Goal: Information Seeking & Learning: Learn about a topic

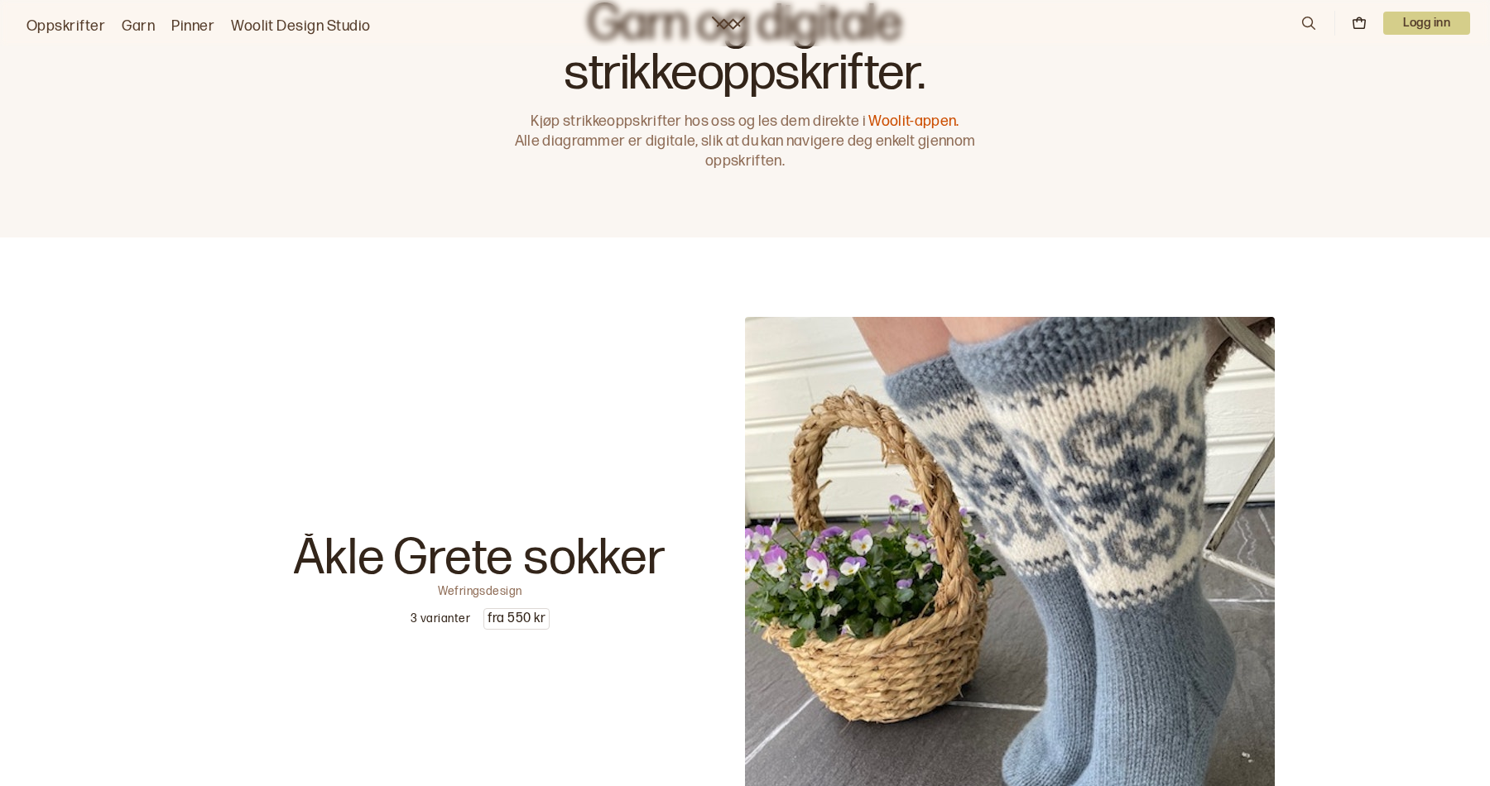
scroll to position [66, 0]
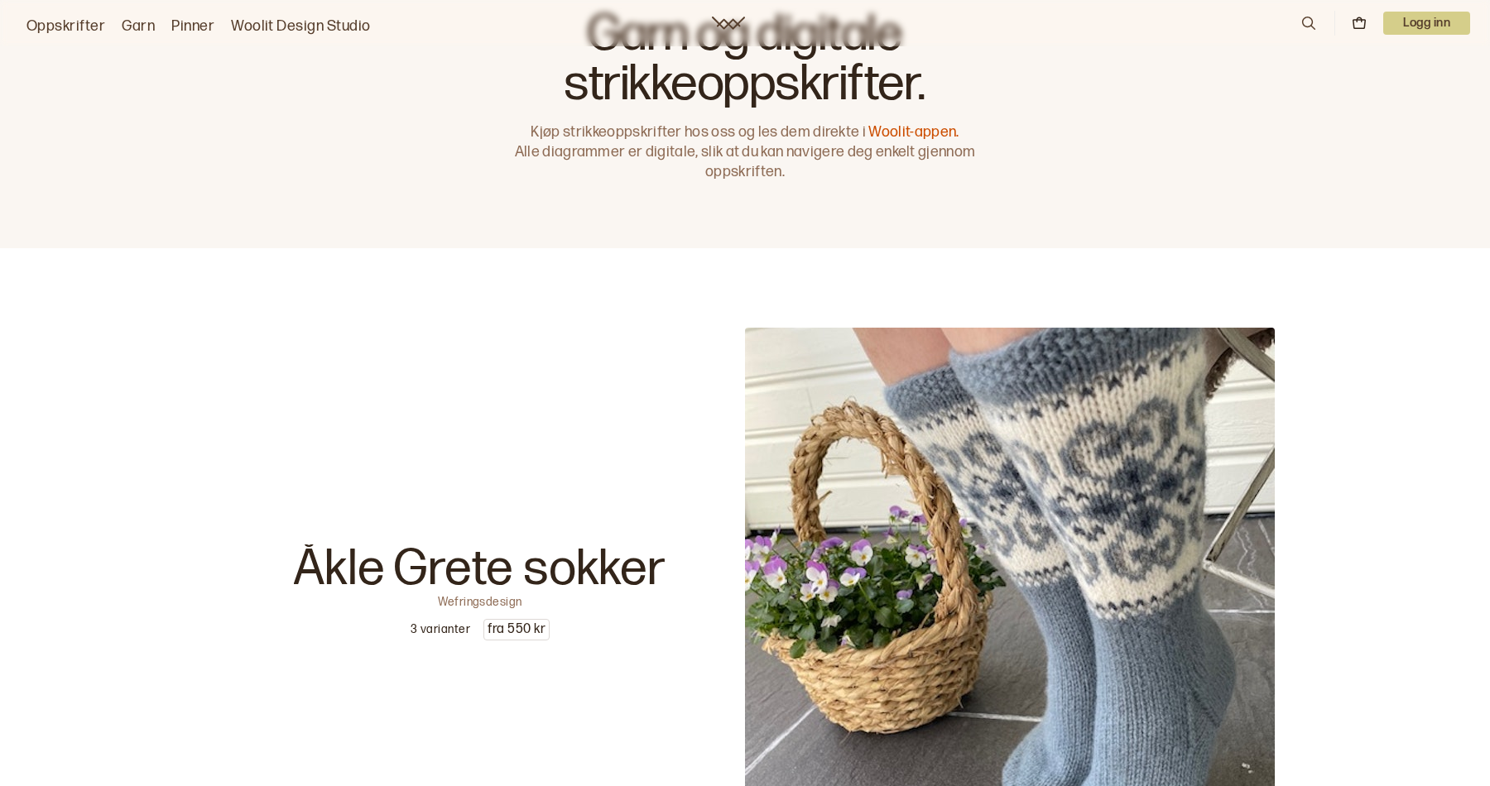
click at [1303, 23] on icon at bounding box center [1308, 23] width 18 height 18
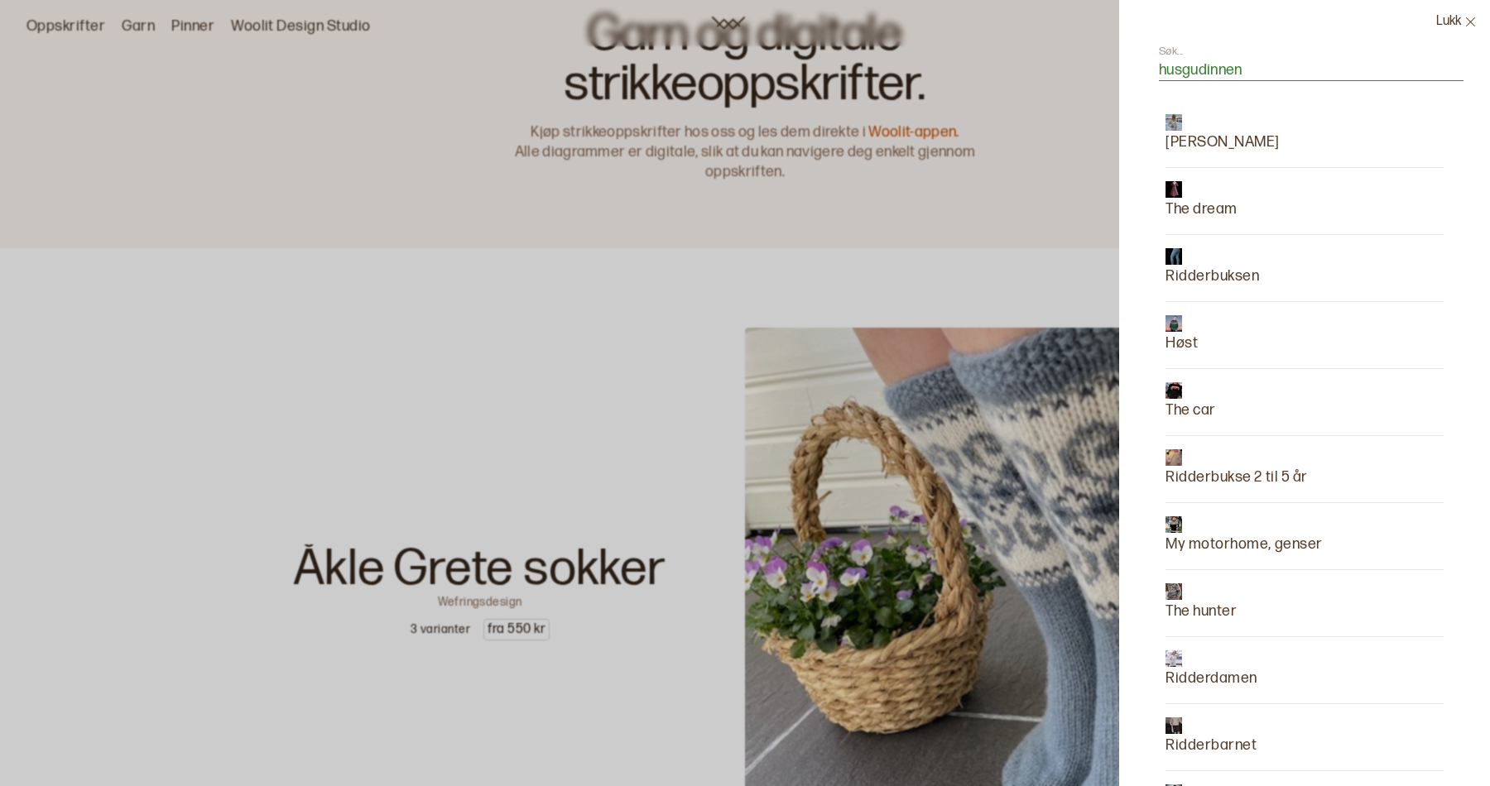
type input "husgudinnen"
click at [1199, 203] on p "The dream" at bounding box center [1201, 209] width 72 height 23
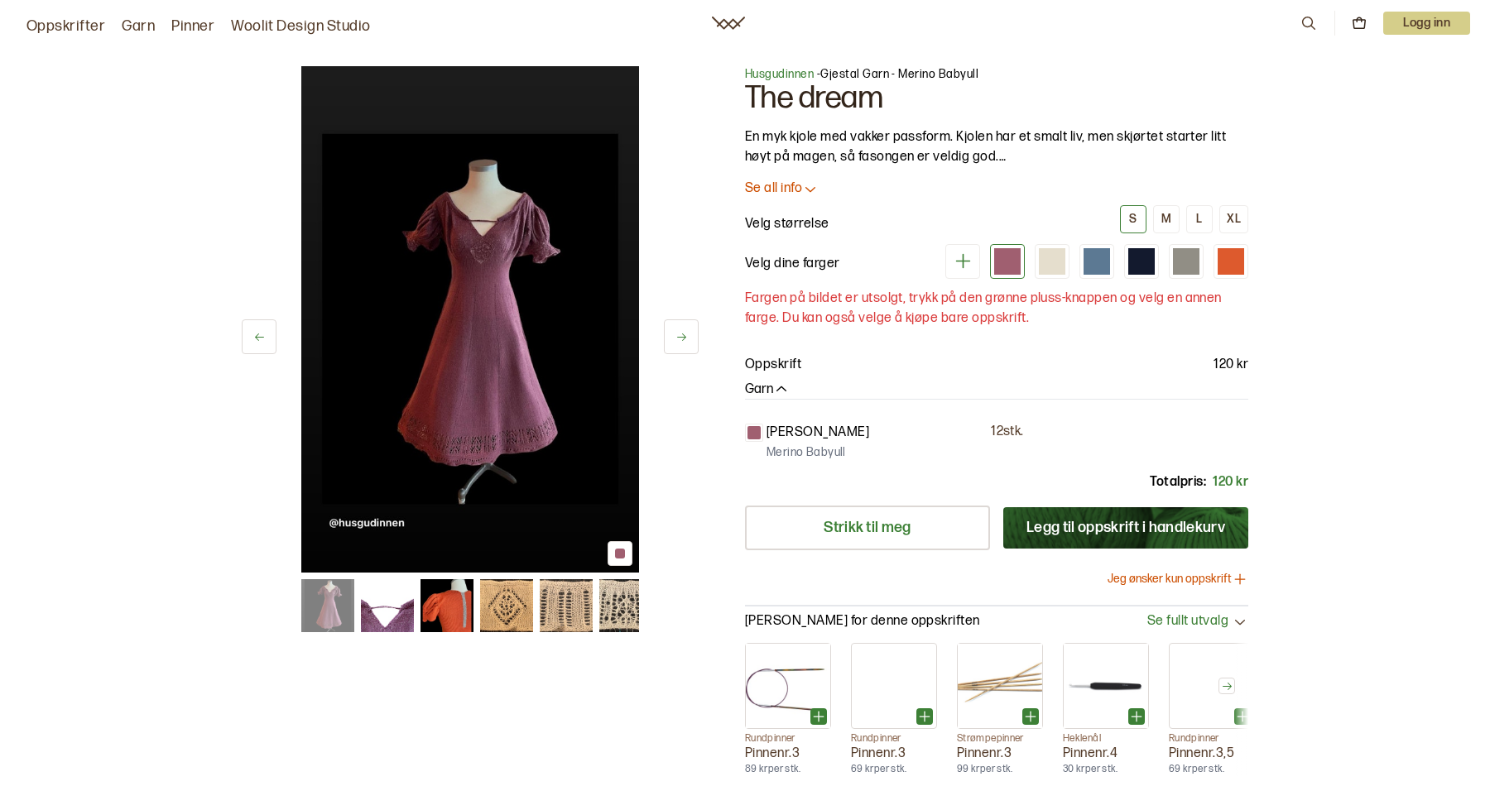
click at [384, 606] on img at bounding box center [387, 605] width 53 height 53
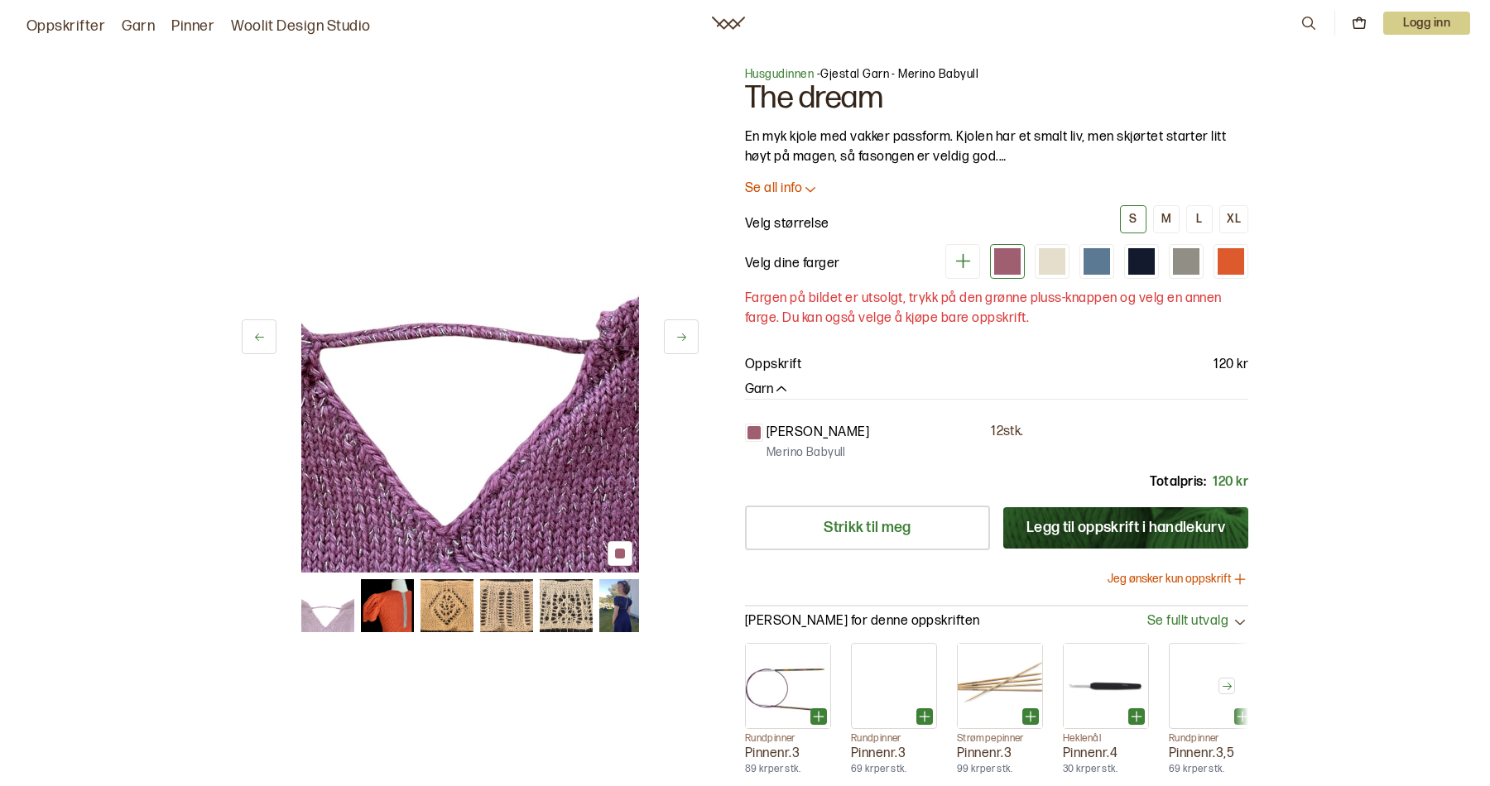
click at [396, 612] on img at bounding box center [387, 605] width 53 height 53
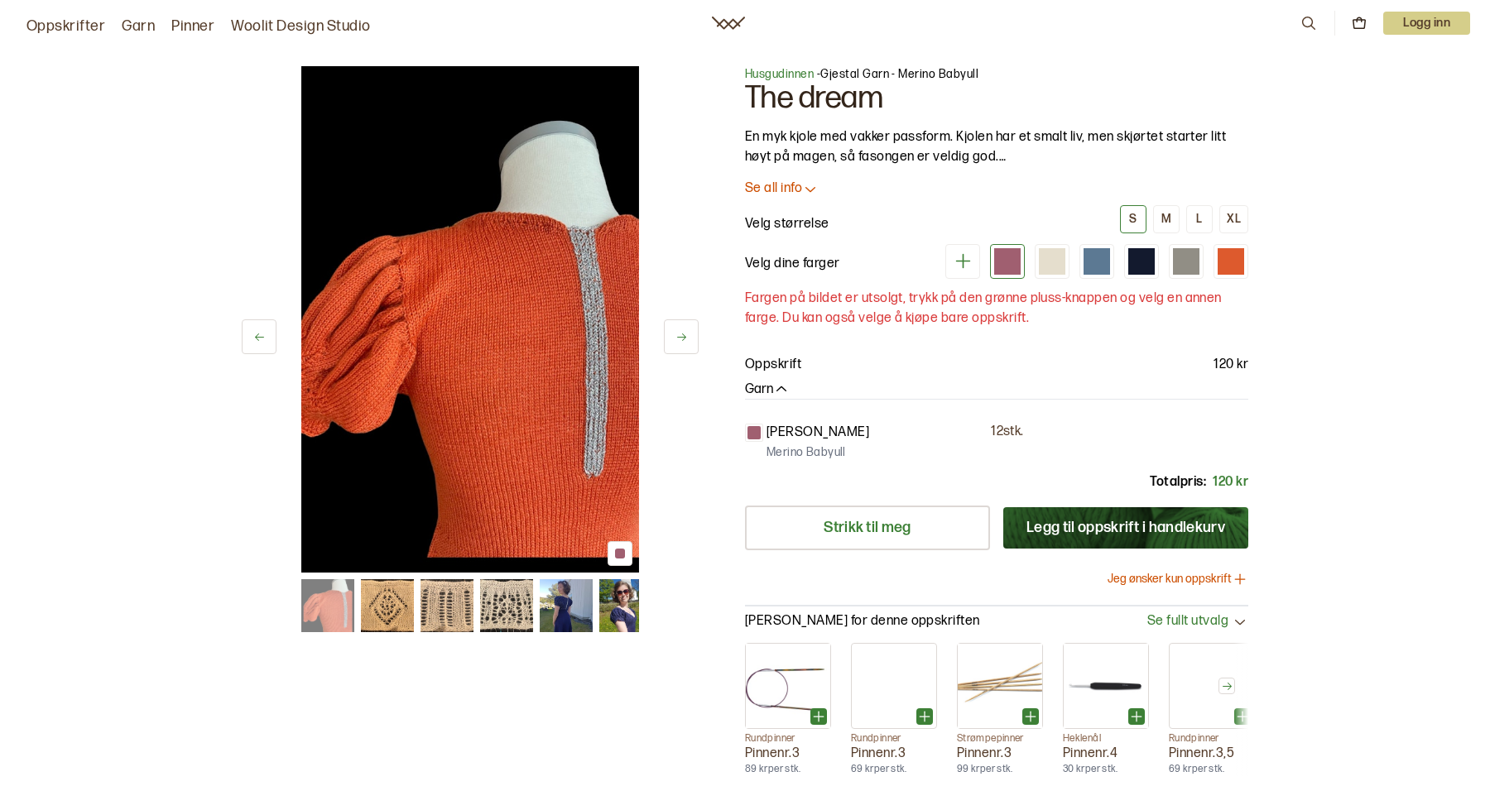
click at [574, 606] on img at bounding box center [566, 605] width 53 height 53
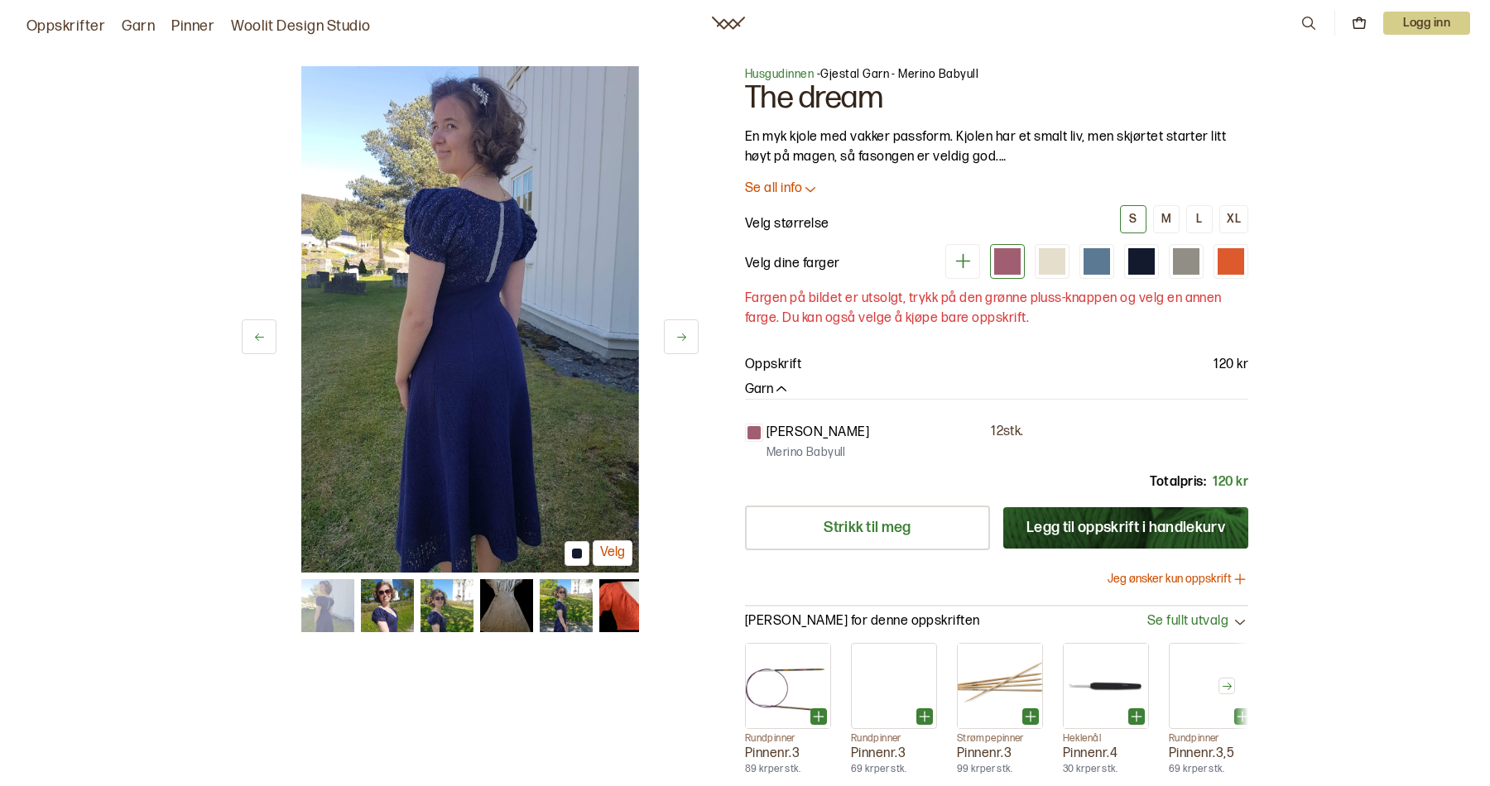
click at [578, 609] on img at bounding box center [566, 605] width 53 height 53
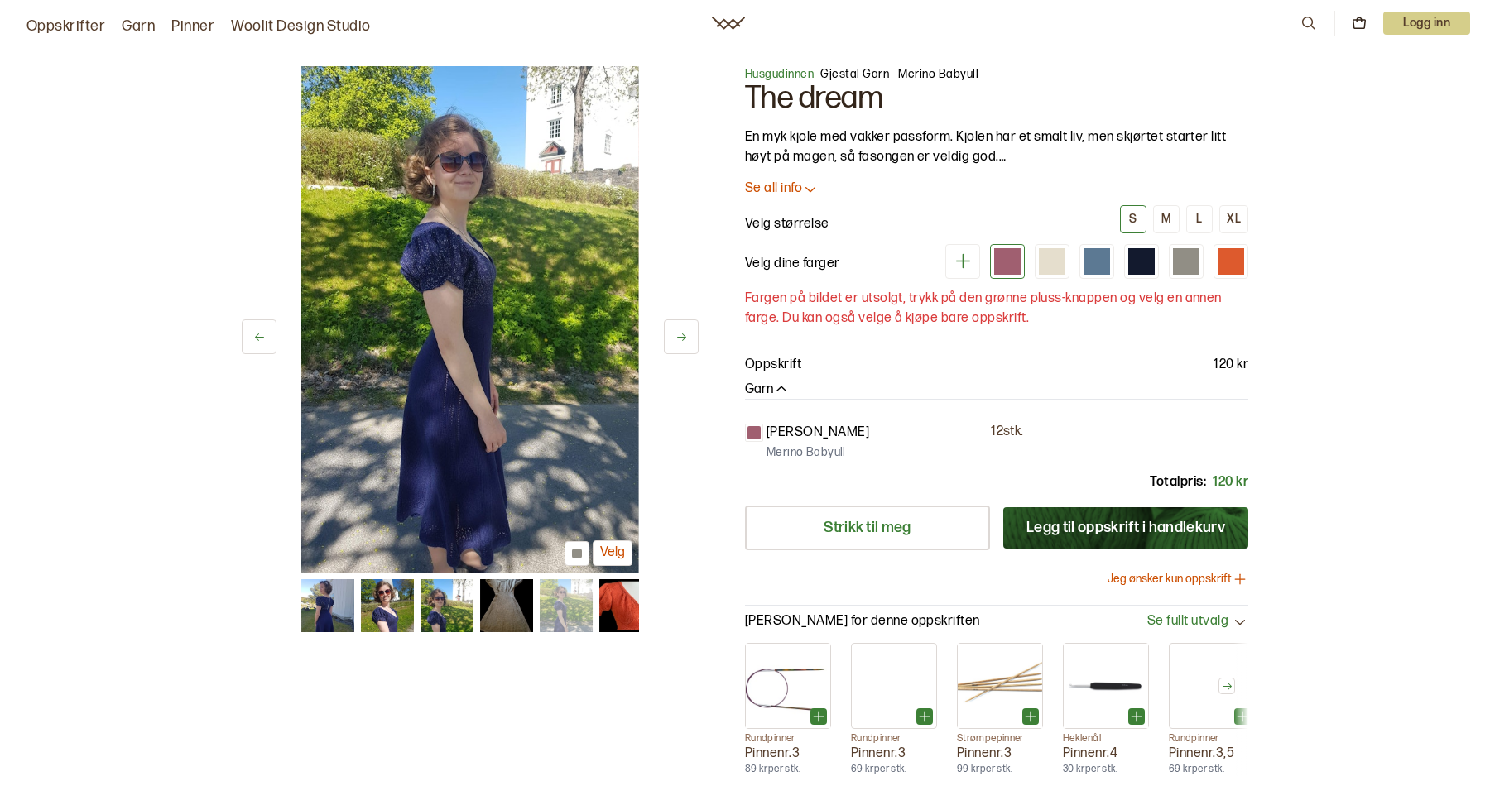
click at [504, 596] on img at bounding box center [506, 605] width 53 height 53
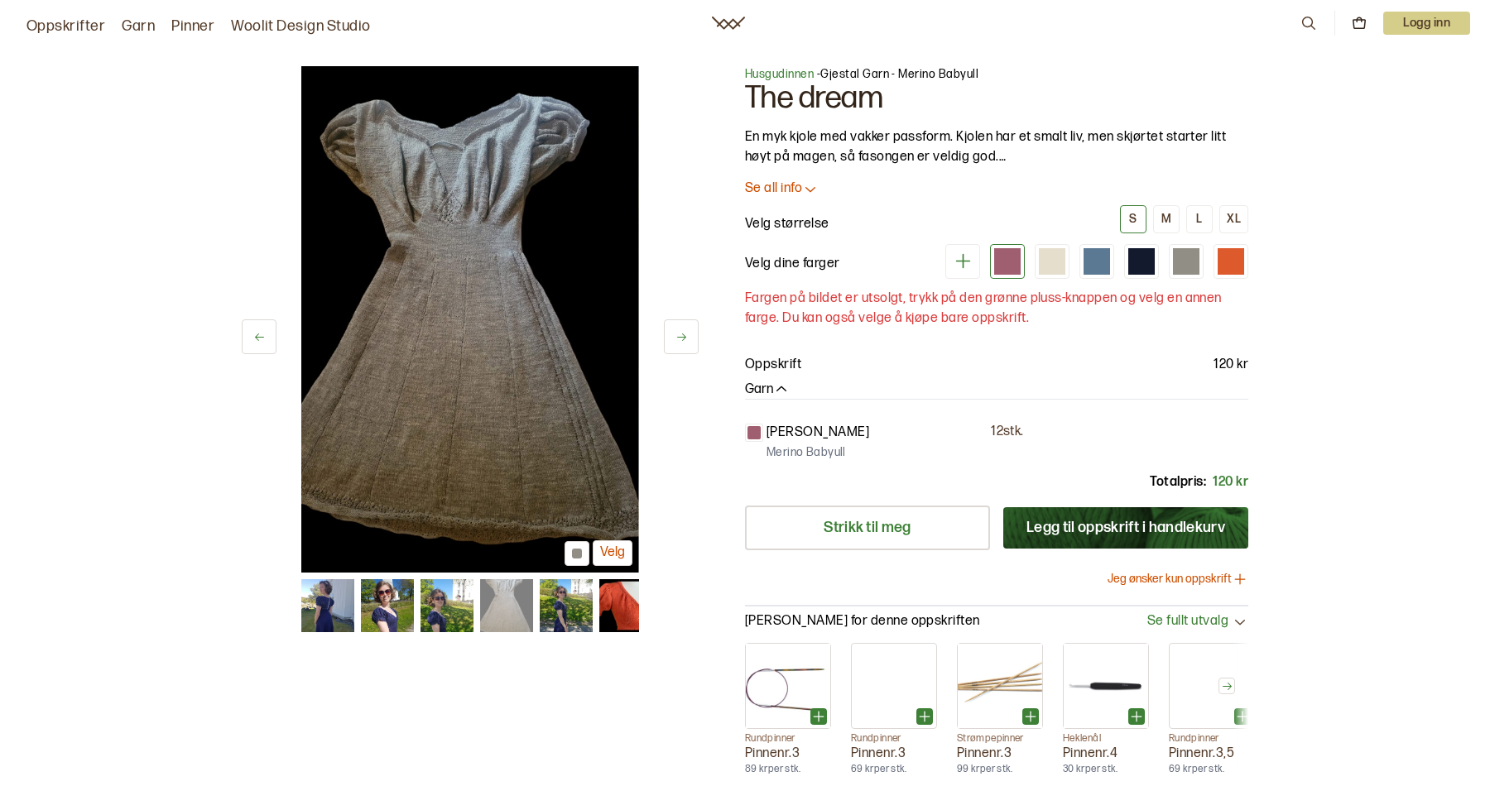
click at [559, 611] on img at bounding box center [566, 605] width 53 height 53
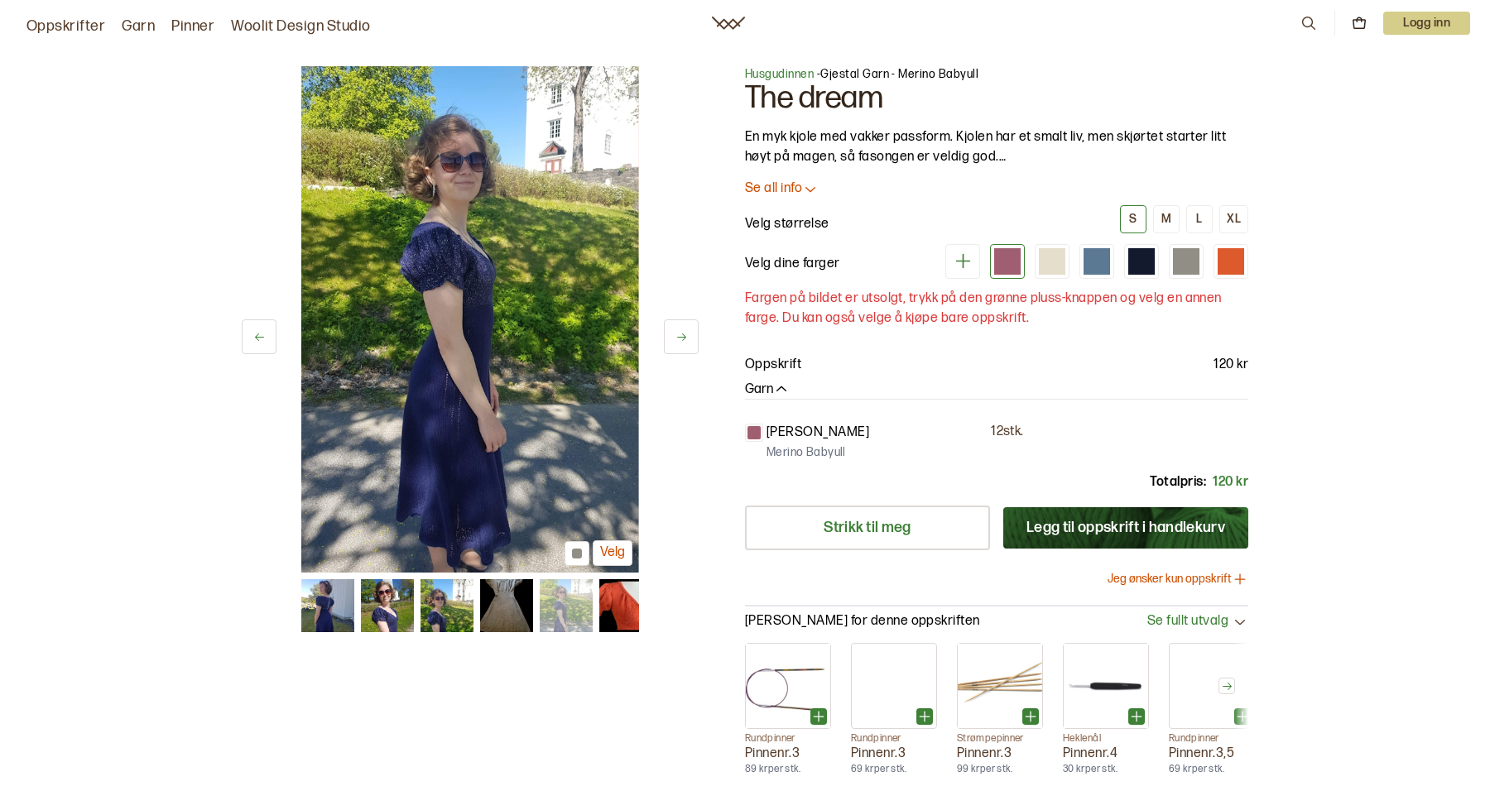
click at [621, 608] on img at bounding box center [625, 605] width 53 height 53
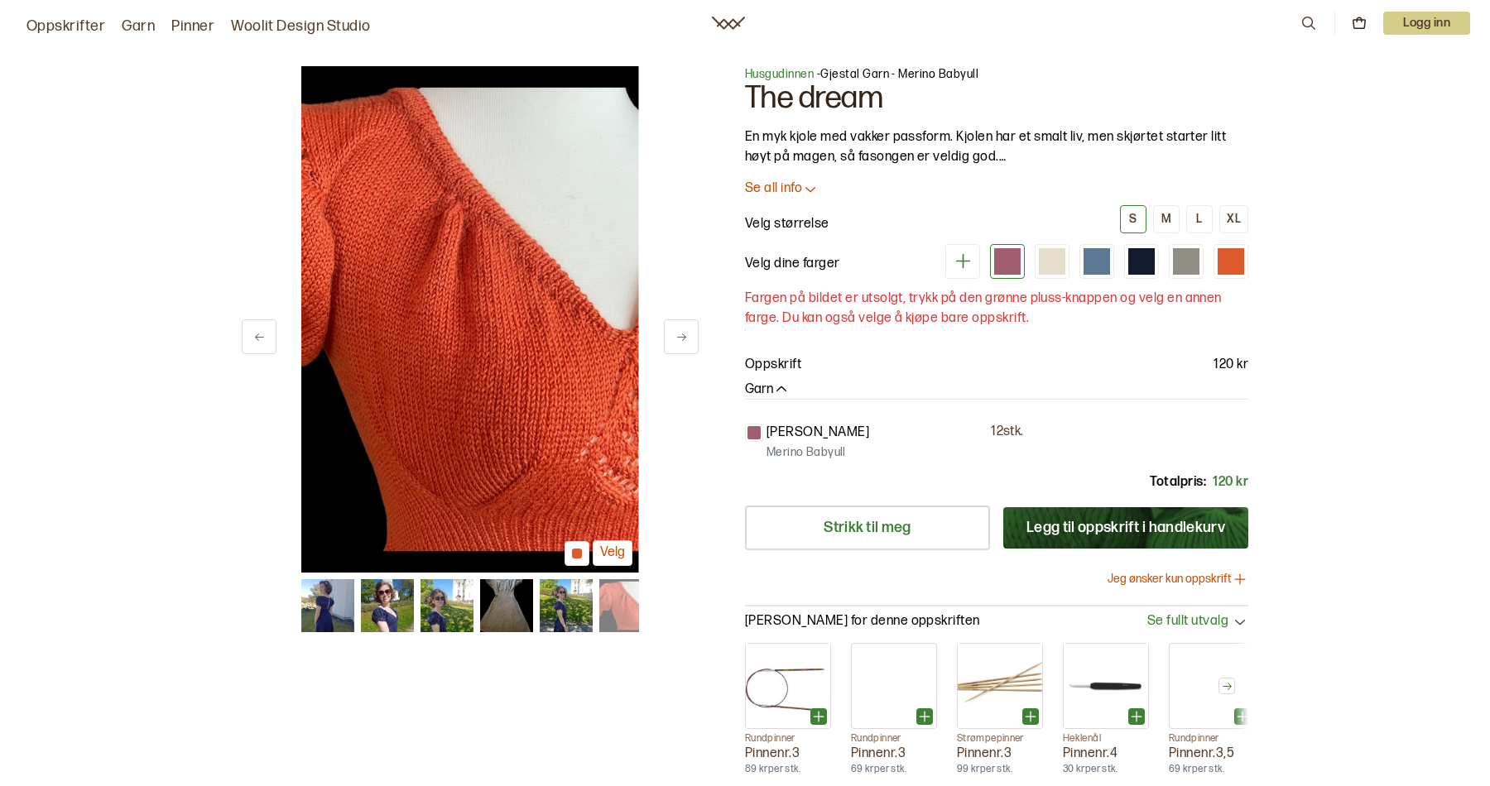
click at [557, 636] on div "12 av 12 Velg 12 av 12 Velg" at bounding box center [470, 427] width 457 height 723
click at [559, 601] on img at bounding box center [566, 605] width 53 height 53
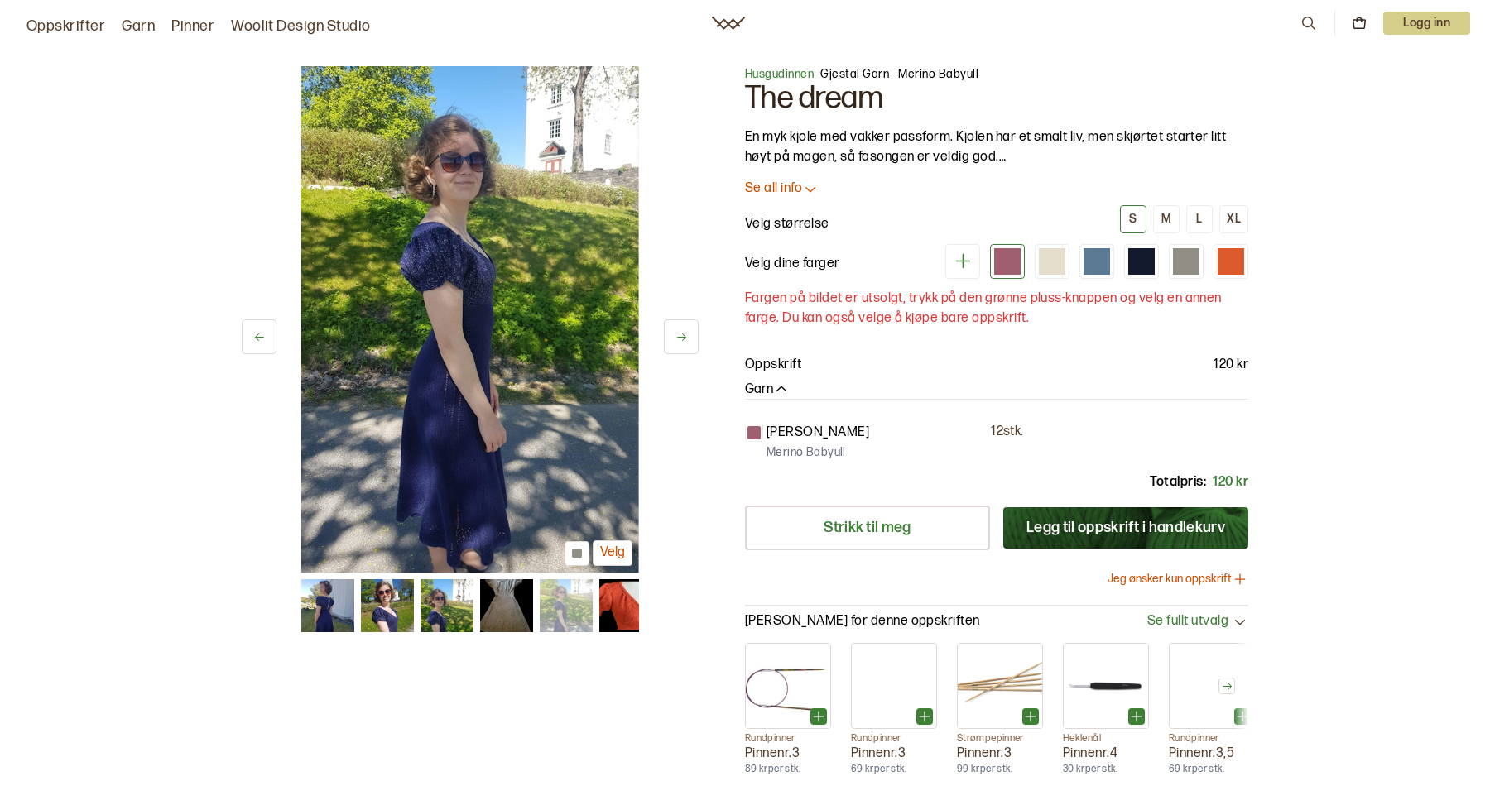
click at [687, 334] on button at bounding box center [681, 336] width 35 height 35
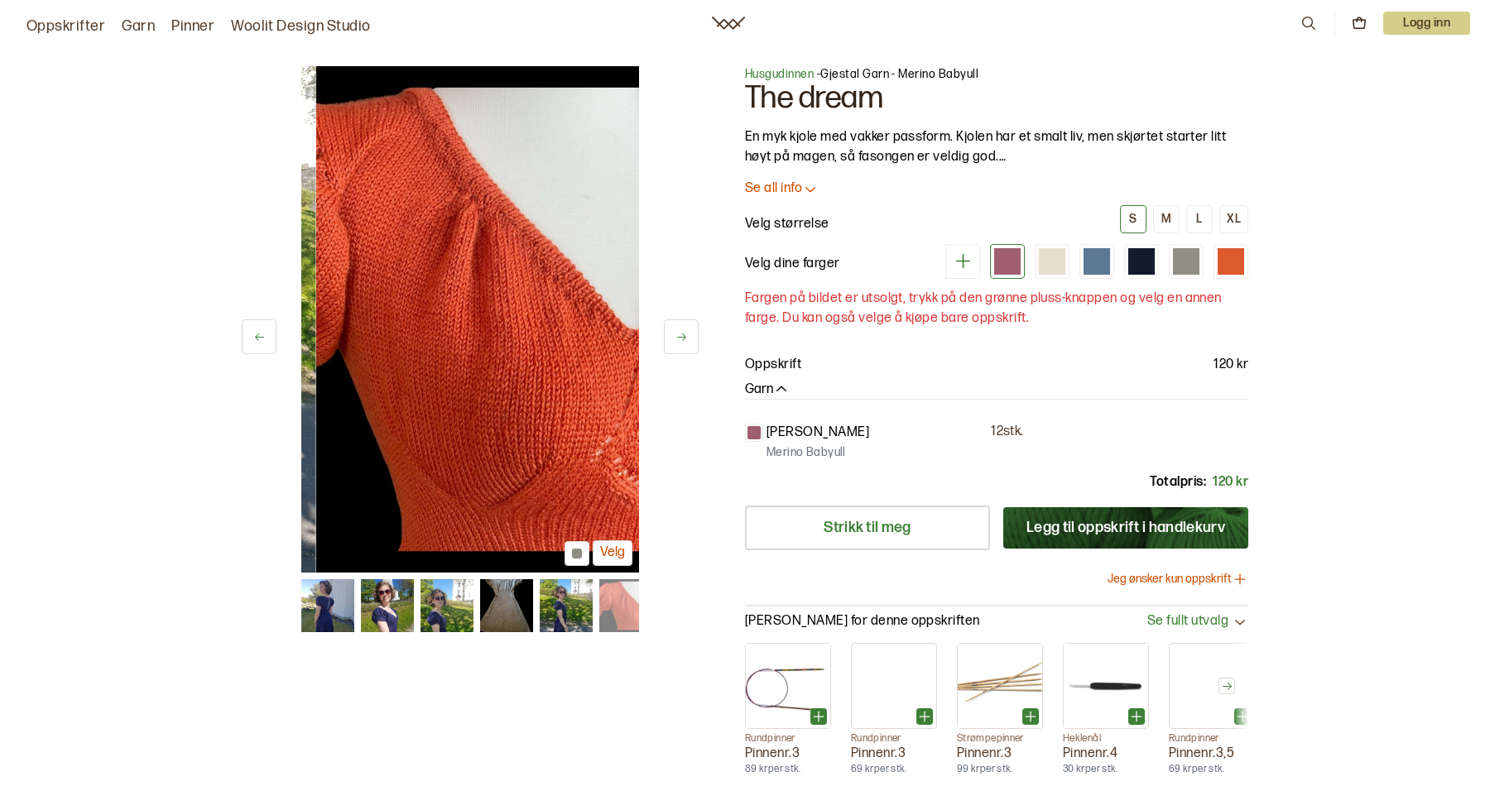
click at [687, 334] on button at bounding box center [681, 336] width 35 height 35
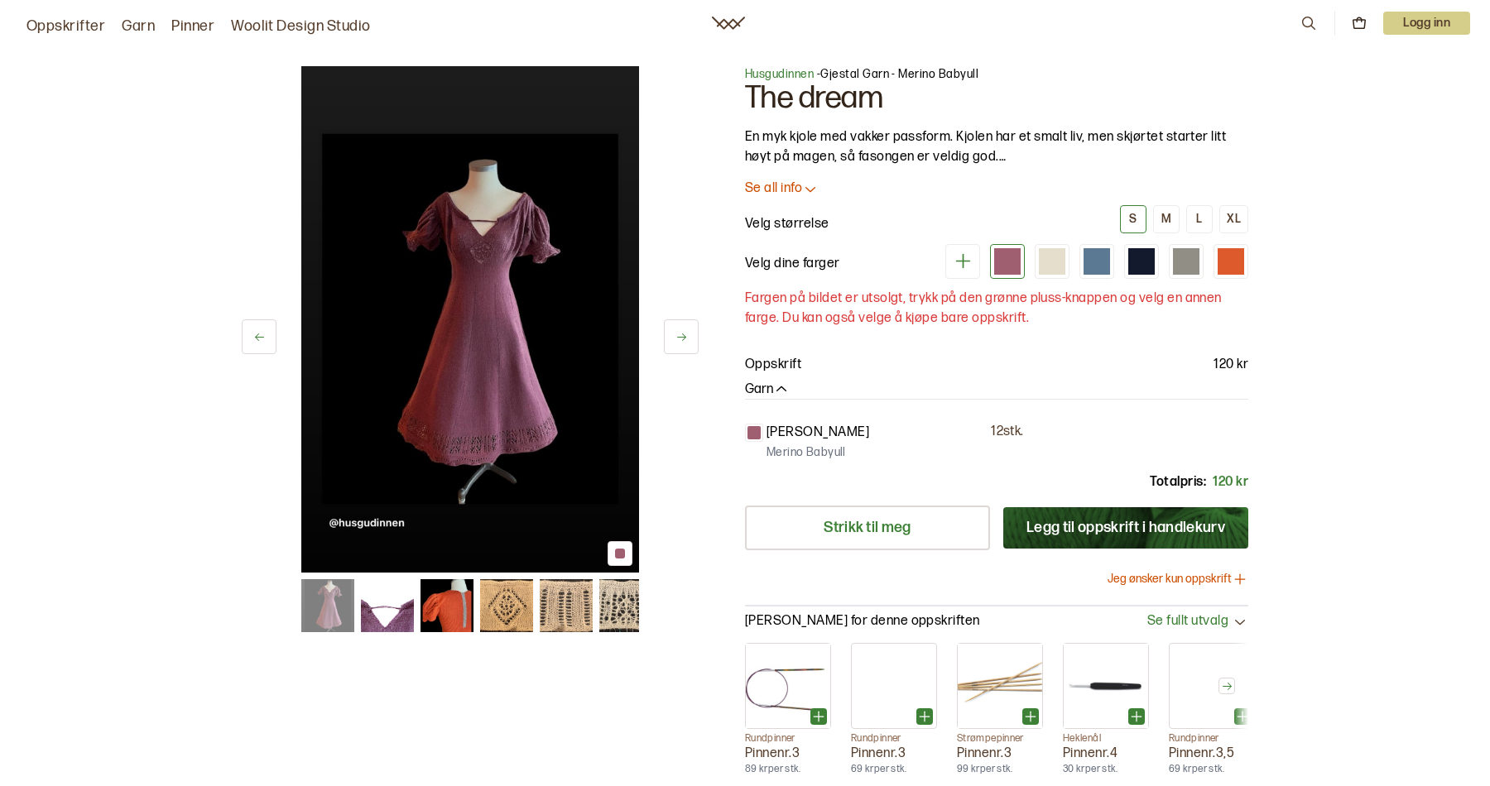
click at [453, 605] on img at bounding box center [446, 605] width 53 height 53
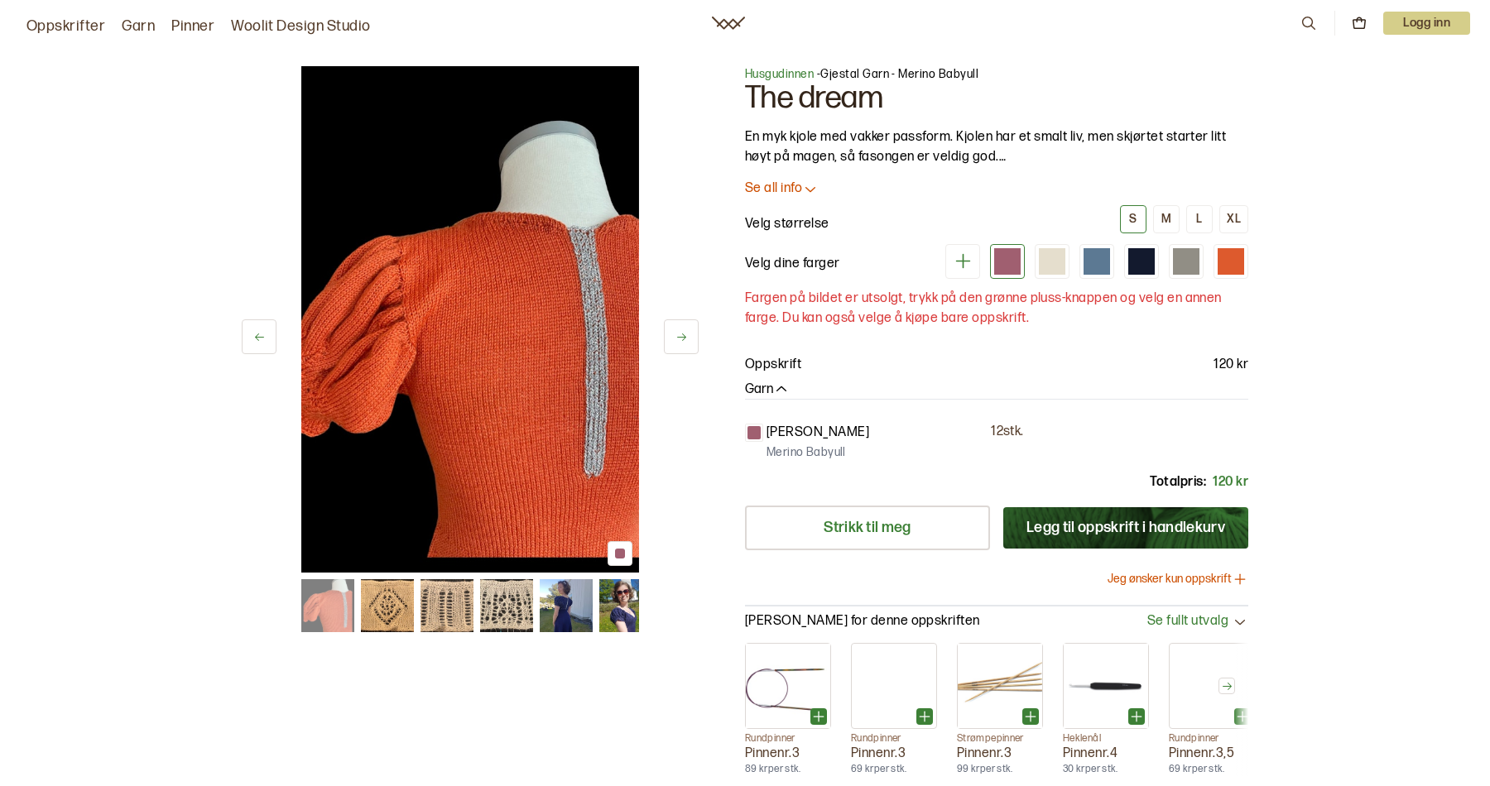
click at [1308, 12] on div "0 Logg inn" at bounding box center [1384, 23] width 170 height 25
click at [1306, 19] on icon at bounding box center [1308, 23] width 18 height 18
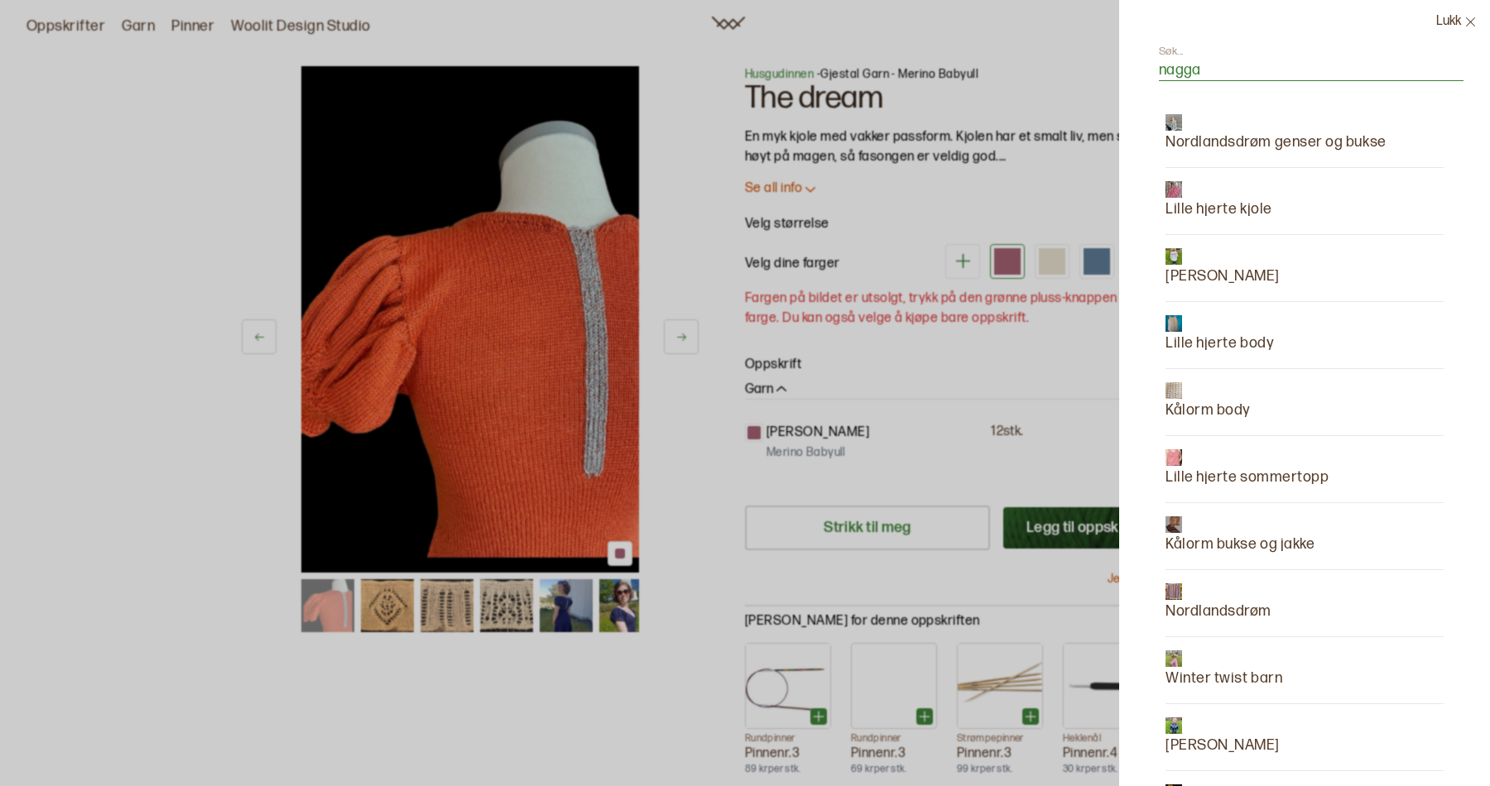
type input "nagga"
click at [1223, 193] on div at bounding box center [1218, 189] width 107 height 17
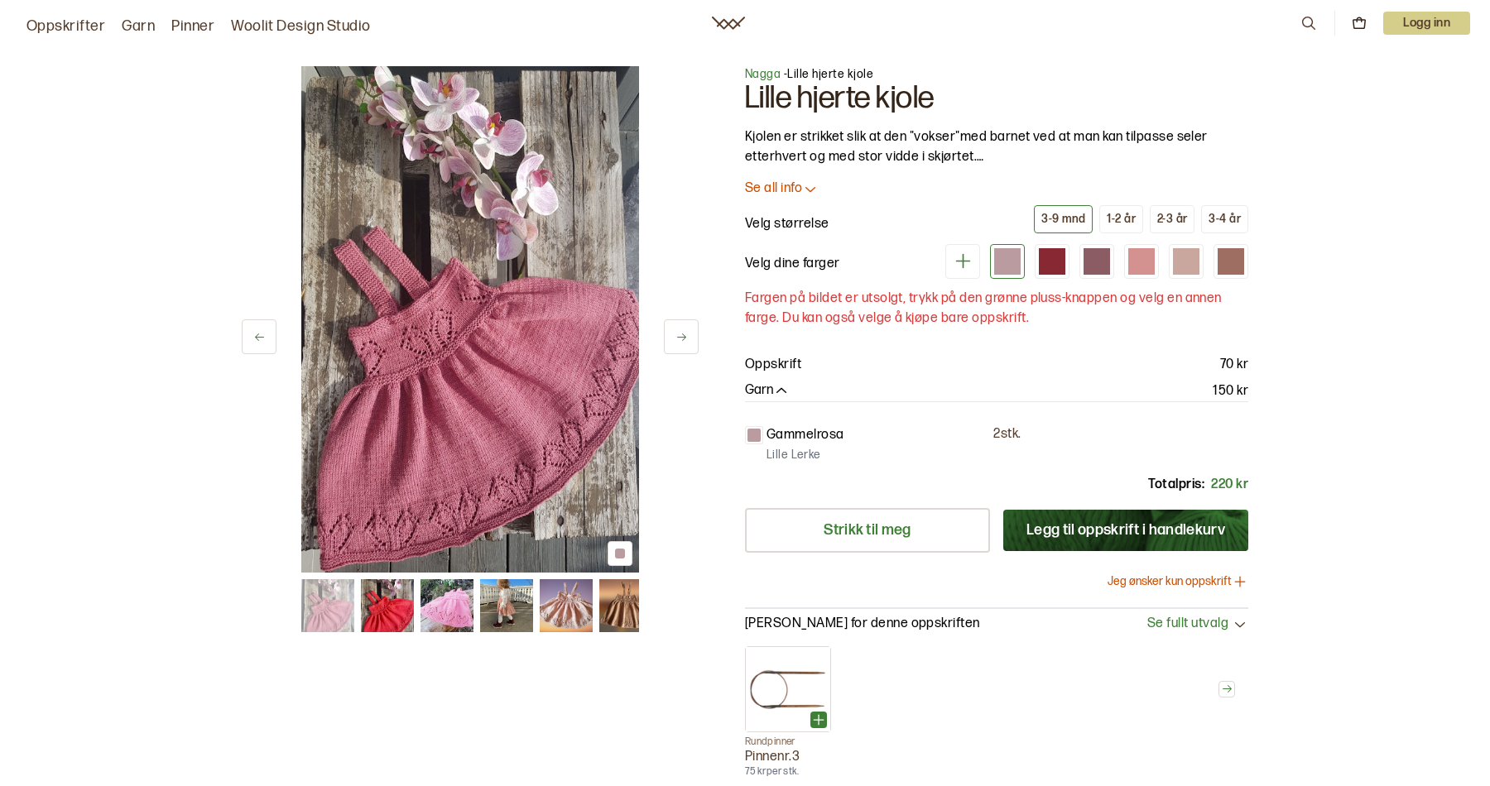
click at [684, 334] on icon at bounding box center [681, 337] width 9 height 7
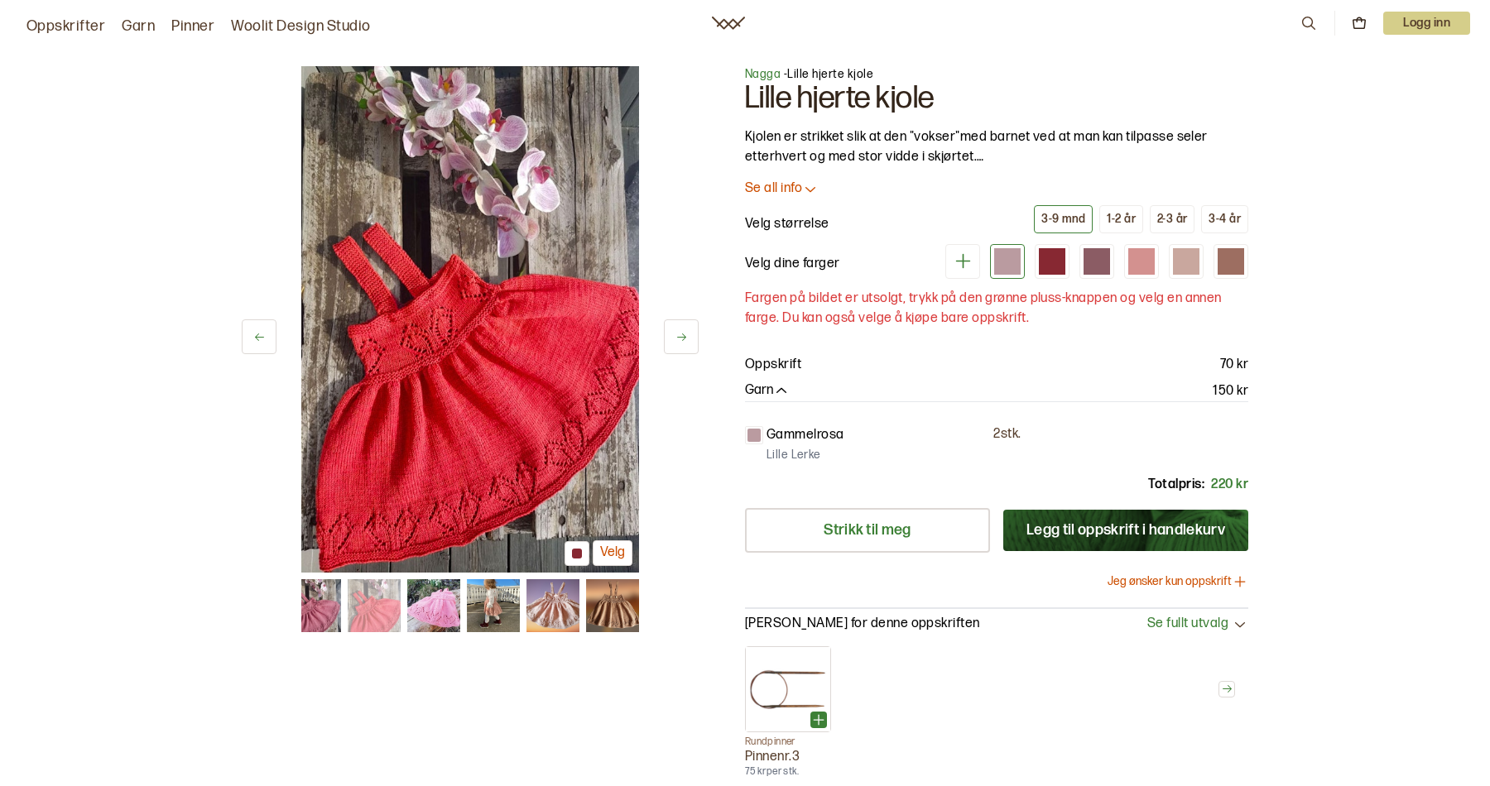
click at [430, 607] on img at bounding box center [433, 605] width 53 height 53
click at [481, 606] on img at bounding box center [493, 605] width 53 height 53
click at [681, 331] on icon at bounding box center [681, 337] width 12 height 12
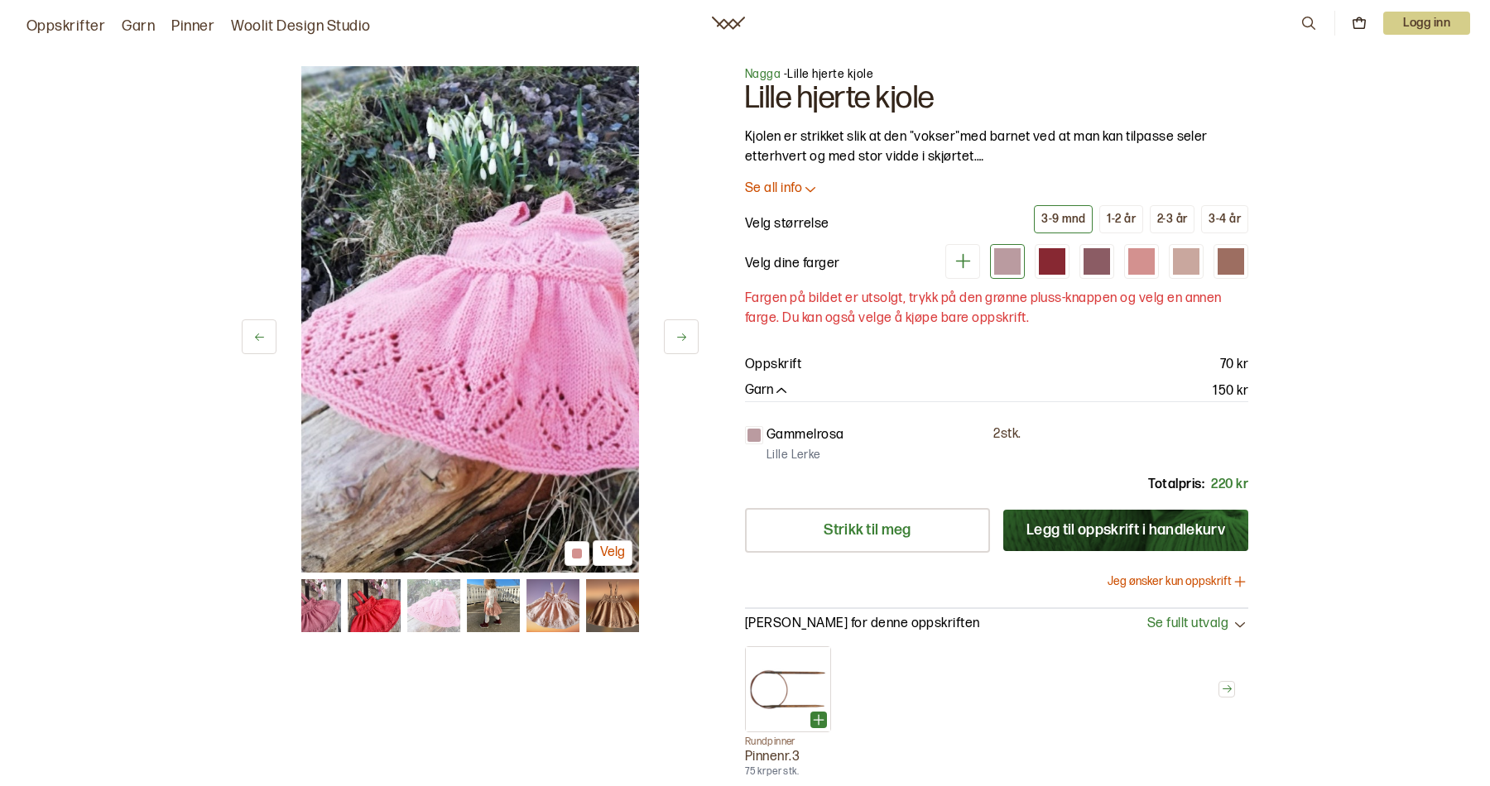
click at [675, 331] on icon at bounding box center [681, 337] width 12 height 12
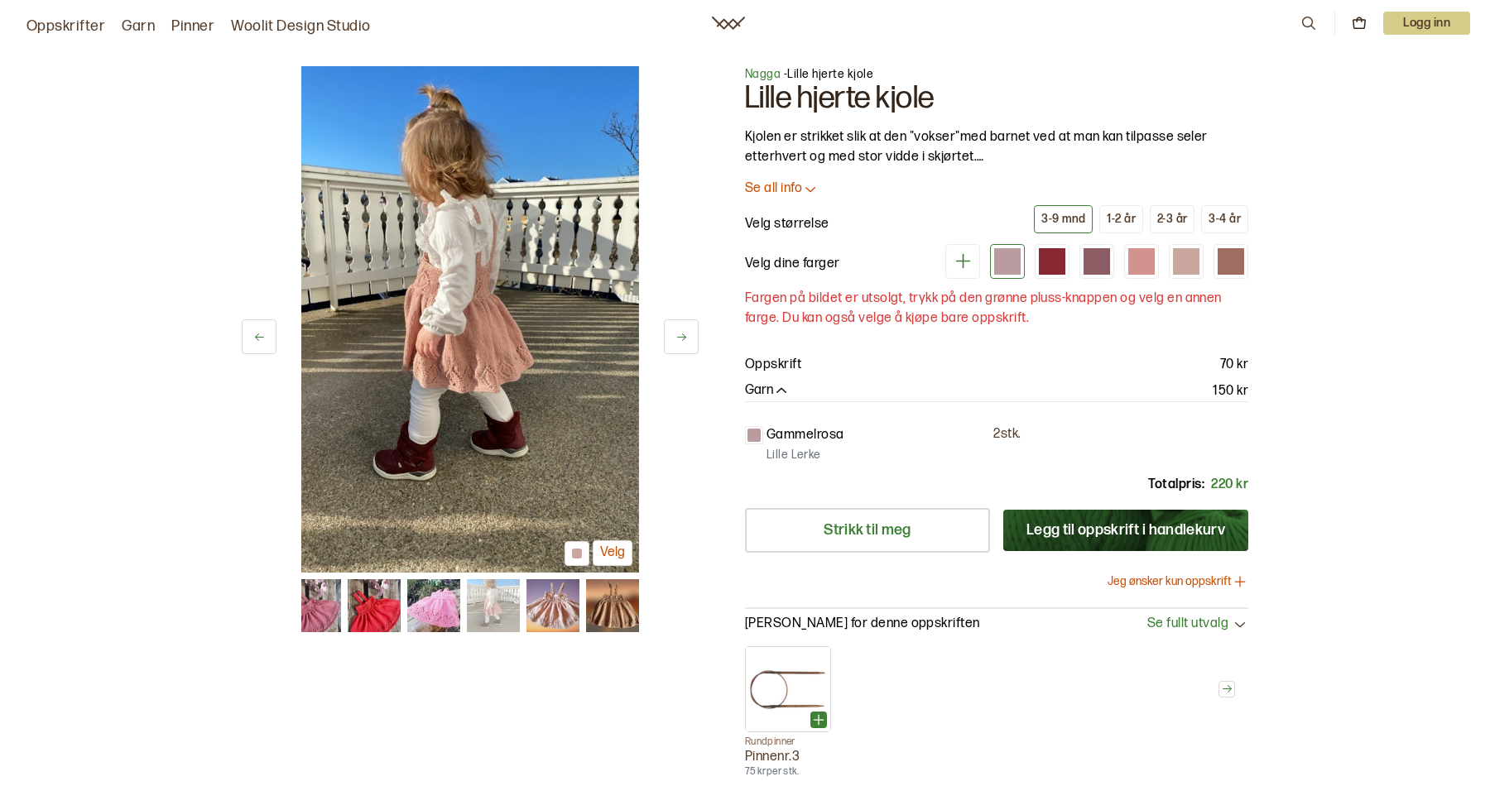
click at [683, 338] on icon at bounding box center [681, 337] width 12 height 12
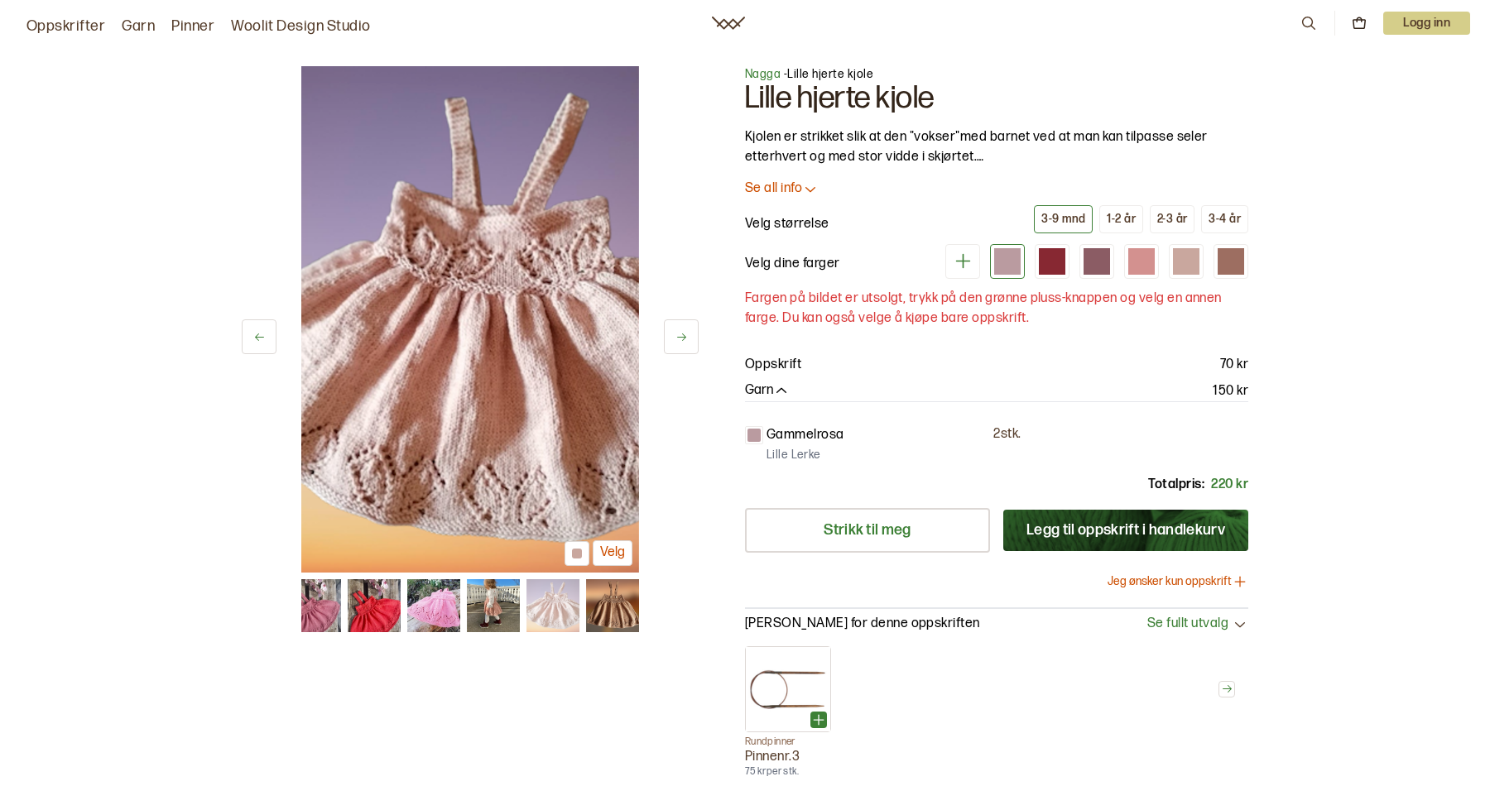
click at [683, 338] on icon at bounding box center [681, 337] width 12 height 12
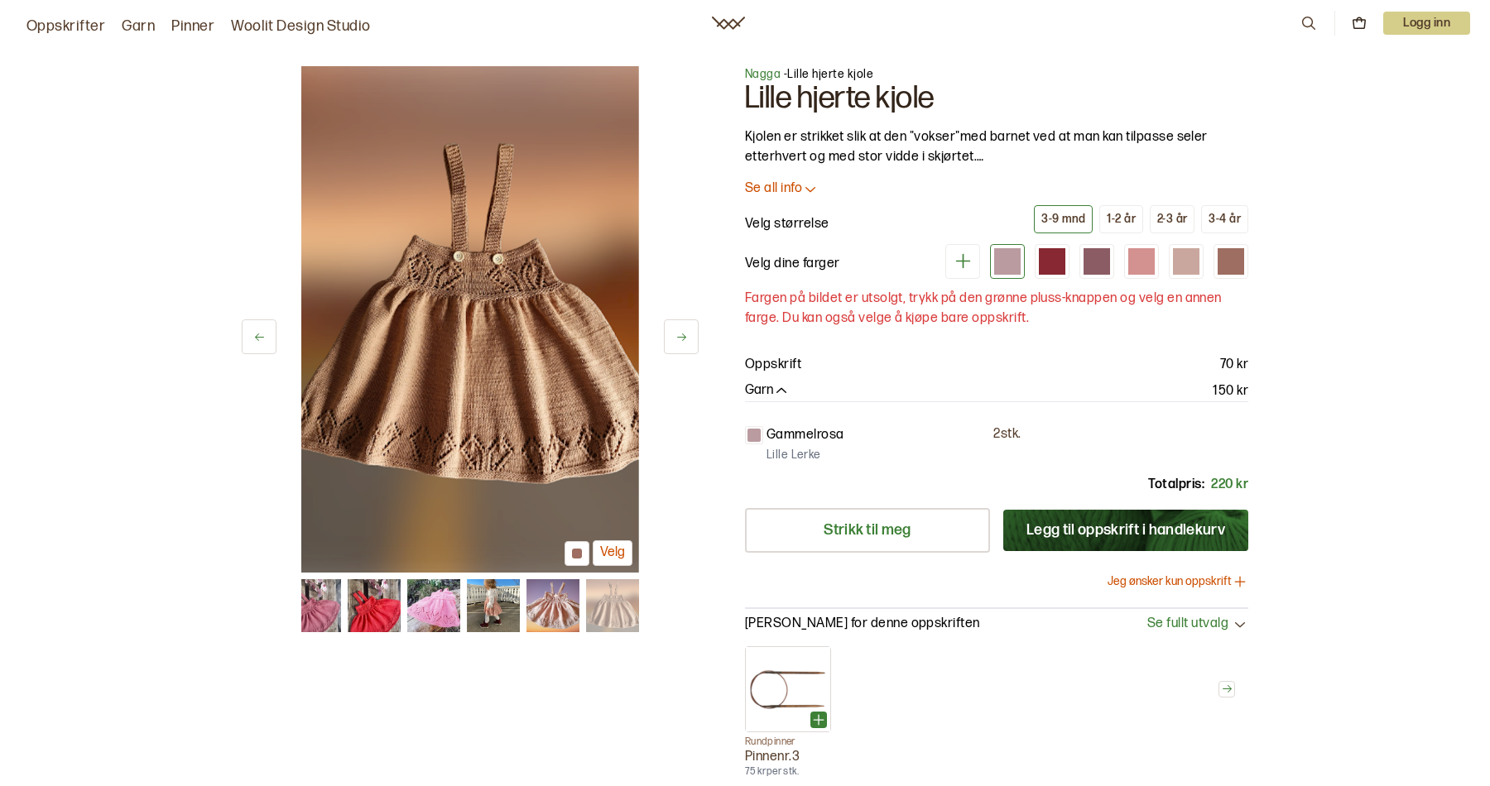
click at [682, 338] on icon at bounding box center [681, 337] width 12 height 12
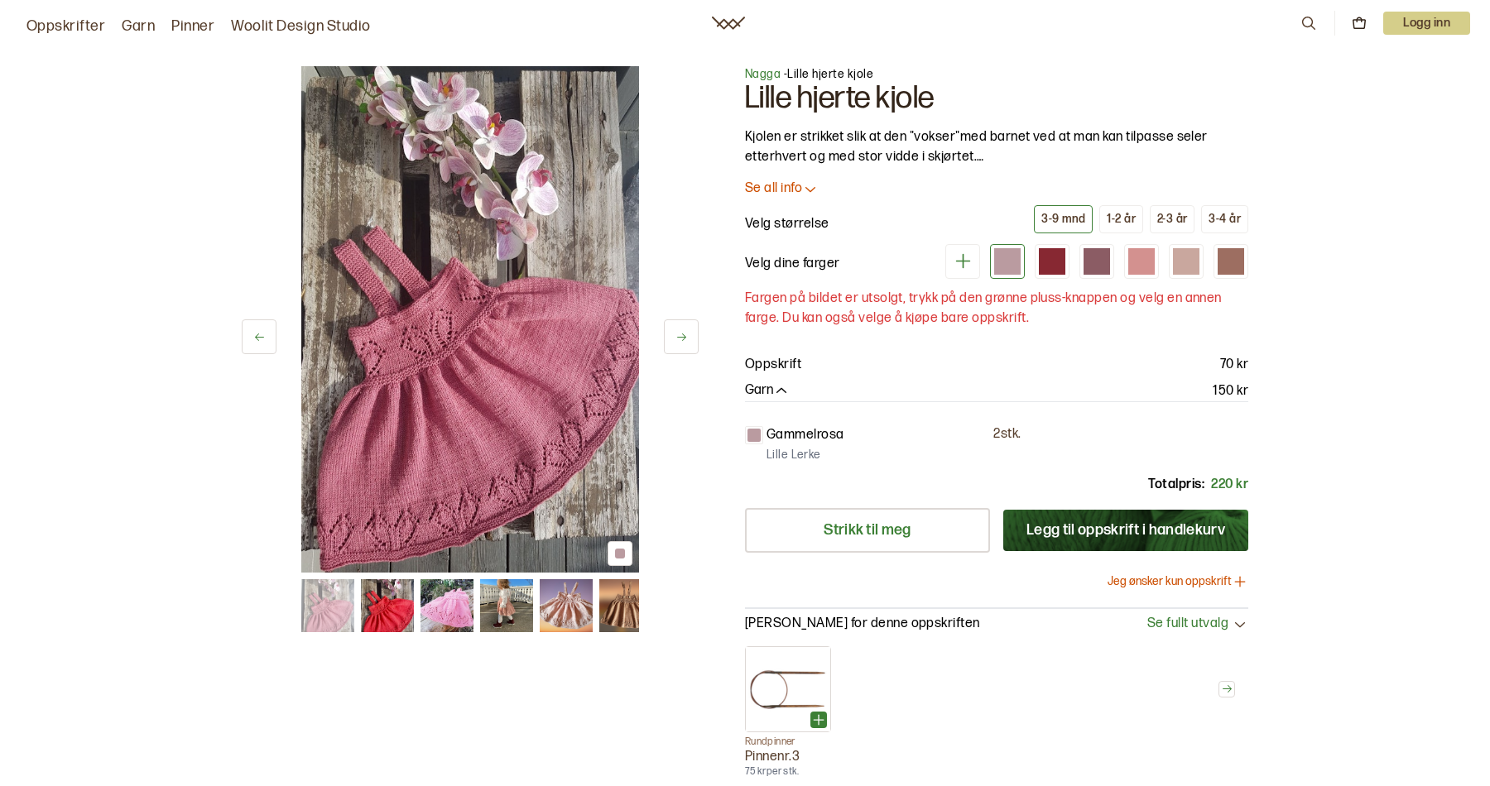
click at [682, 338] on icon at bounding box center [681, 337] width 12 height 12
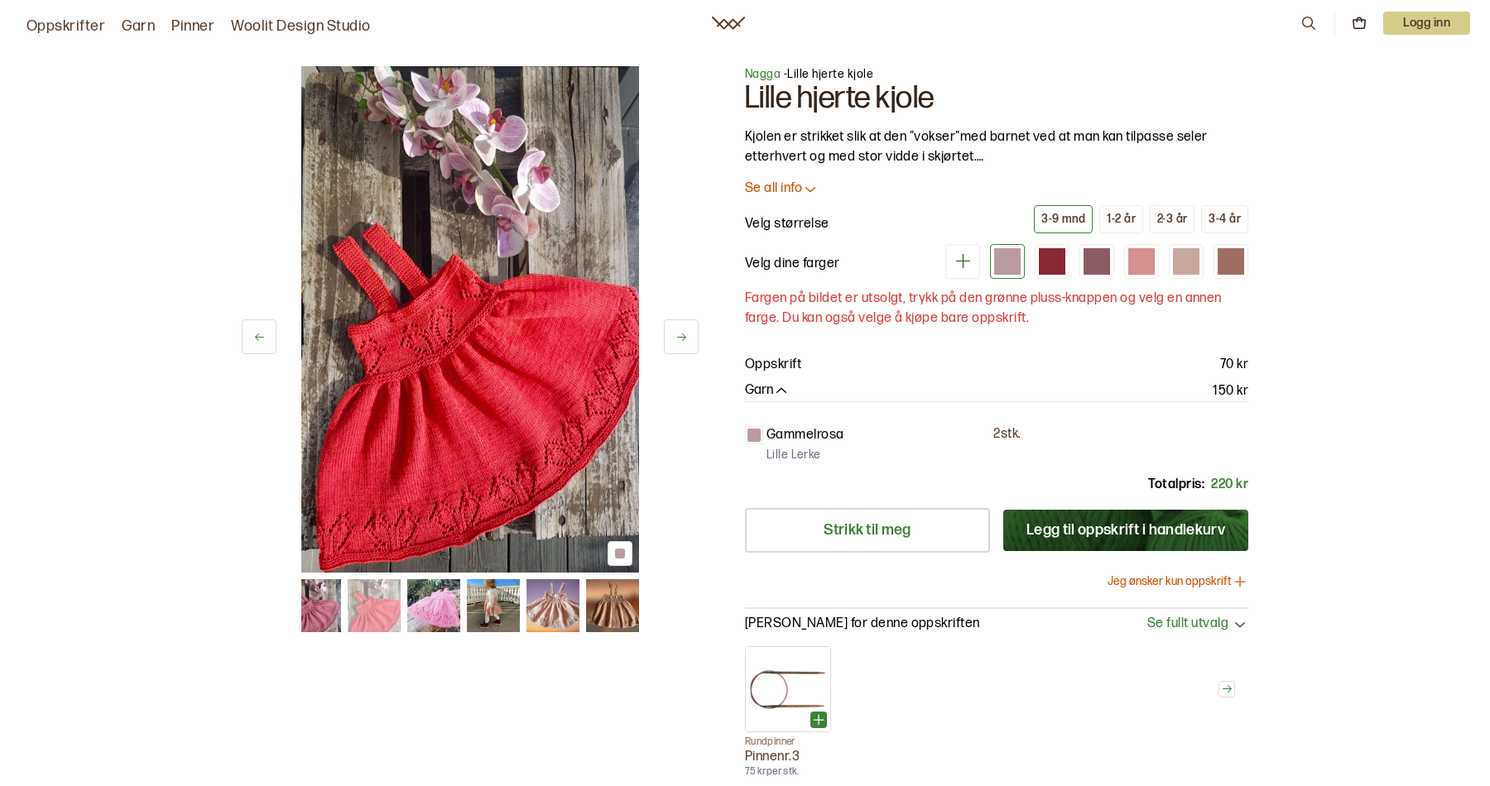
click at [682, 338] on icon at bounding box center [681, 337] width 12 height 12
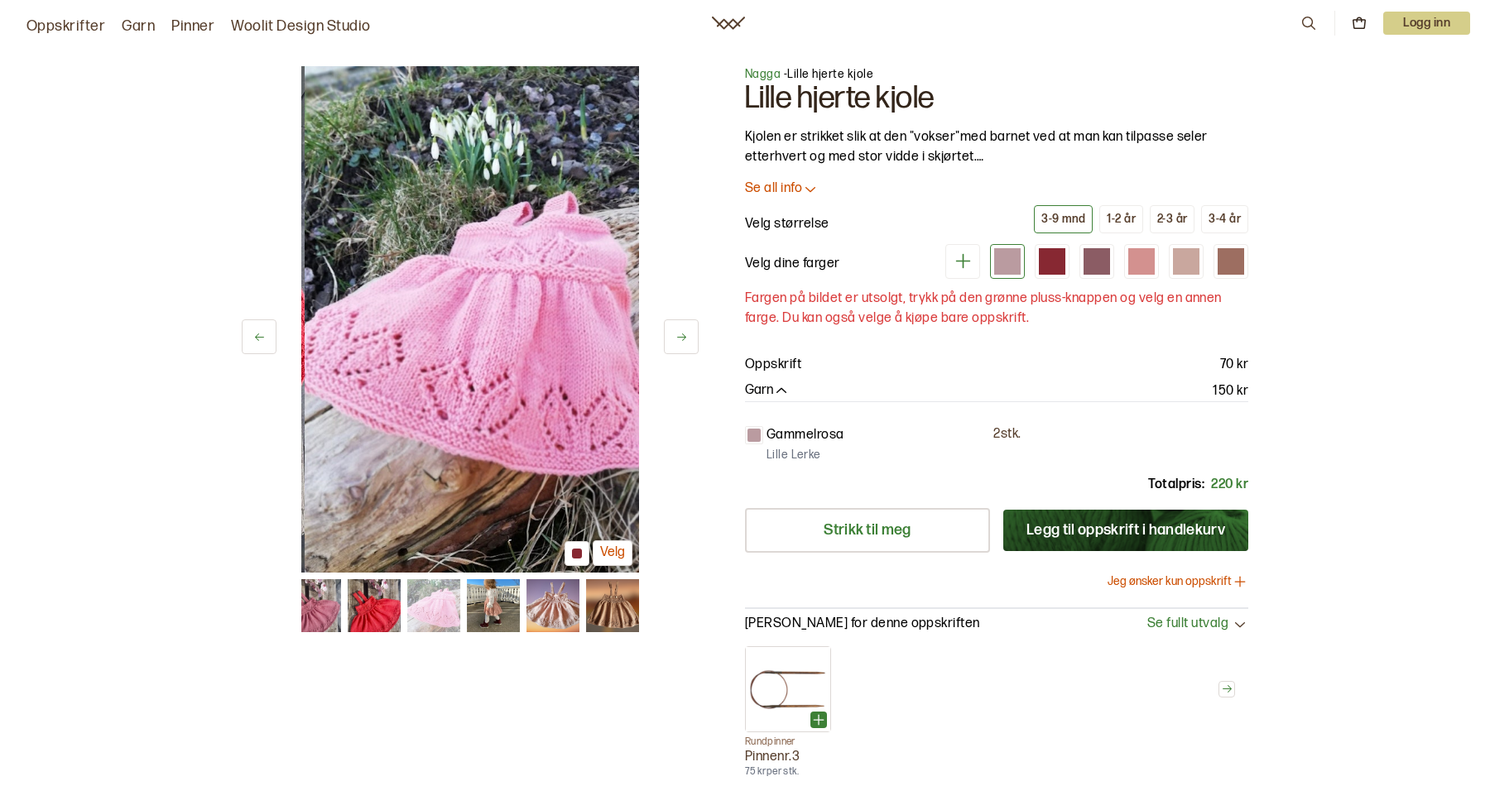
click at [682, 338] on icon at bounding box center [681, 337] width 12 height 12
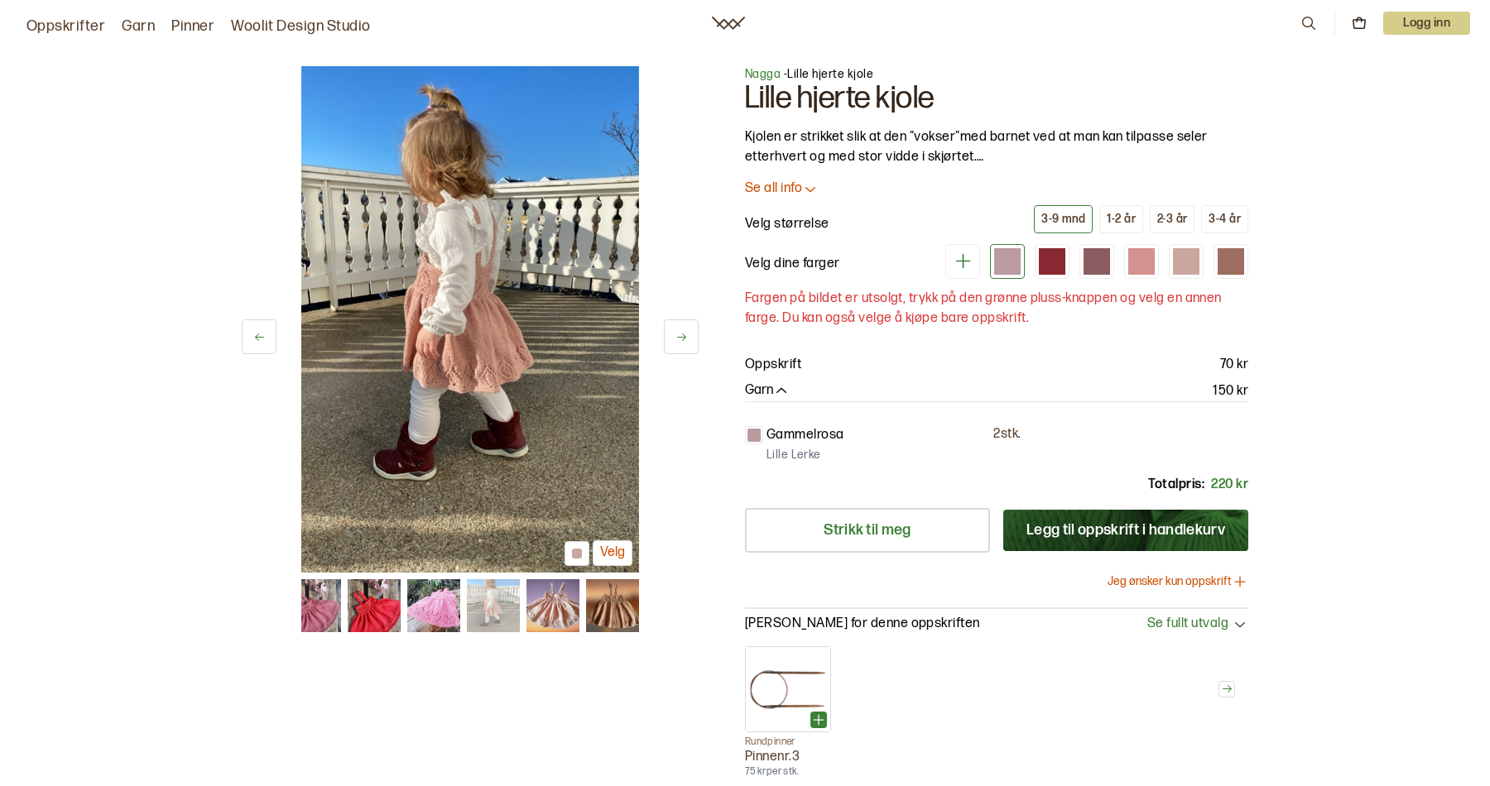
click at [682, 338] on icon at bounding box center [681, 337] width 12 height 12
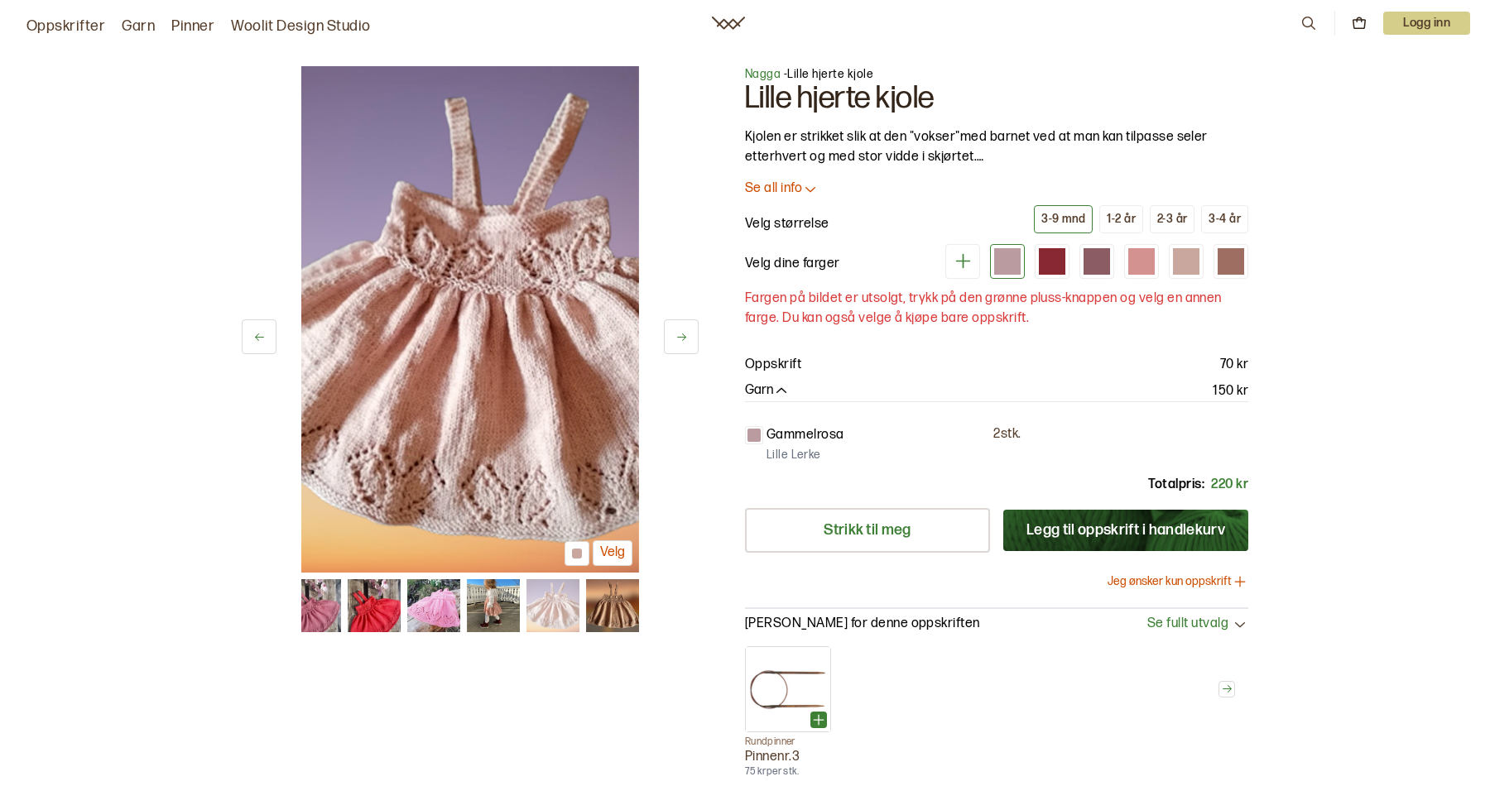
click at [689, 334] on button at bounding box center [681, 336] width 35 height 35
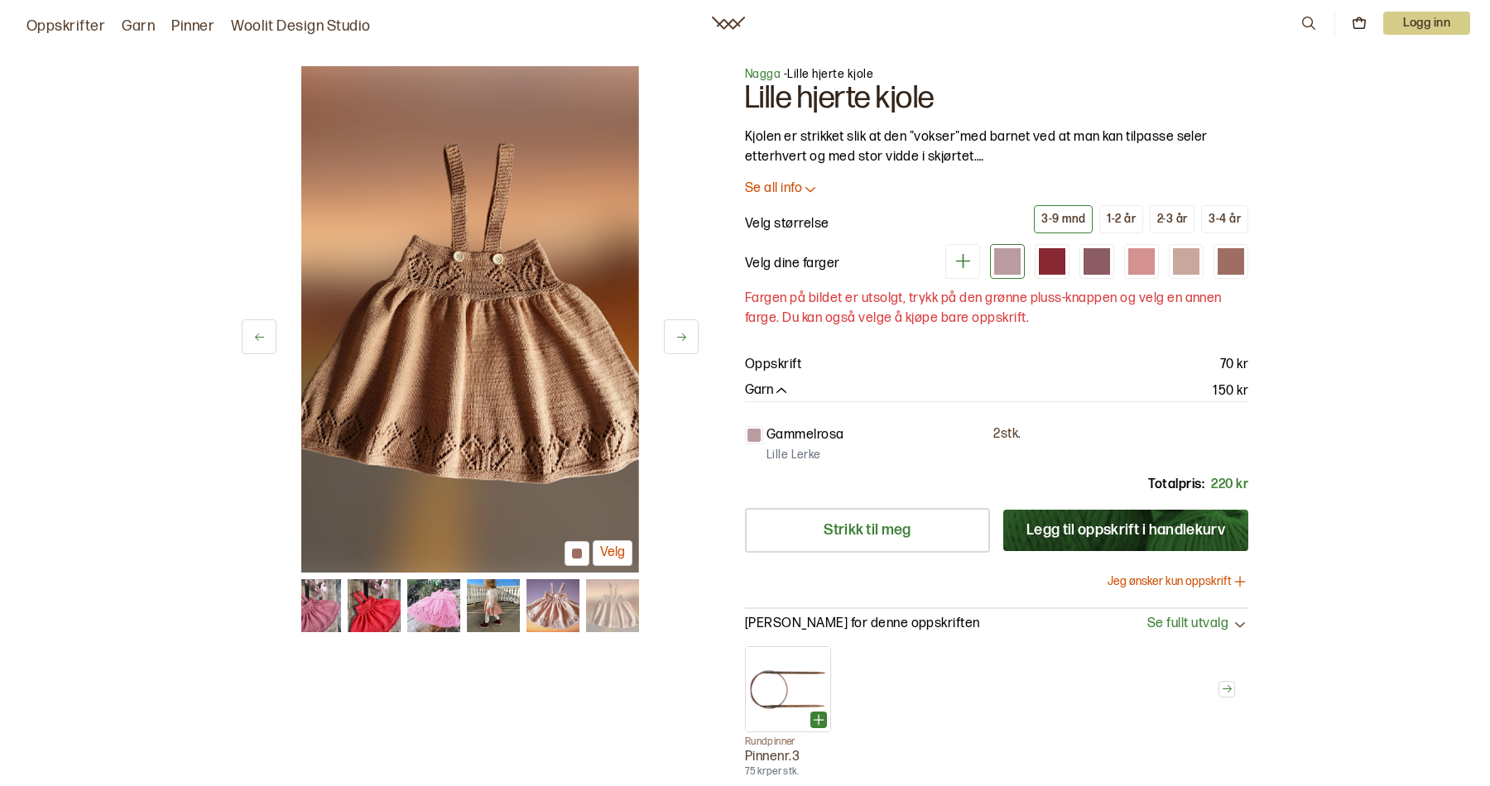
click at [686, 338] on icon at bounding box center [681, 337] width 12 height 12
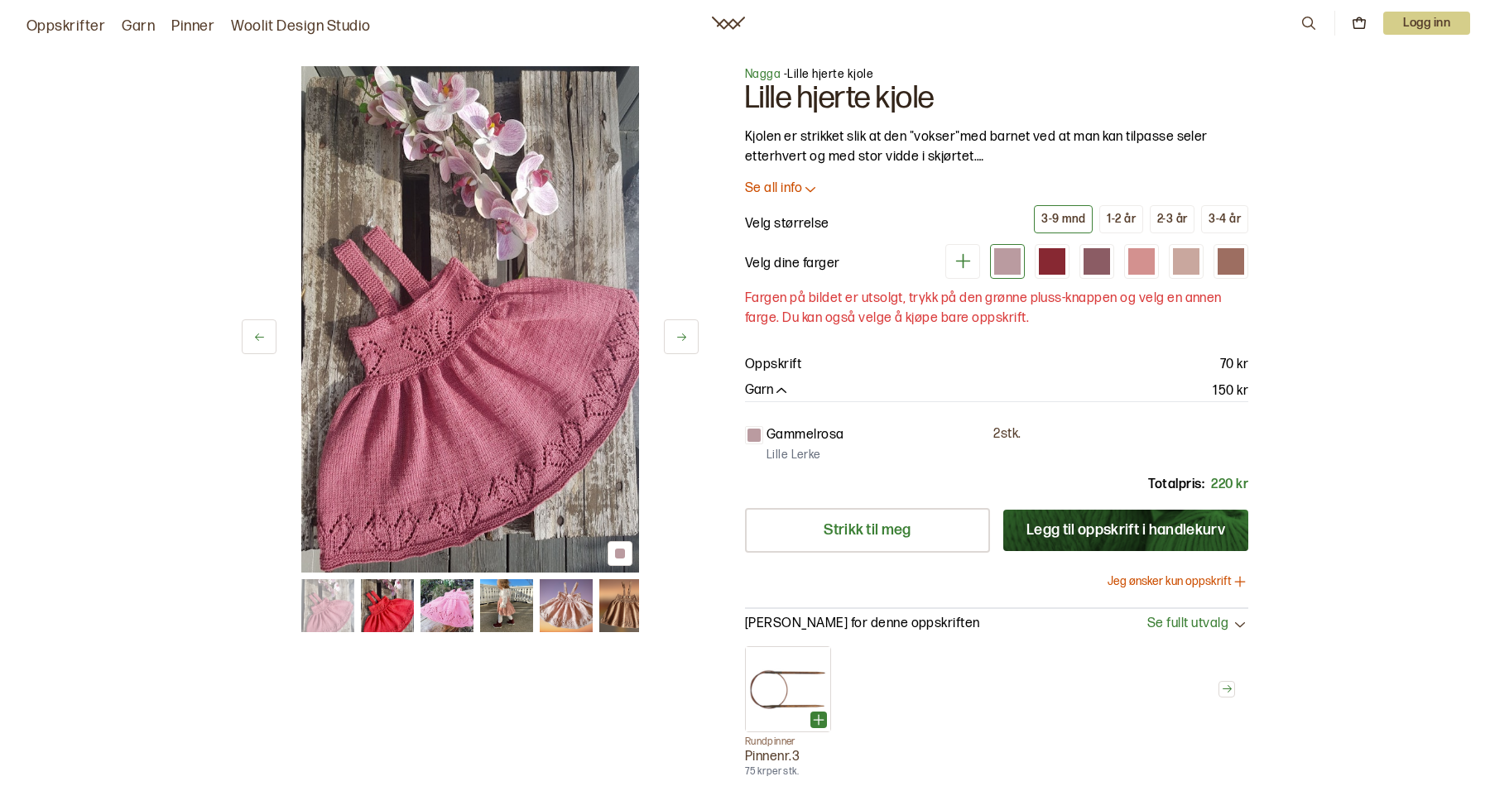
click at [1310, 21] on icon at bounding box center [1308, 23] width 18 height 18
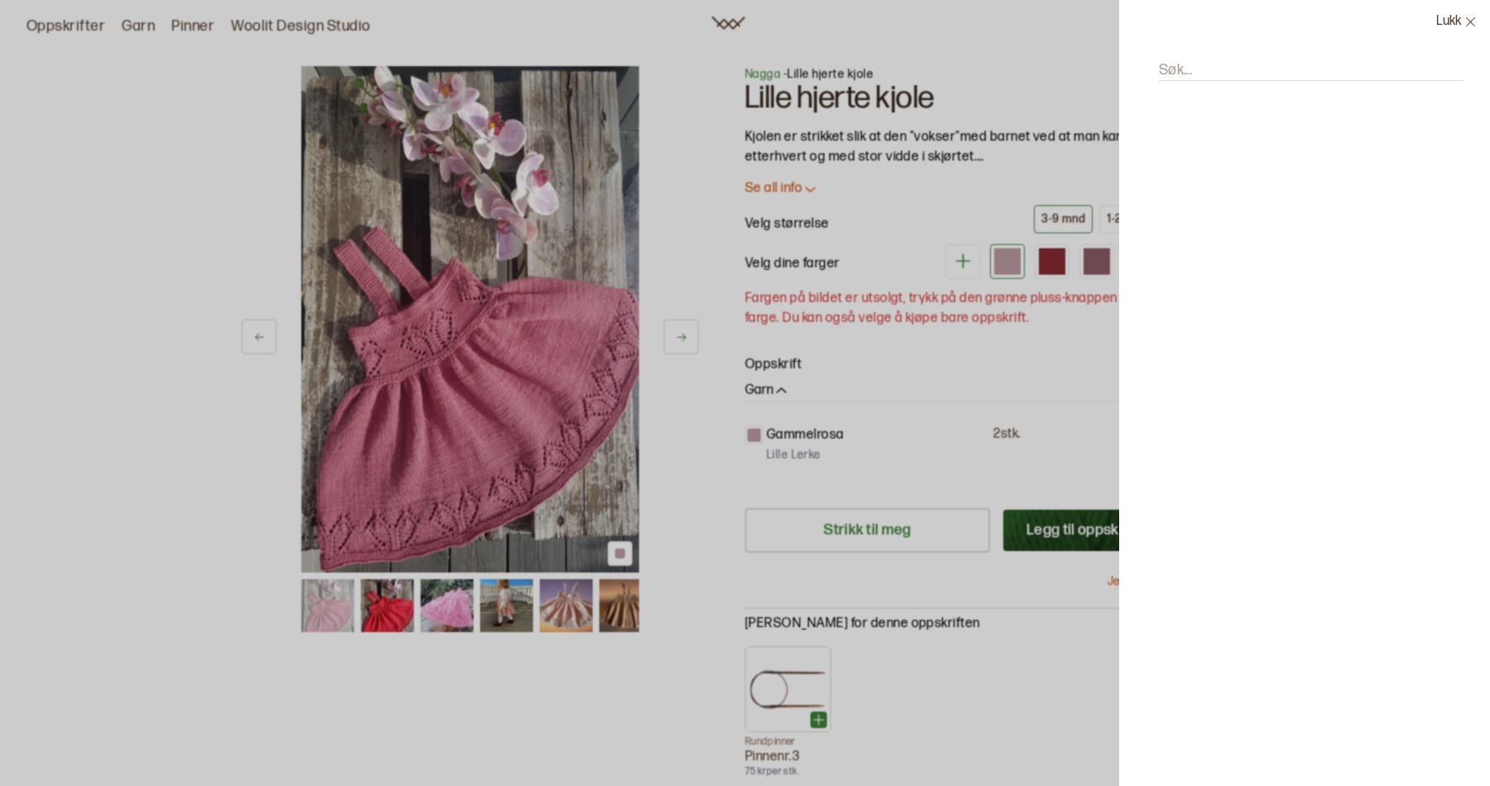
click at [1449, 19] on button "Lukk" at bounding box center [1456, 22] width 67 height 44
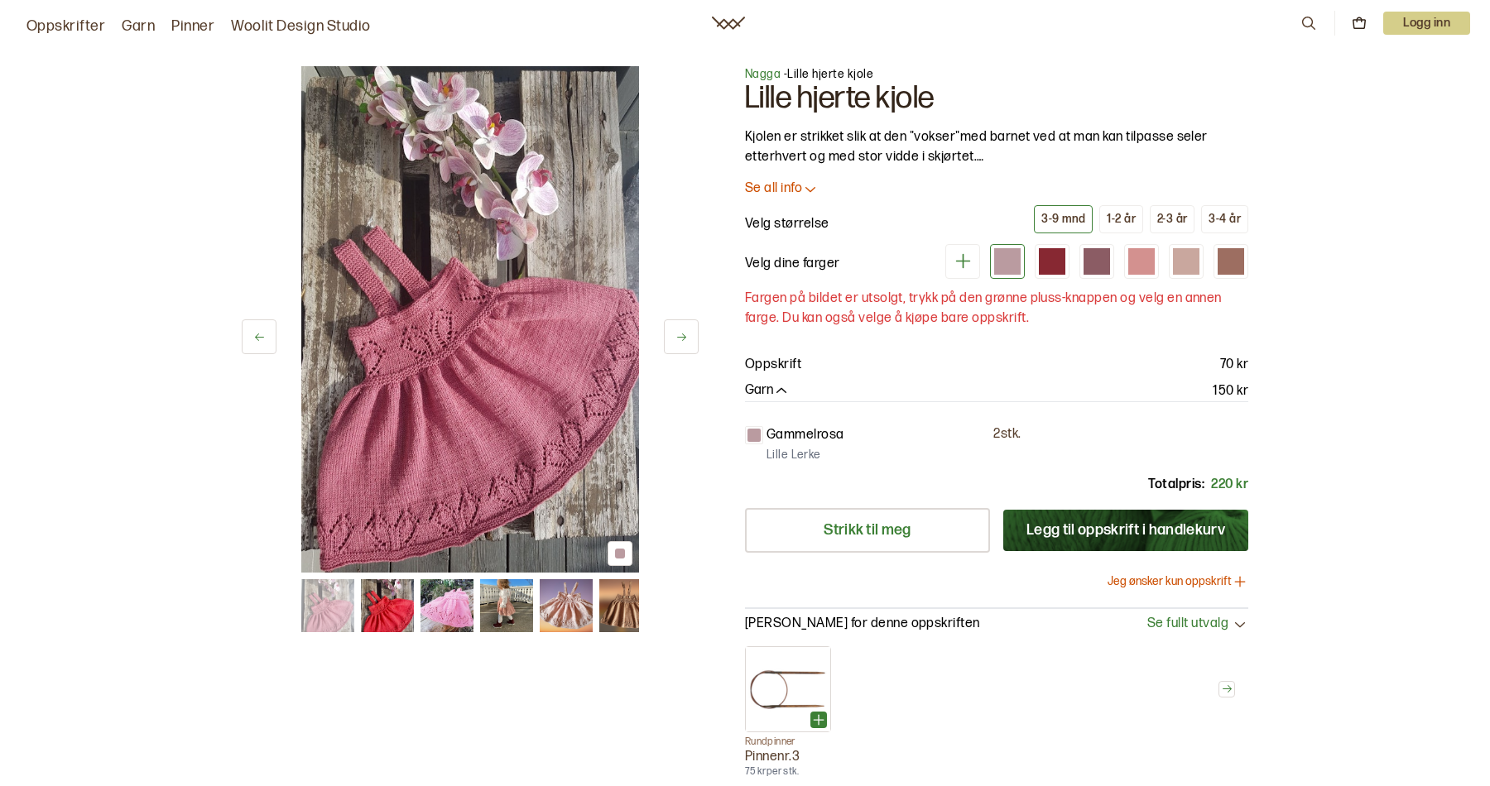
click at [46, 28] on link "Oppskrifter" at bounding box center [65, 26] width 79 height 23
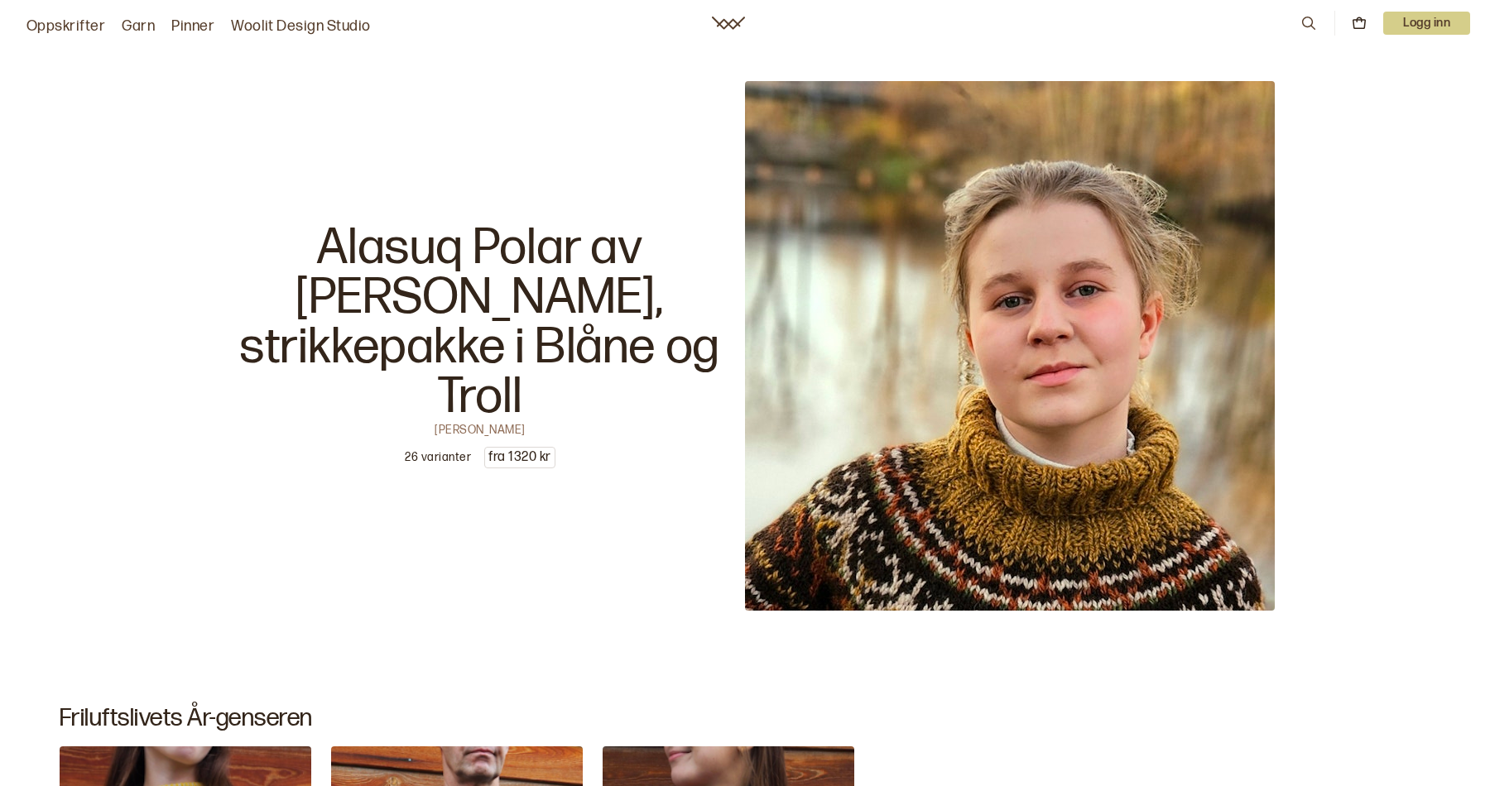
scroll to position [3256, 0]
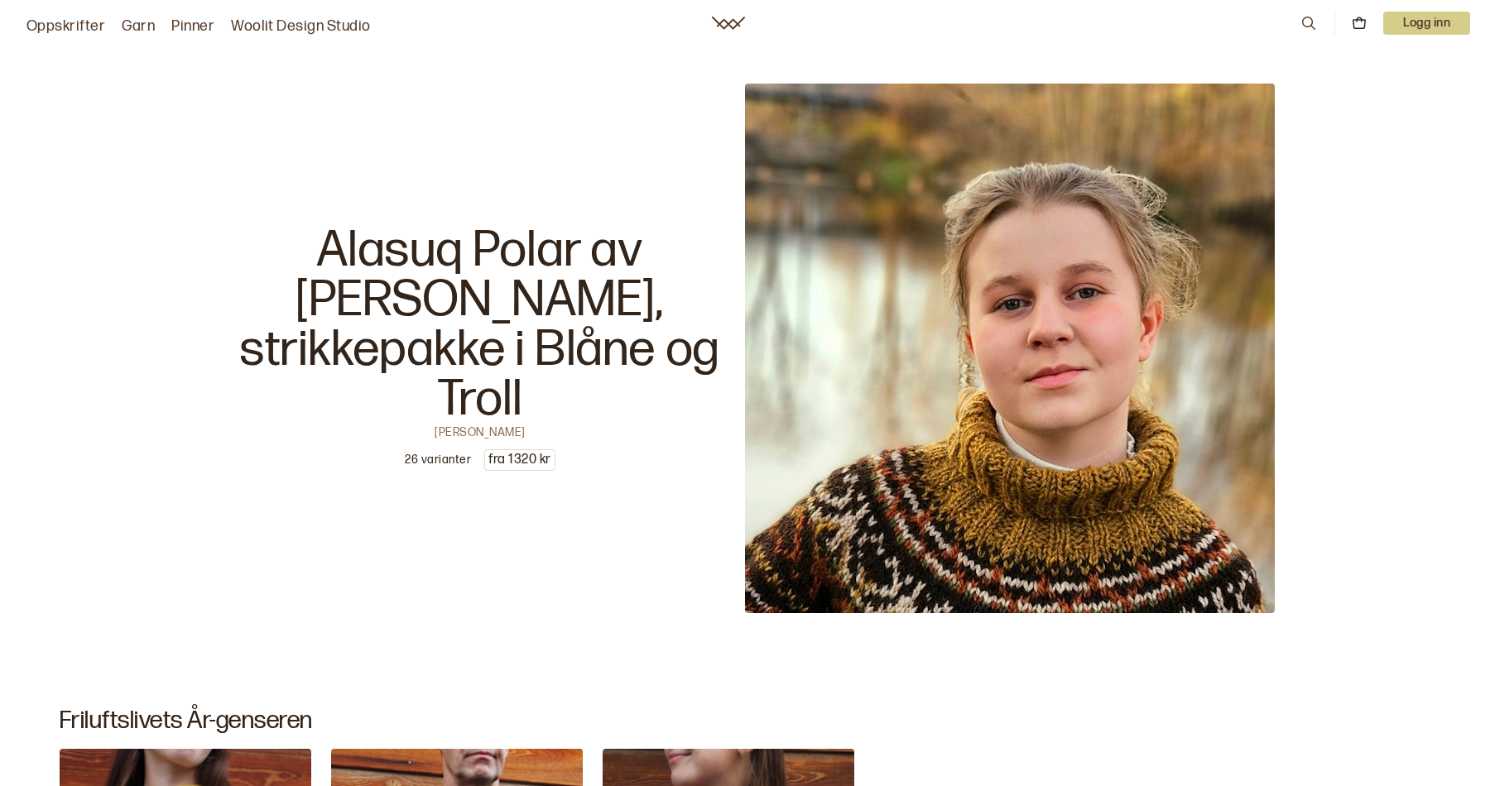
click at [999, 329] on img at bounding box center [1010, 349] width 530 height 530
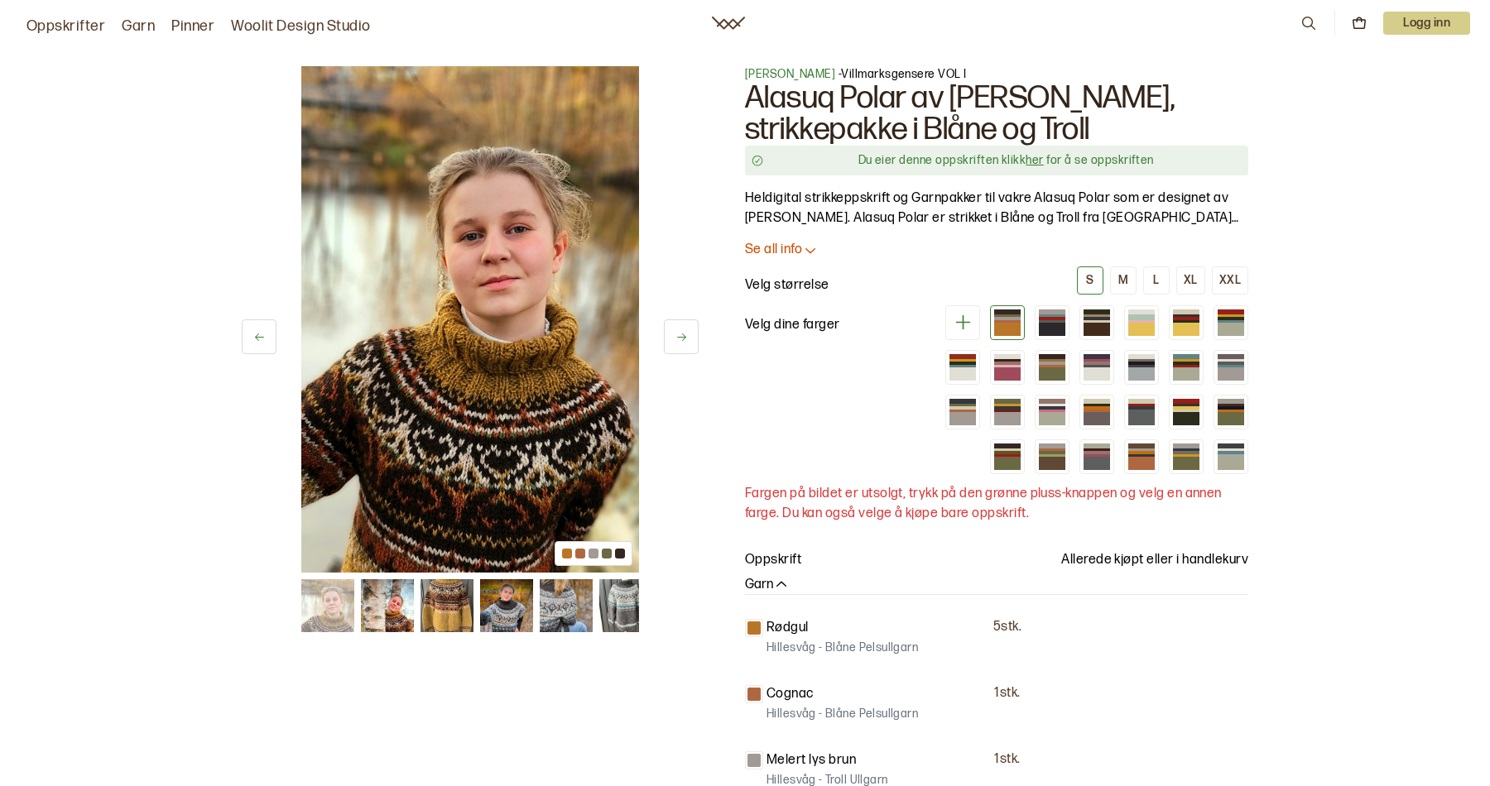
click at [684, 329] on button at bounding box center [681, 336] width 35 height 35
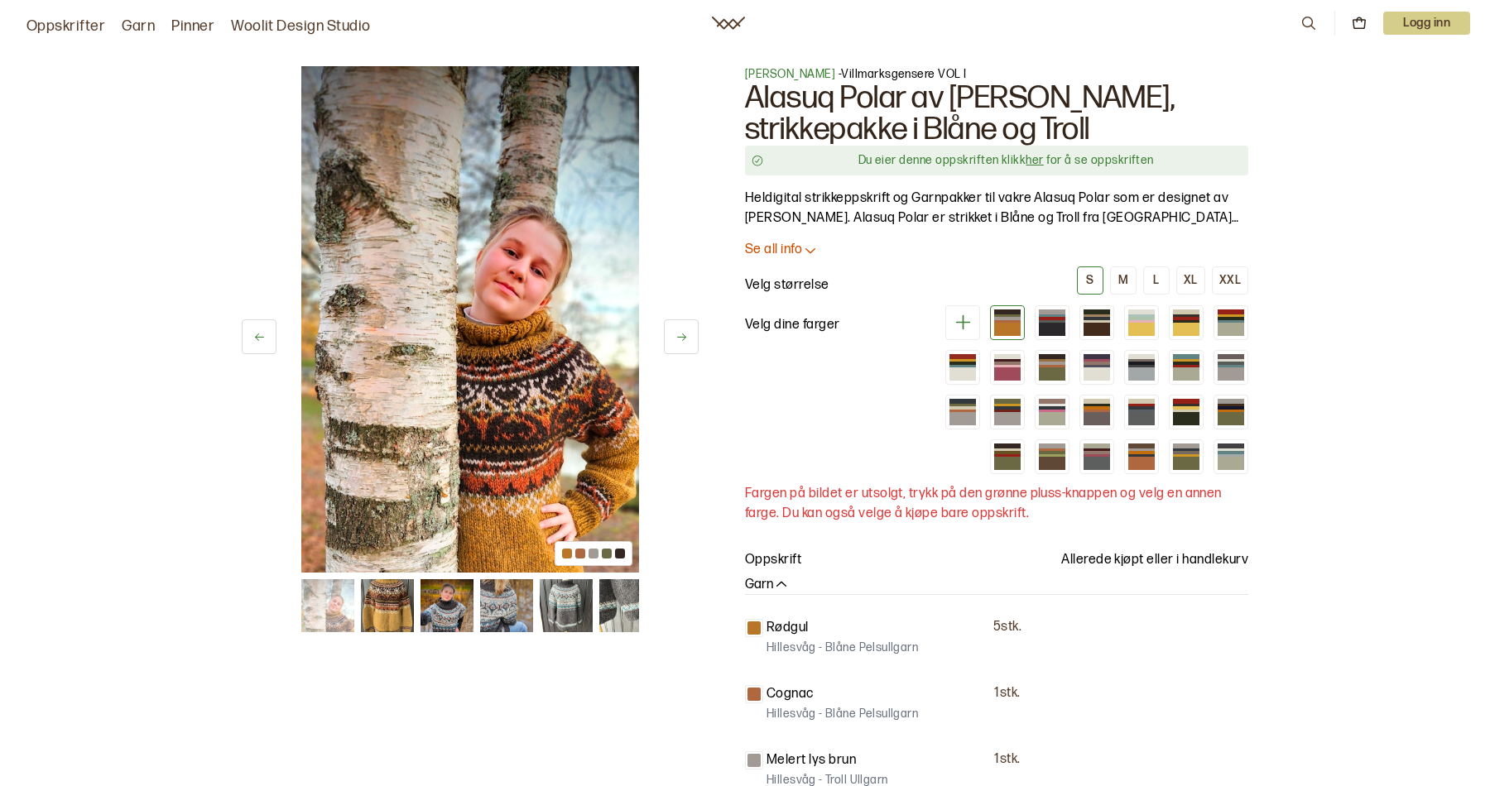
click at [684, 329] on button at bounding box center [681, 336] width 35 height 35
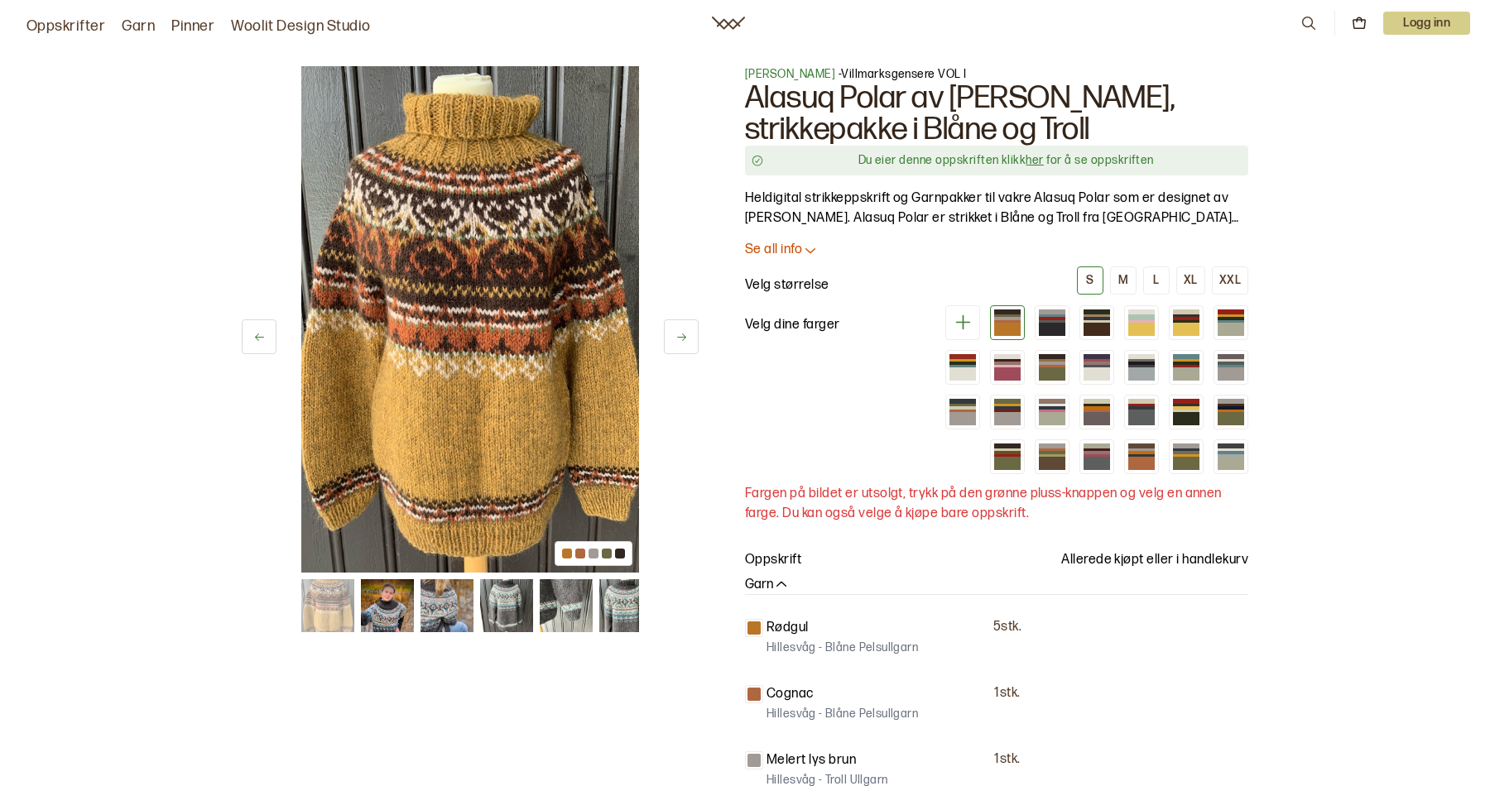
click at [684, 329] on button at bounding box center [681, 336] width 35 height 35
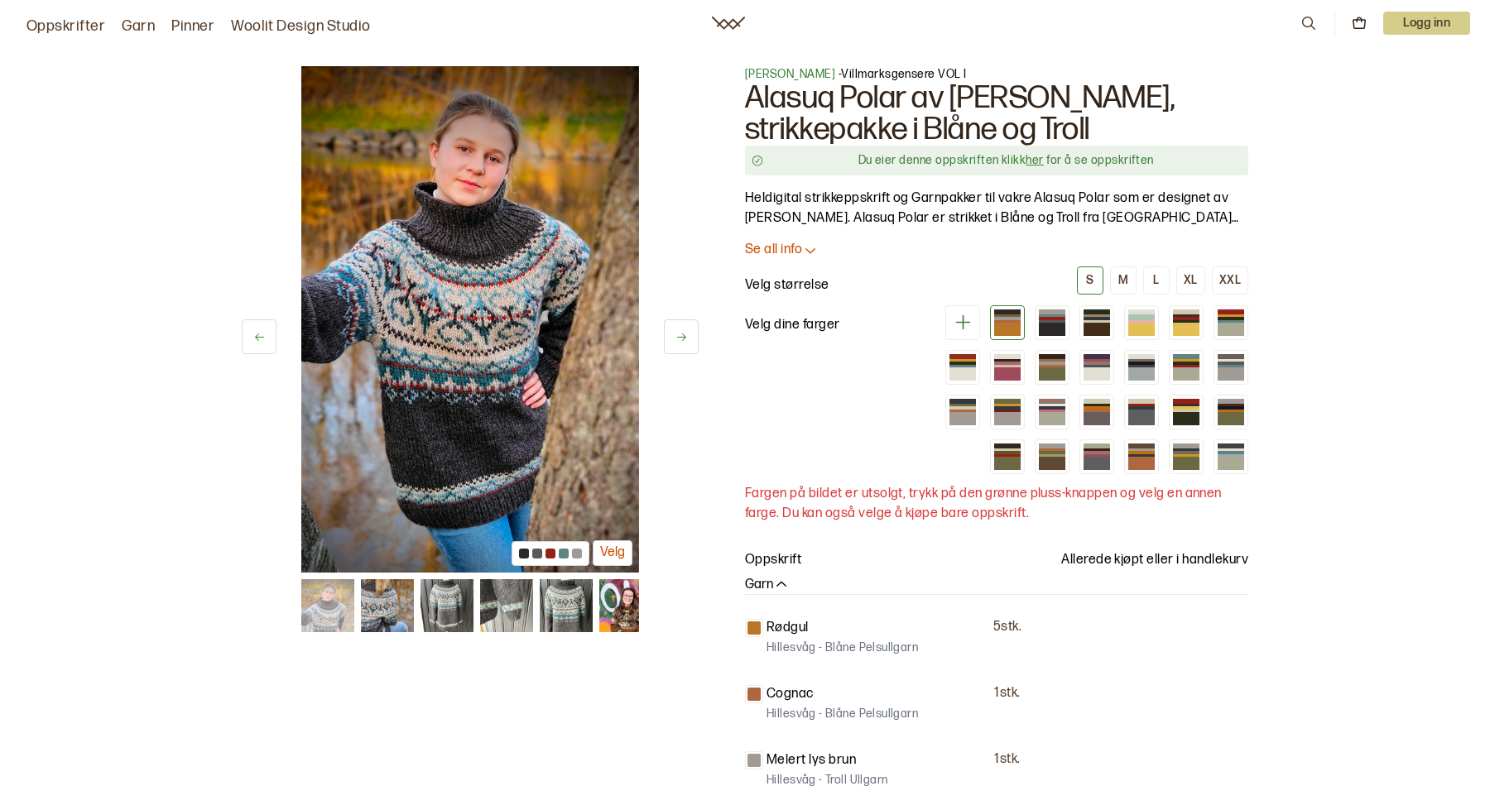
click at [683, 337] on icon at bounding box center [681, 337] width 9 height 7
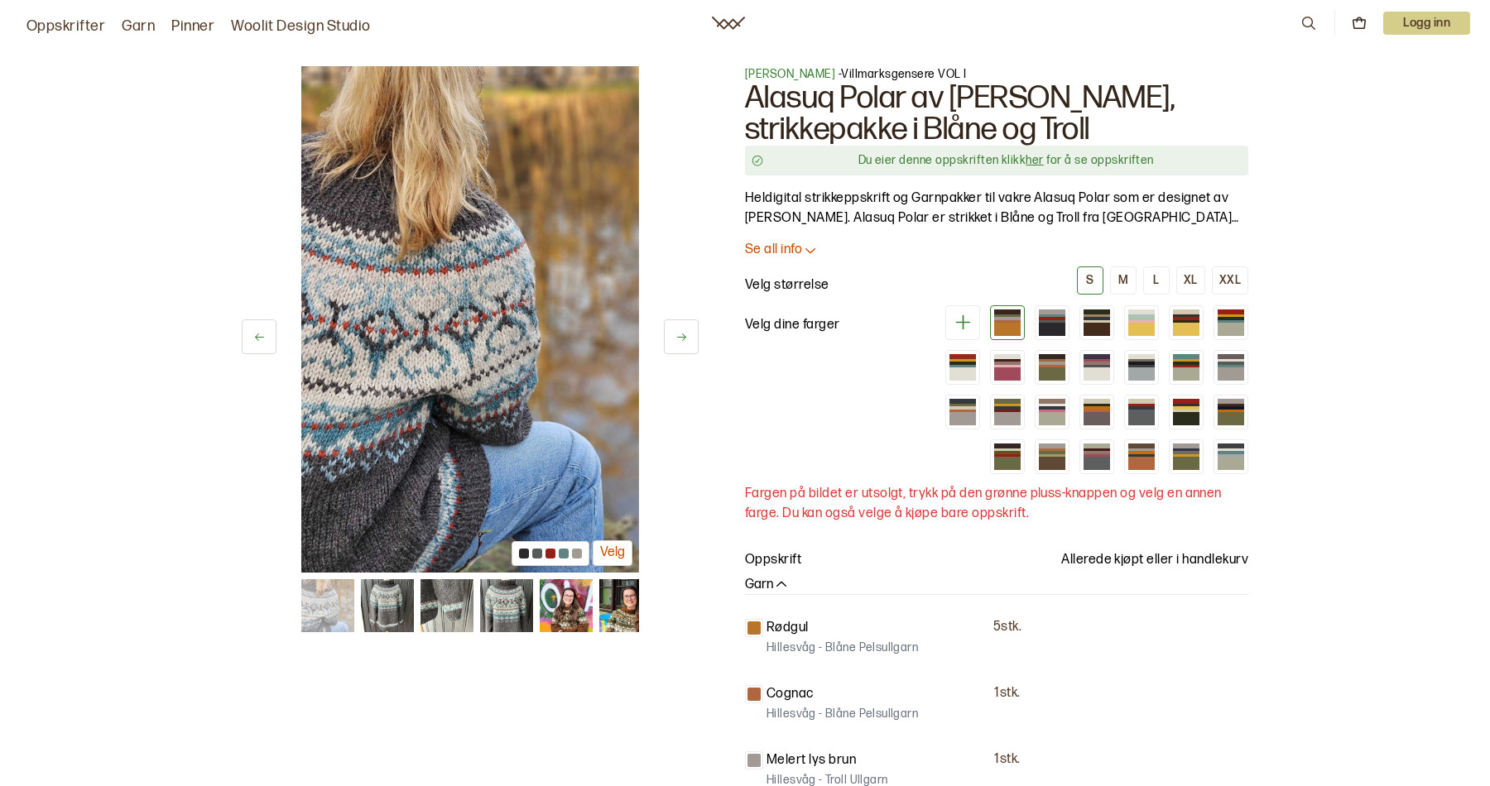
click at [683, 337] on icon at bounding box center [681, 337] width 9 height 7
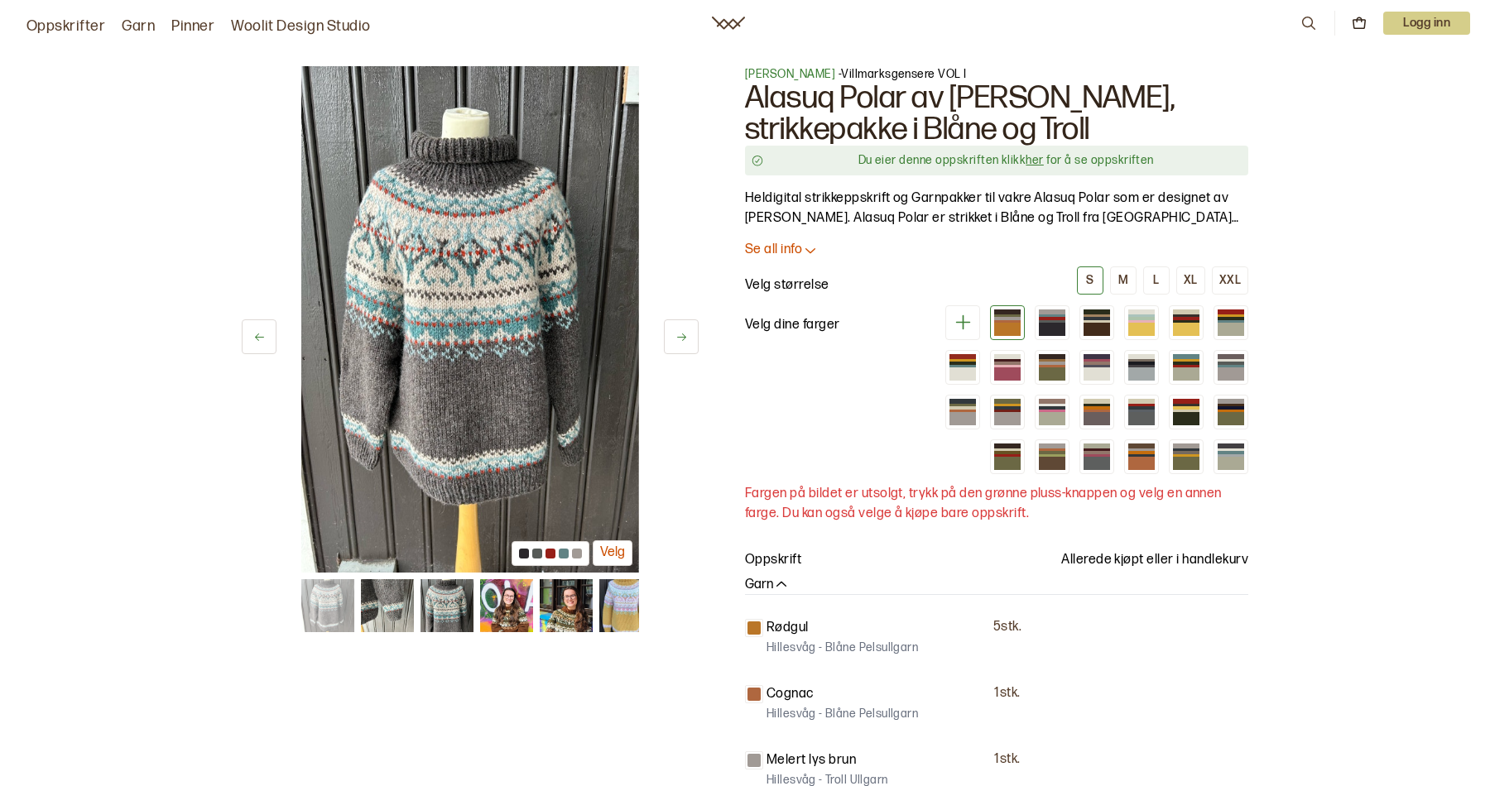
click at [683, 337] on icon at bounding box center [681, 337] width 9 height 7
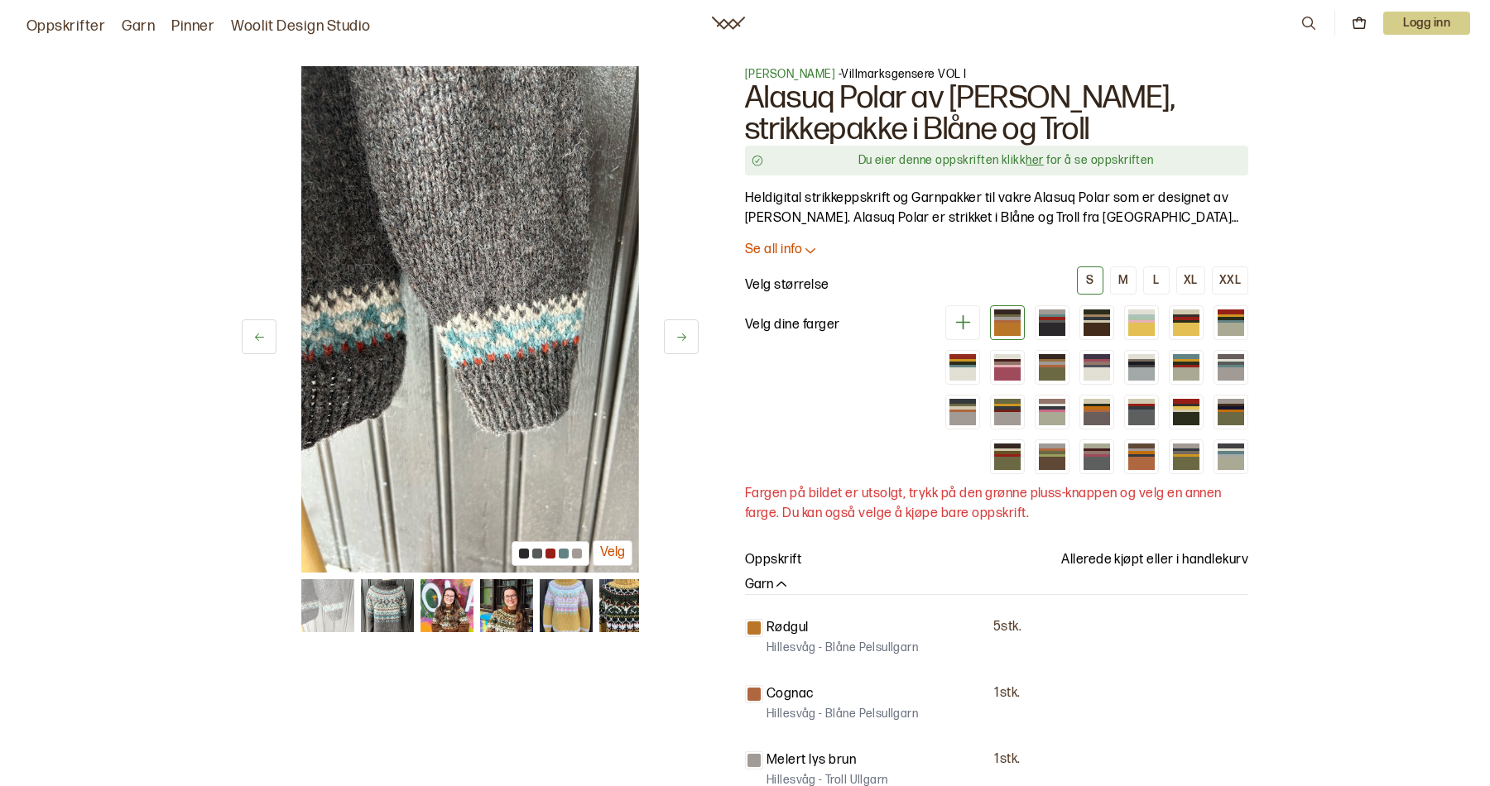
click at [683, 337] on icon at bounding box center [681, 337] width 9 height 7
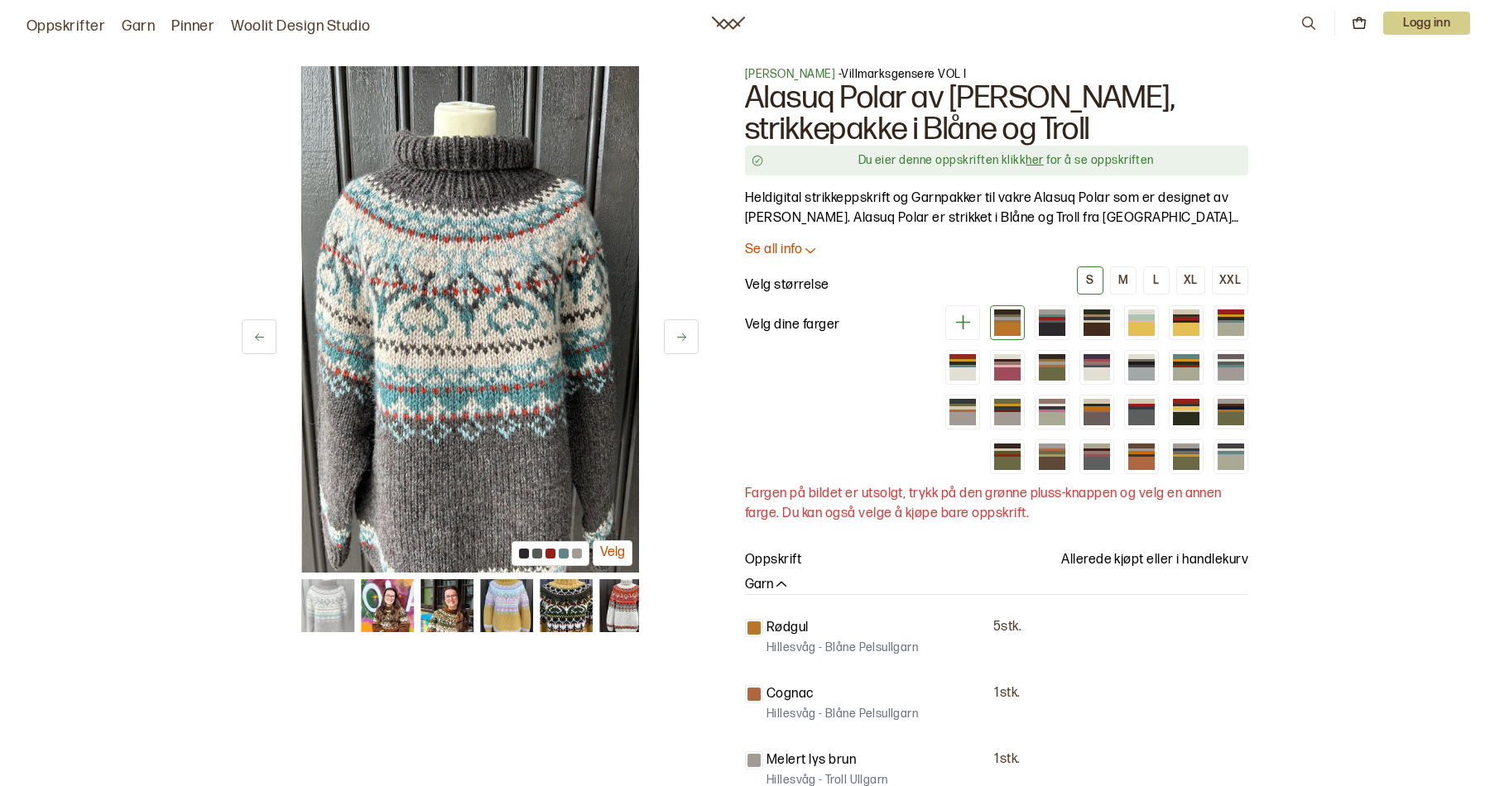
click at [683, 337] on icon at bounding box center [681, 337] width 9 height 7
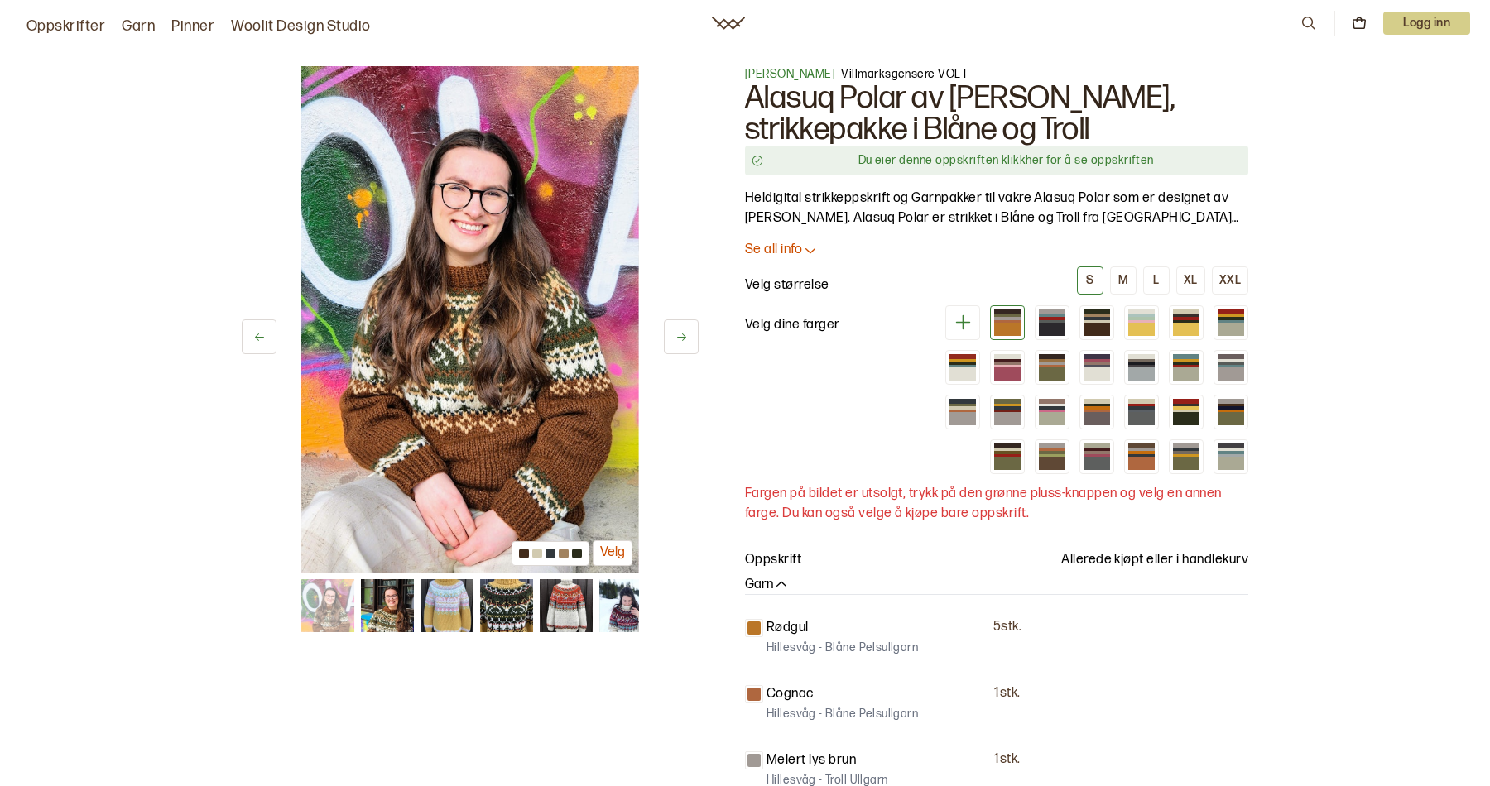
click at [679, 336] on icon at bounding box center [681, 337] width 9 height 7
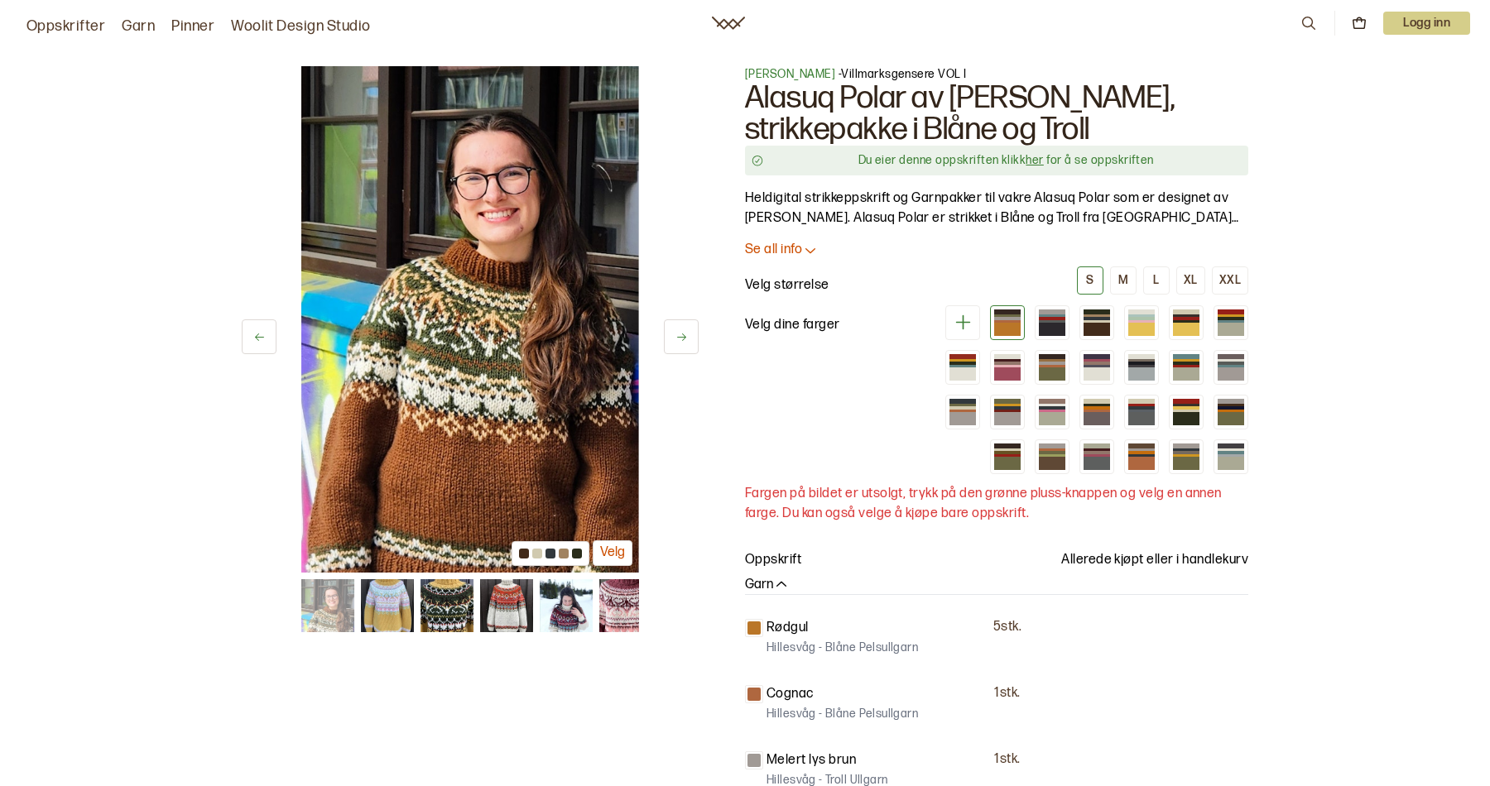
click at [678, 332] on icon at bounding box center [681, 337] width 12 height 12
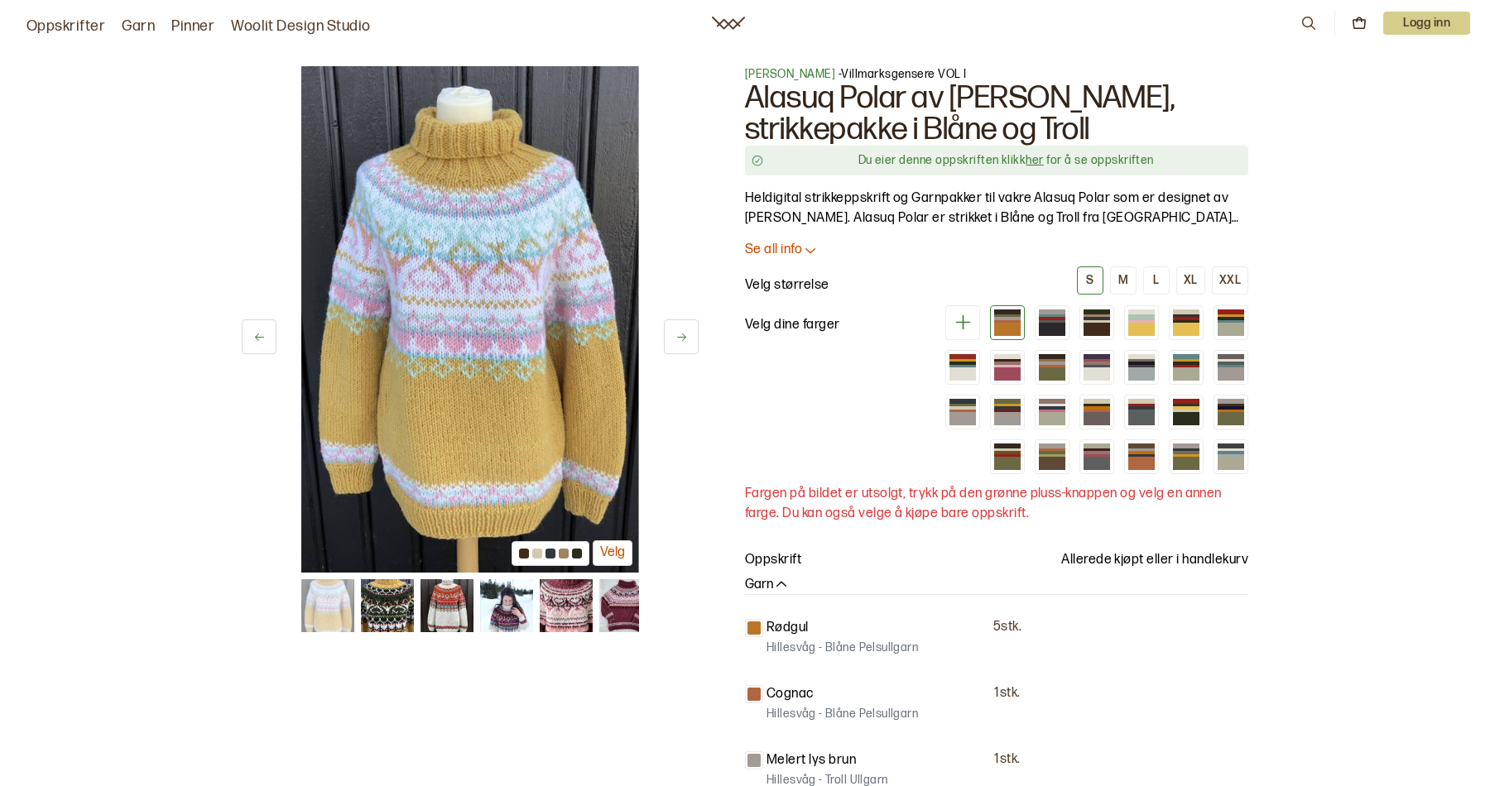
click at [678, 332] on icon at bounding box center [681, 337] width 12 height 12
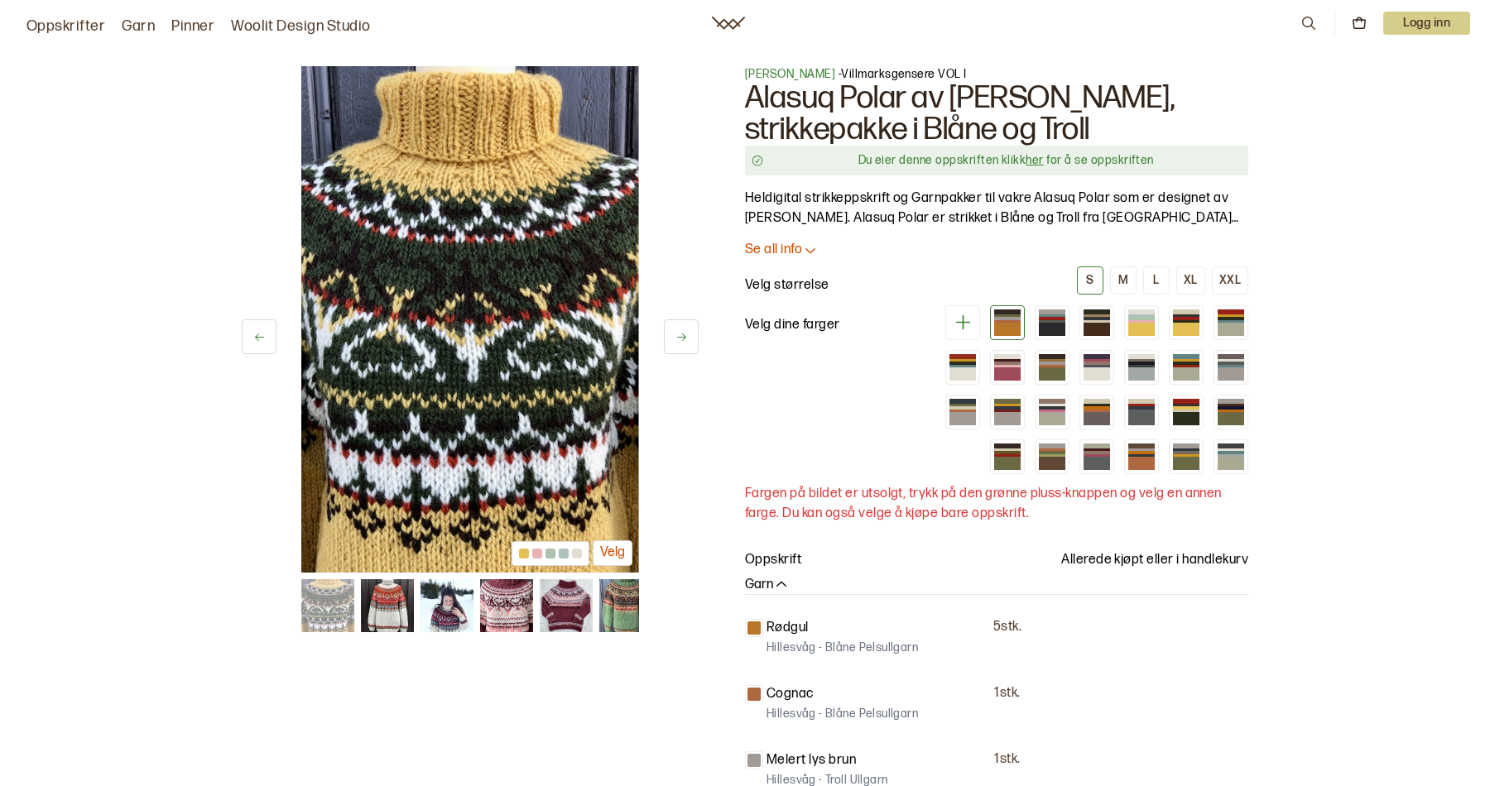
click at [678, 332] on icon at bounding box center [681, 337] width 12 height 12
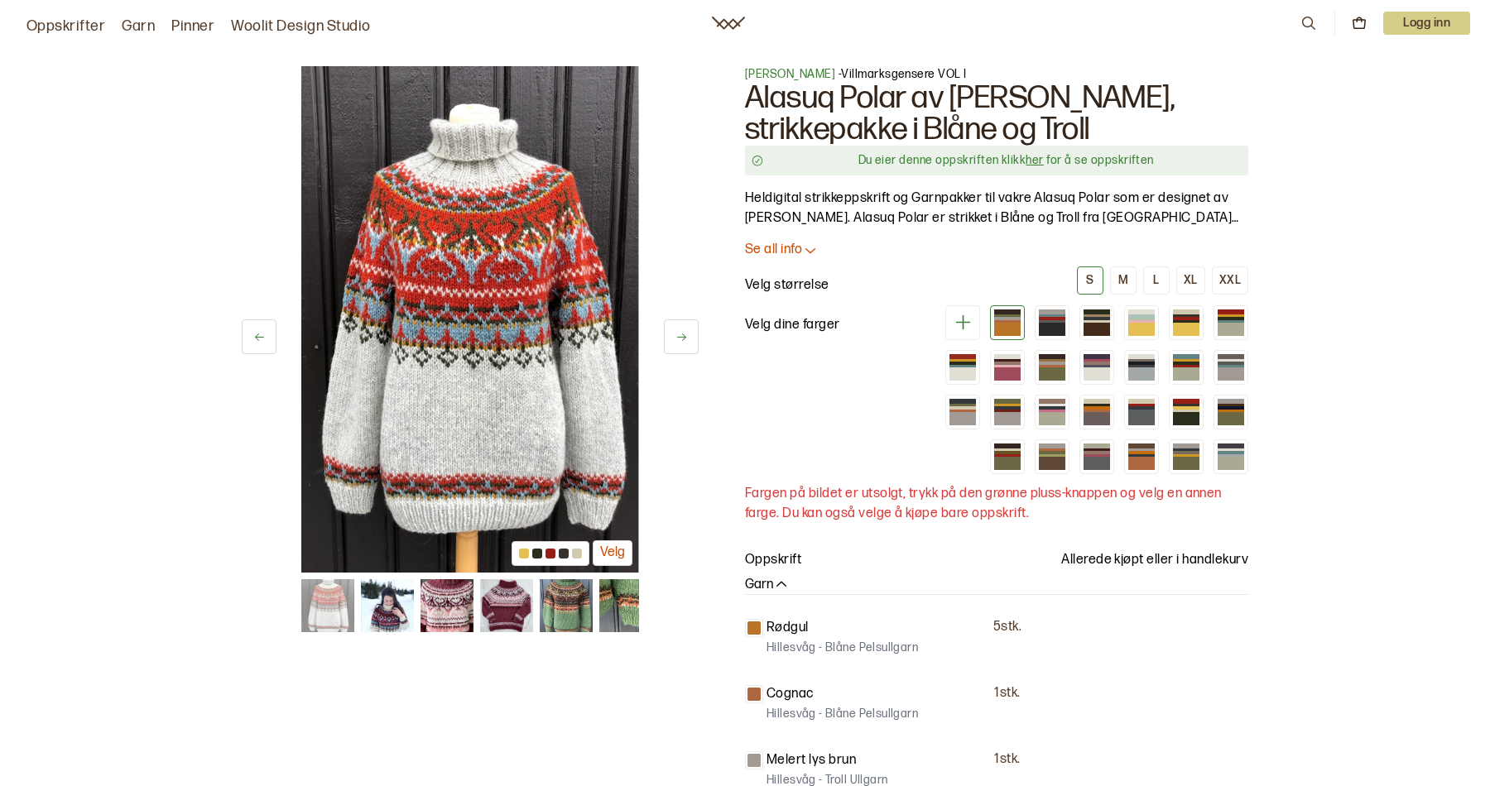
click at [678, 332] on icon at bounding box center [681, 337] width 12 height 12
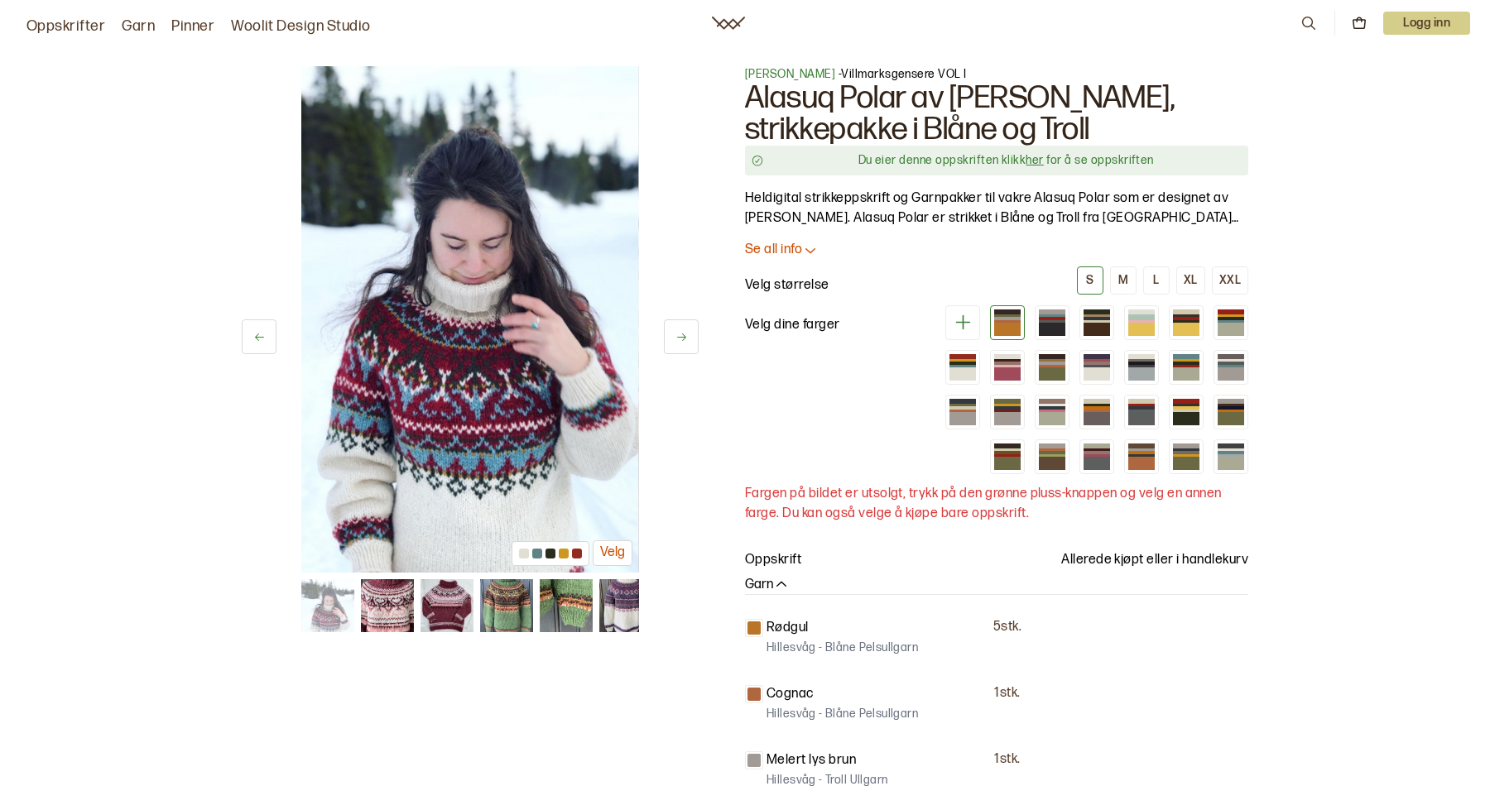
click at [678, 332] on icon at bounding box center [681, 337] width 12 height 12
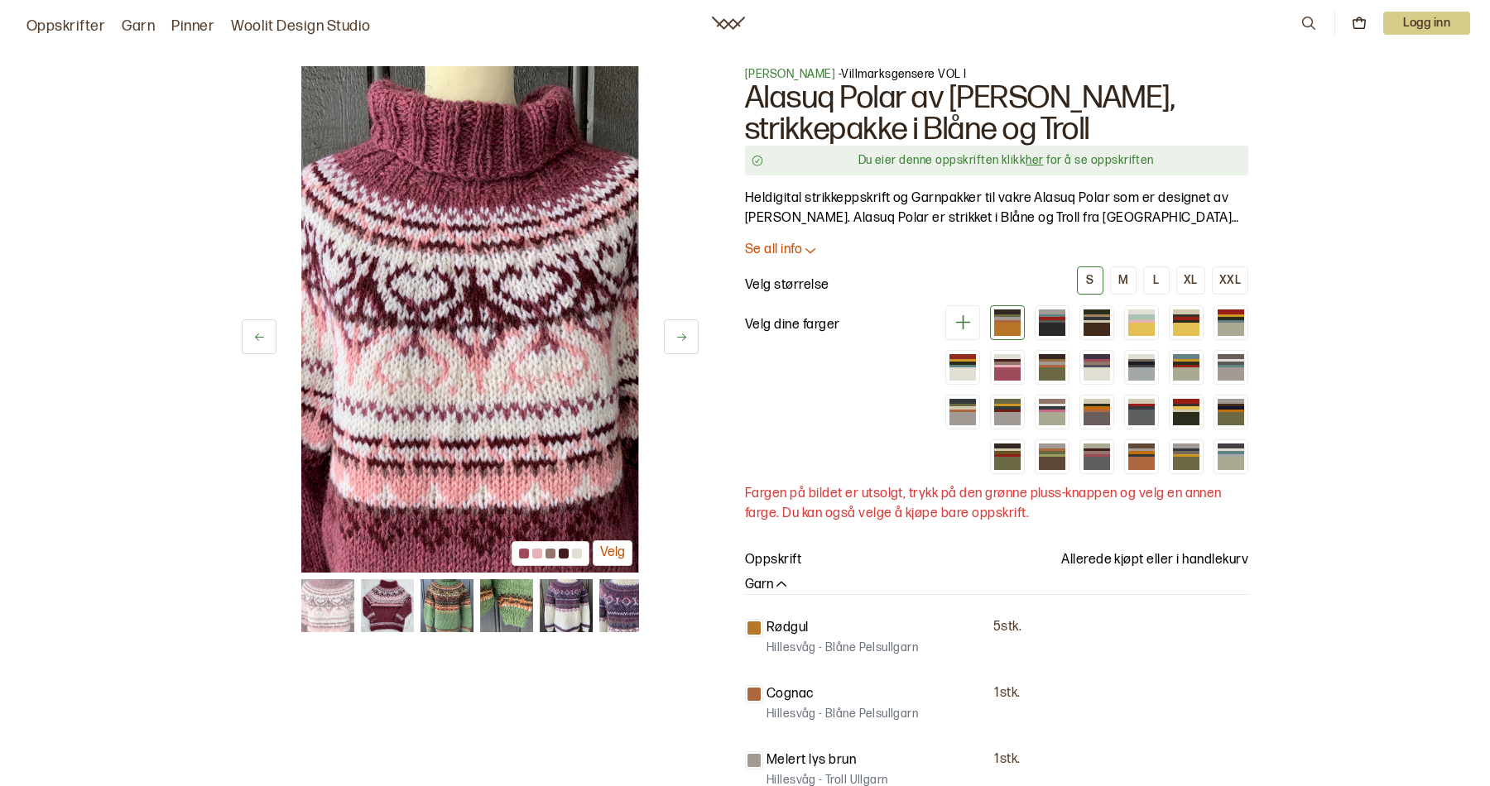
click at [678, 332] on icon at bounding box center [681, 337] width 12 height 12
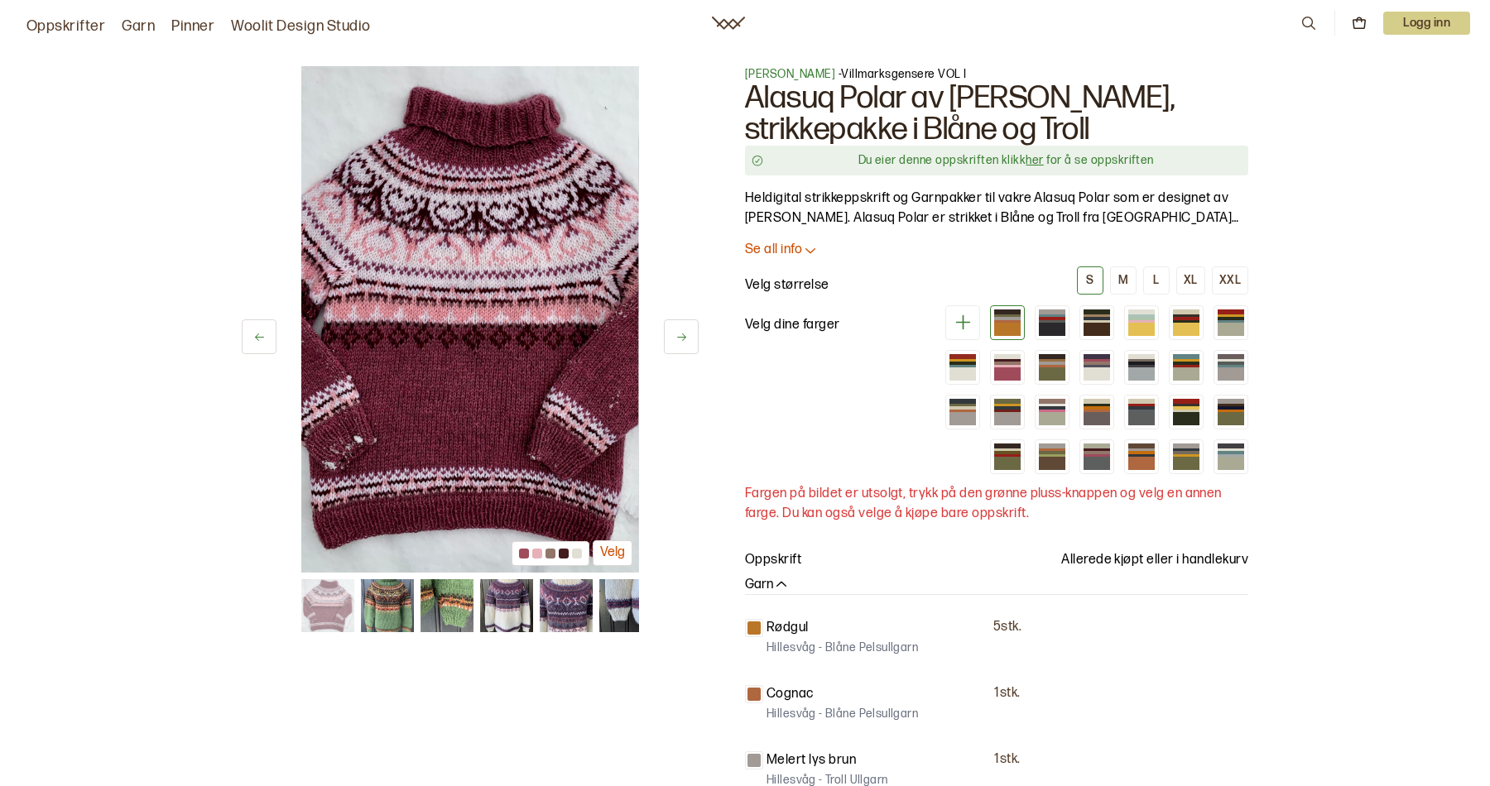
click at [678, 332] on icon at bounding box center [681, 337] width 12 height 12
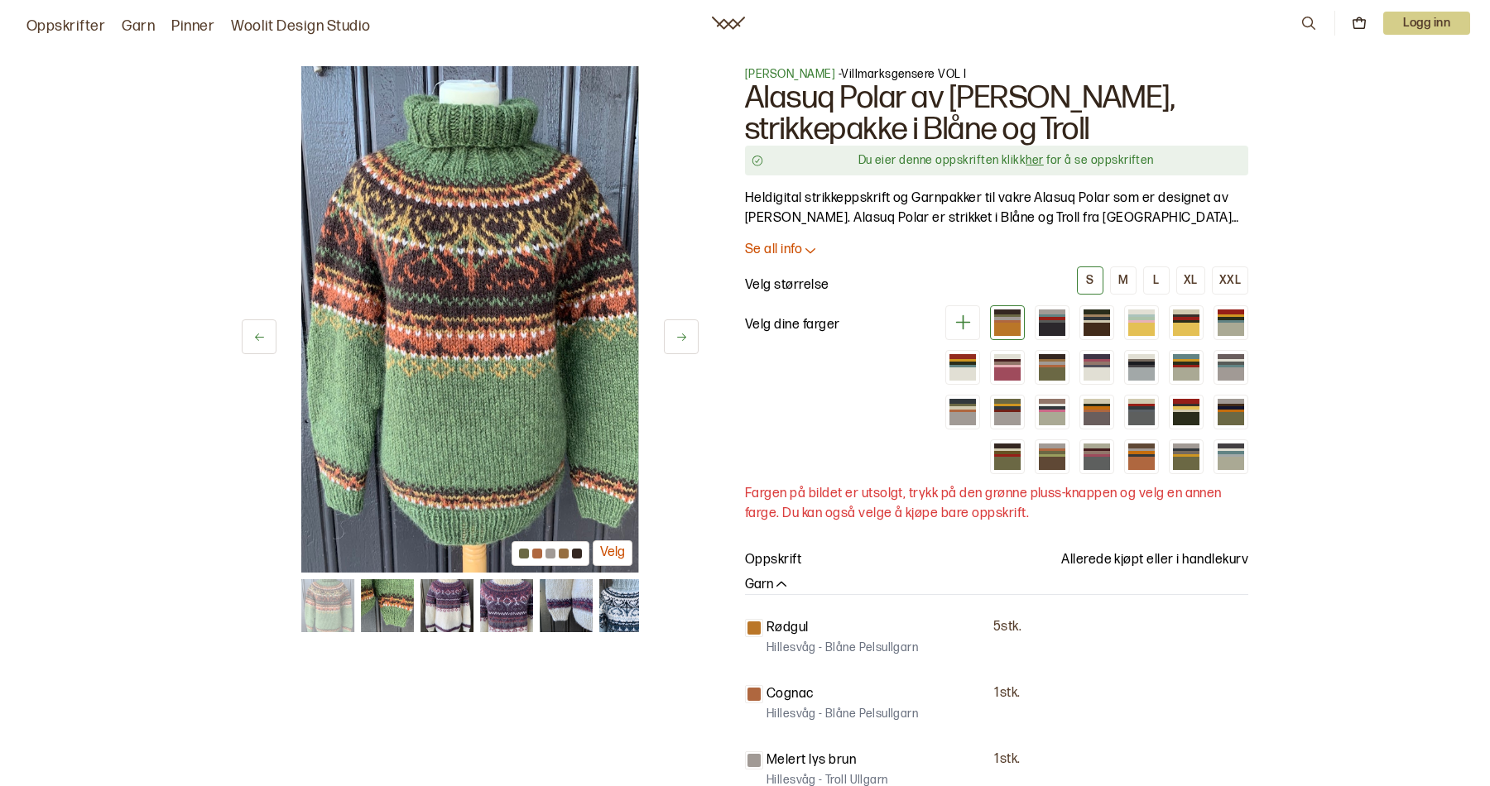
click at [678, 332] on icon at bounding box center [681, 337] width 12 height 12
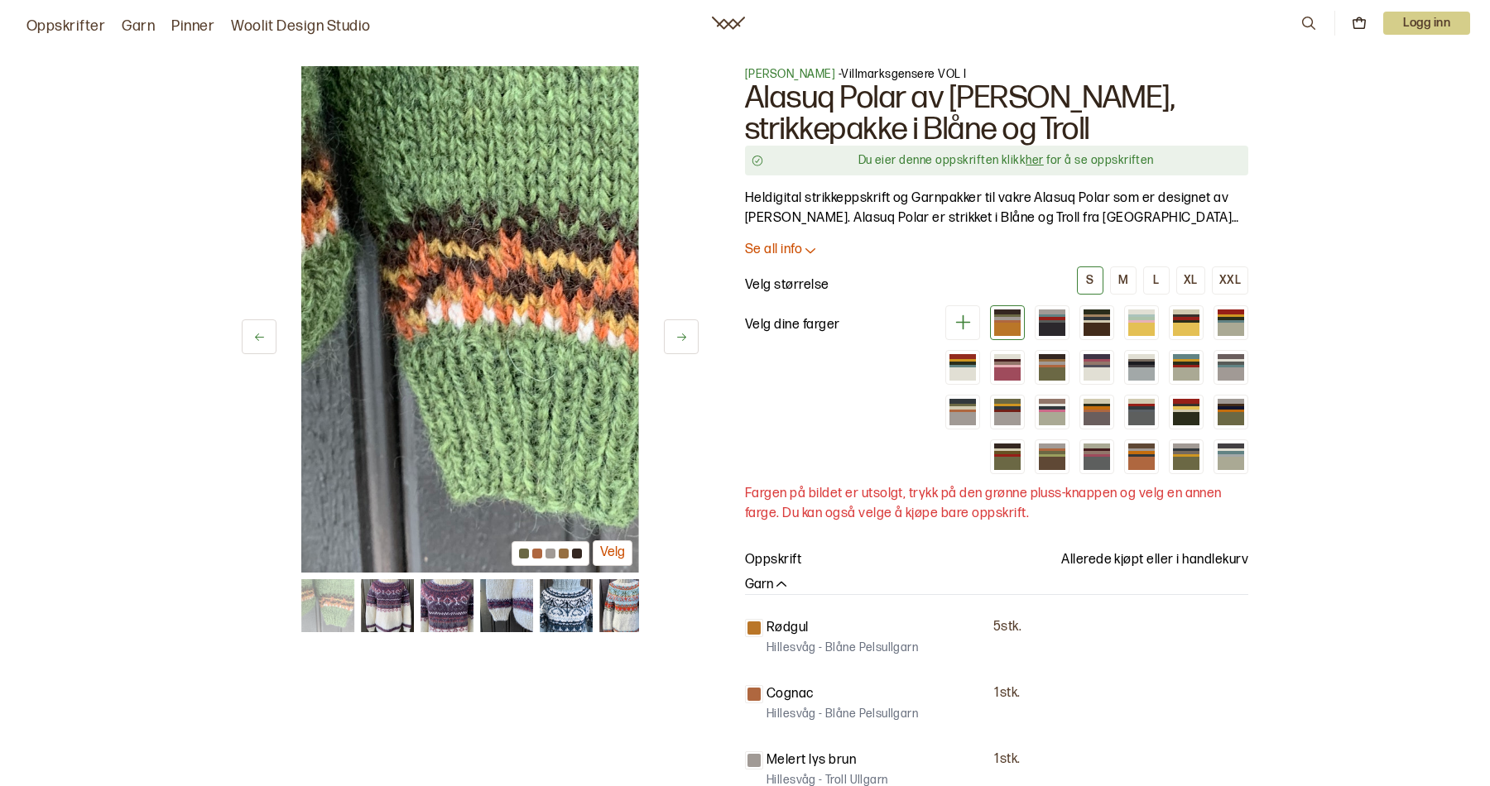
click at [678, 332] on icon at bounding box center [681, 337] width 12 height 12
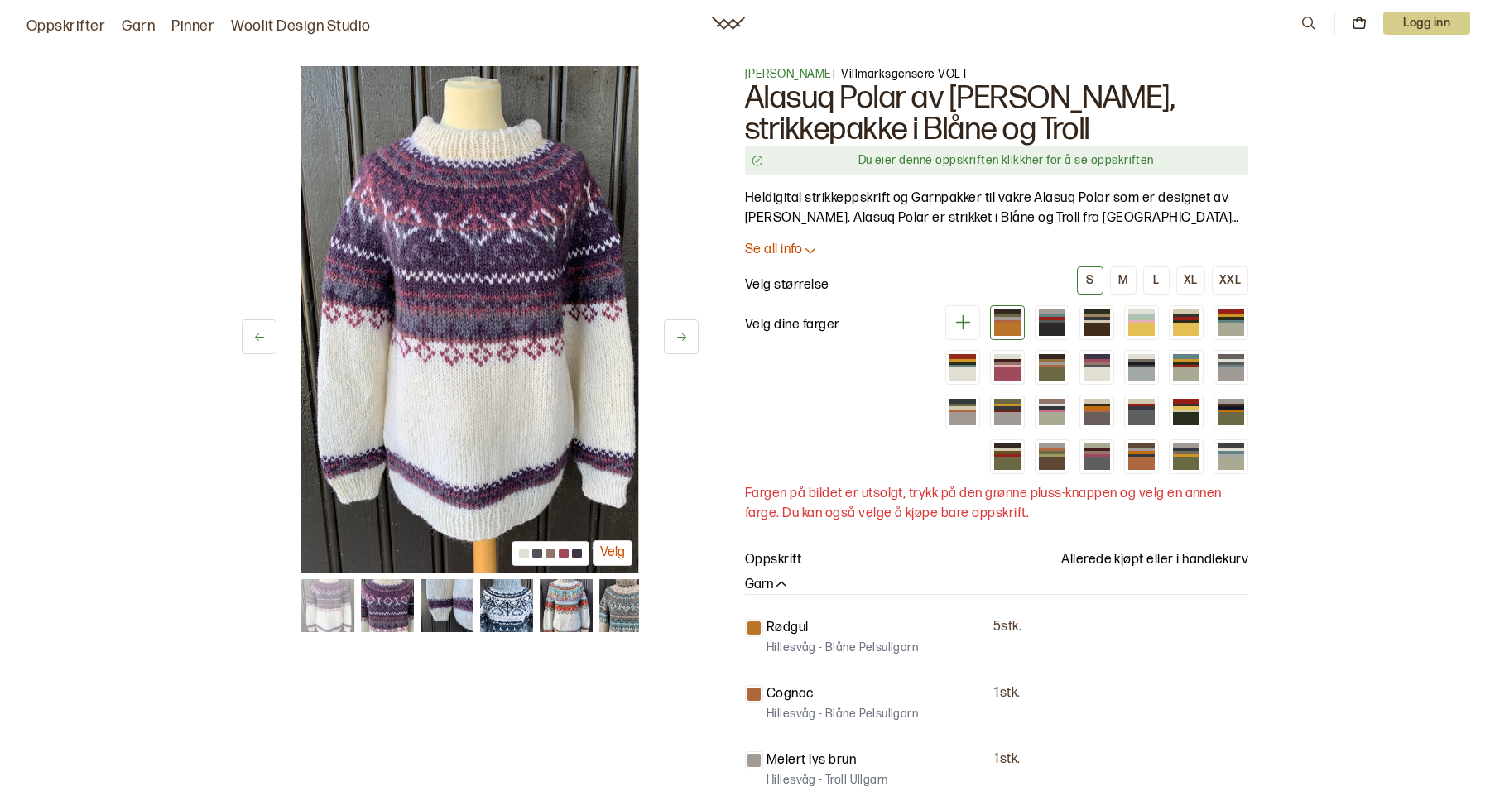
click at [678, 332] on icon at bounding box center [681, 337] width 12 height 12
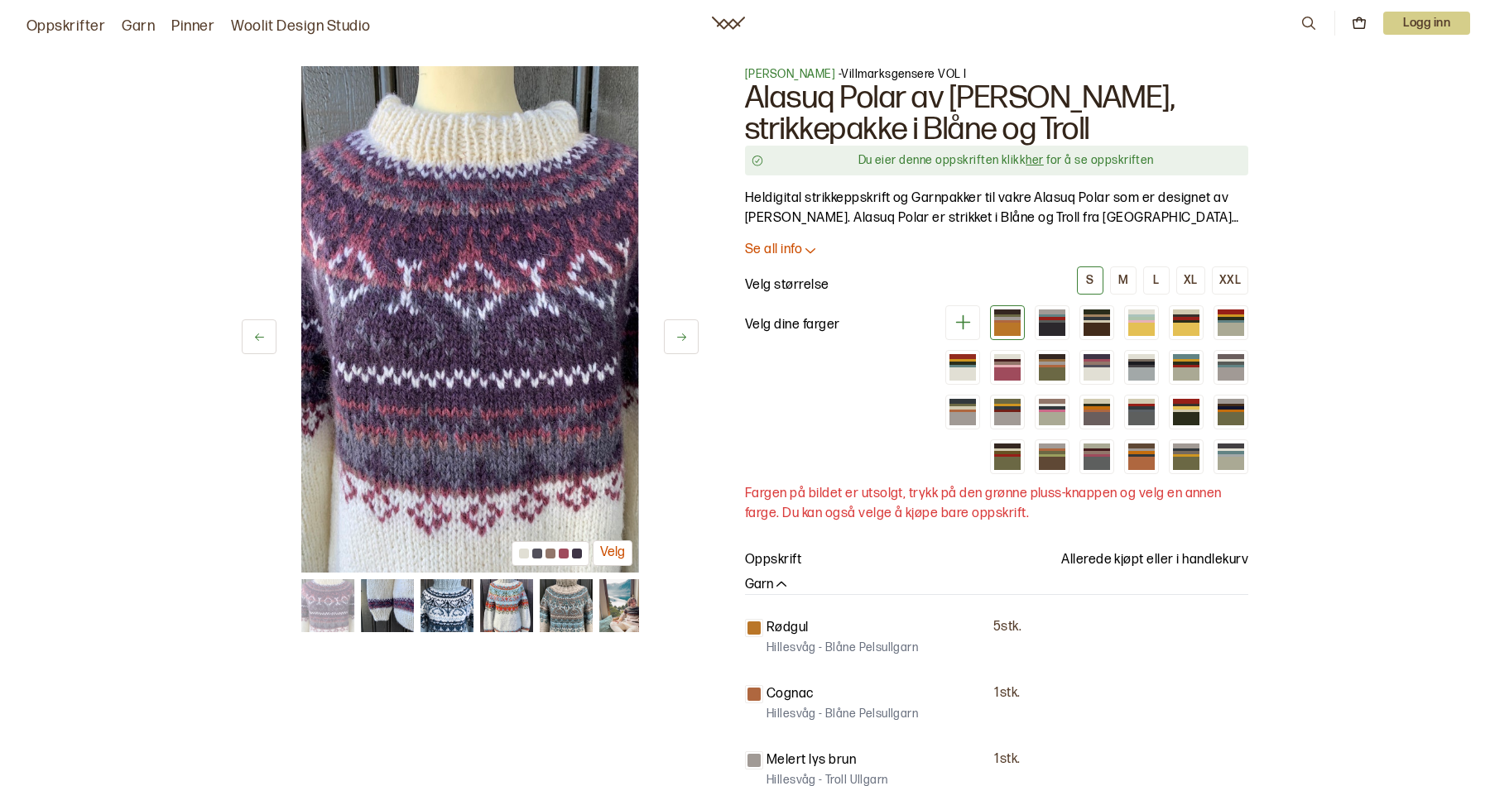
click at [678, 332] on icon at bounding box center [681, 337] width 12 height 12
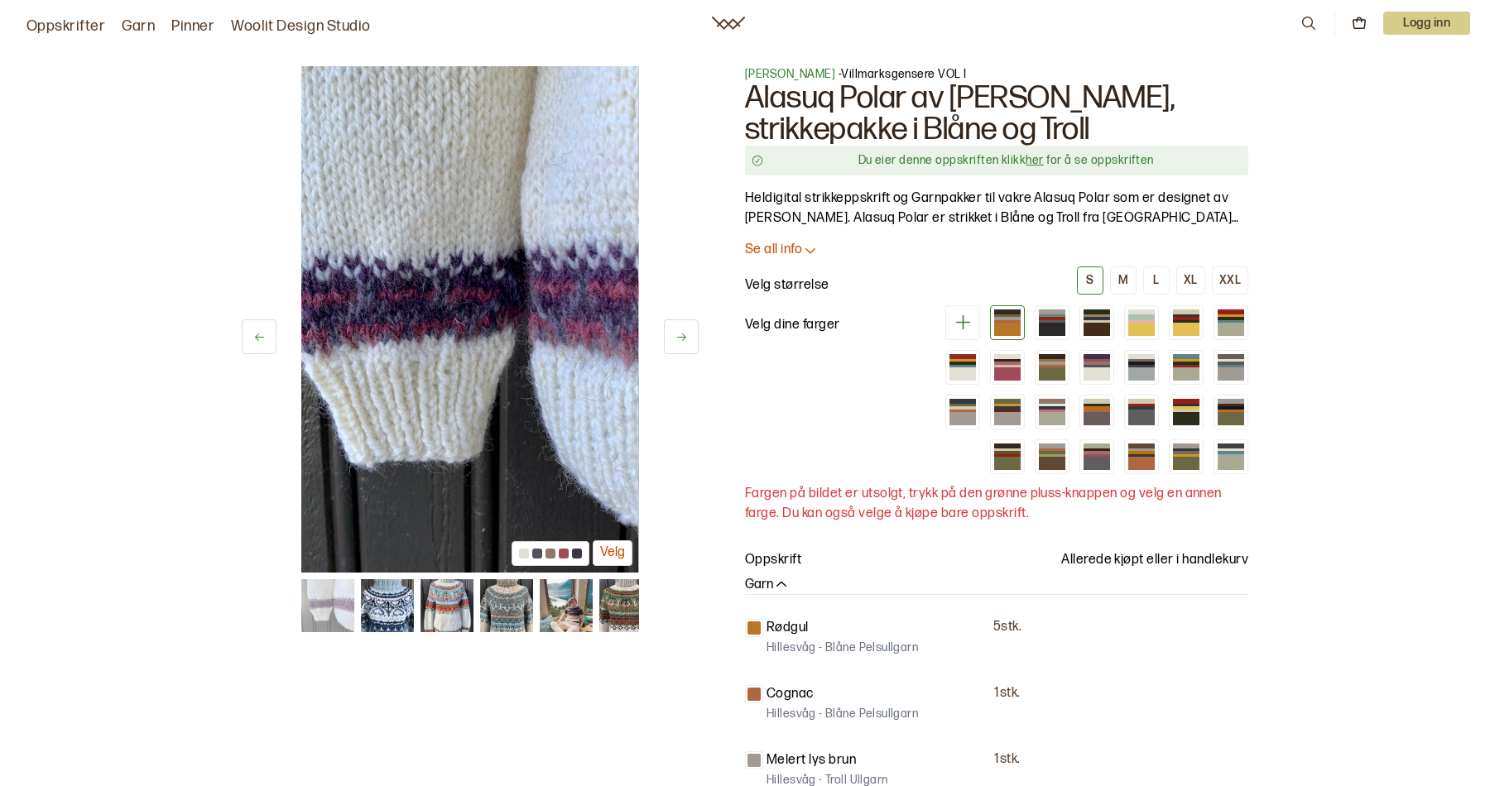
click at [678, 332] on icon at bounding box center [681, 337] width 12 height 12
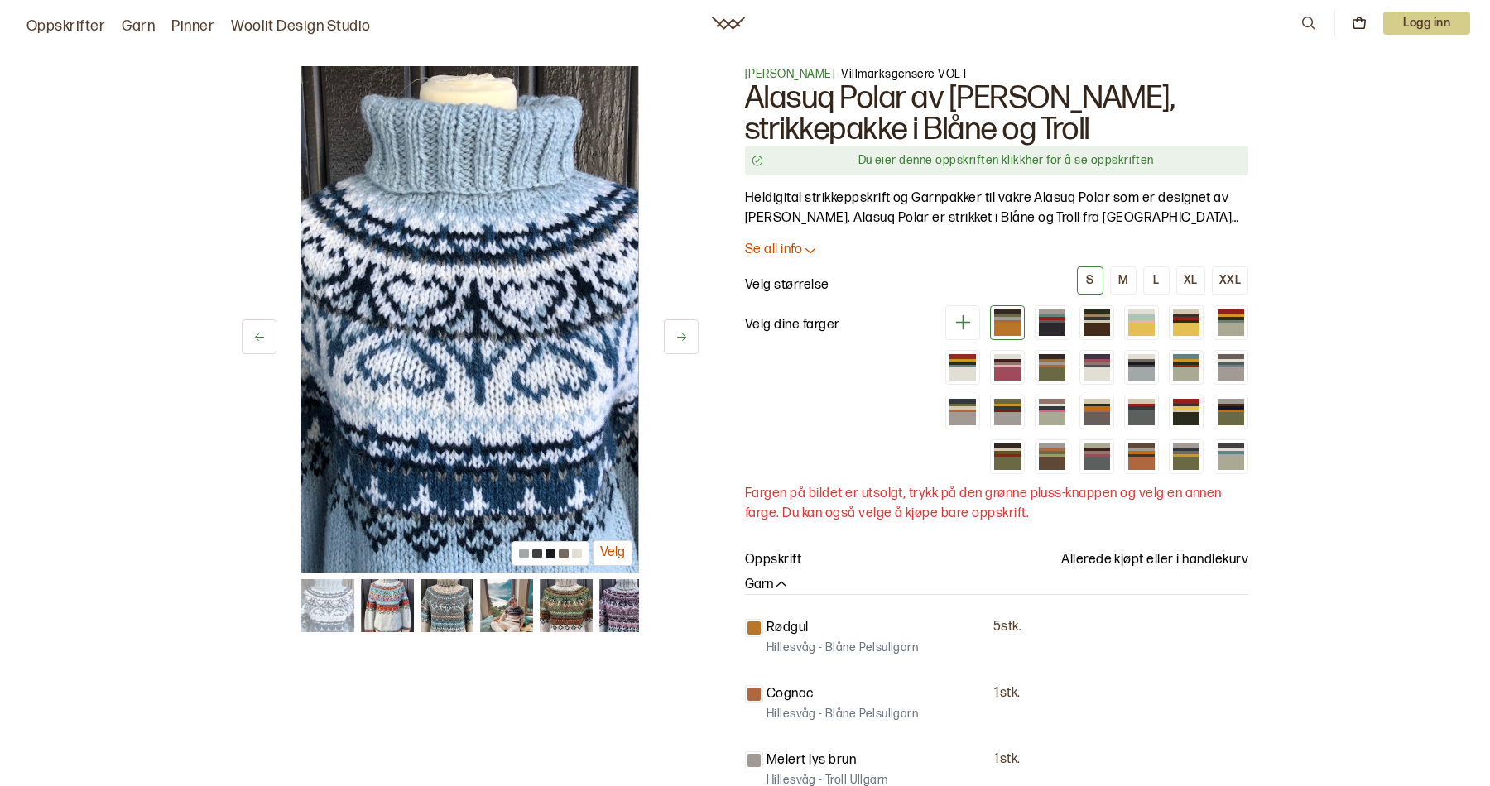
click at [679, 332] on icon at bounding box center [681, 337] width 12 height 12
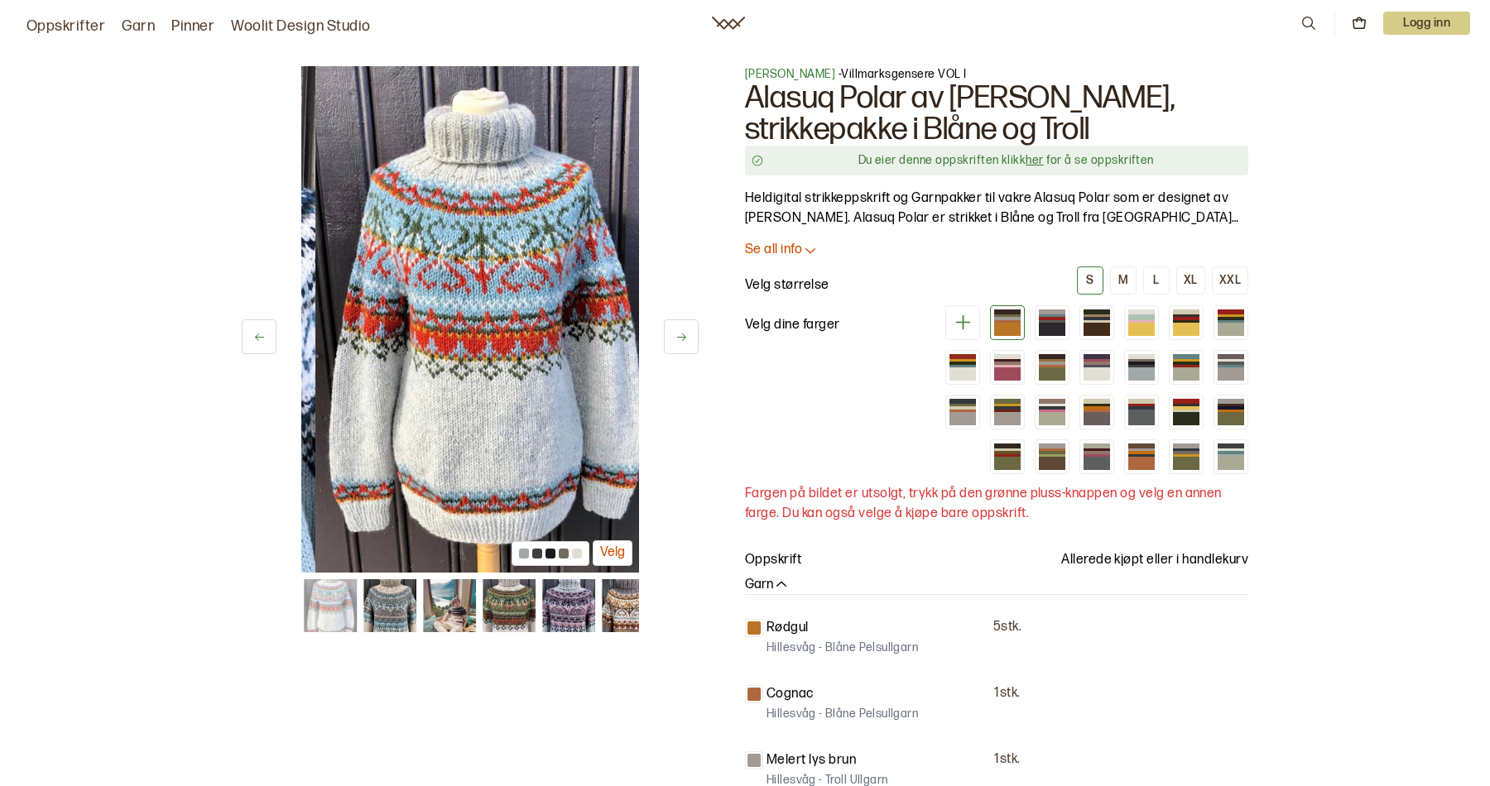
click at [679, 332] on icon at bounding box center [681, 337] width 12 height 12
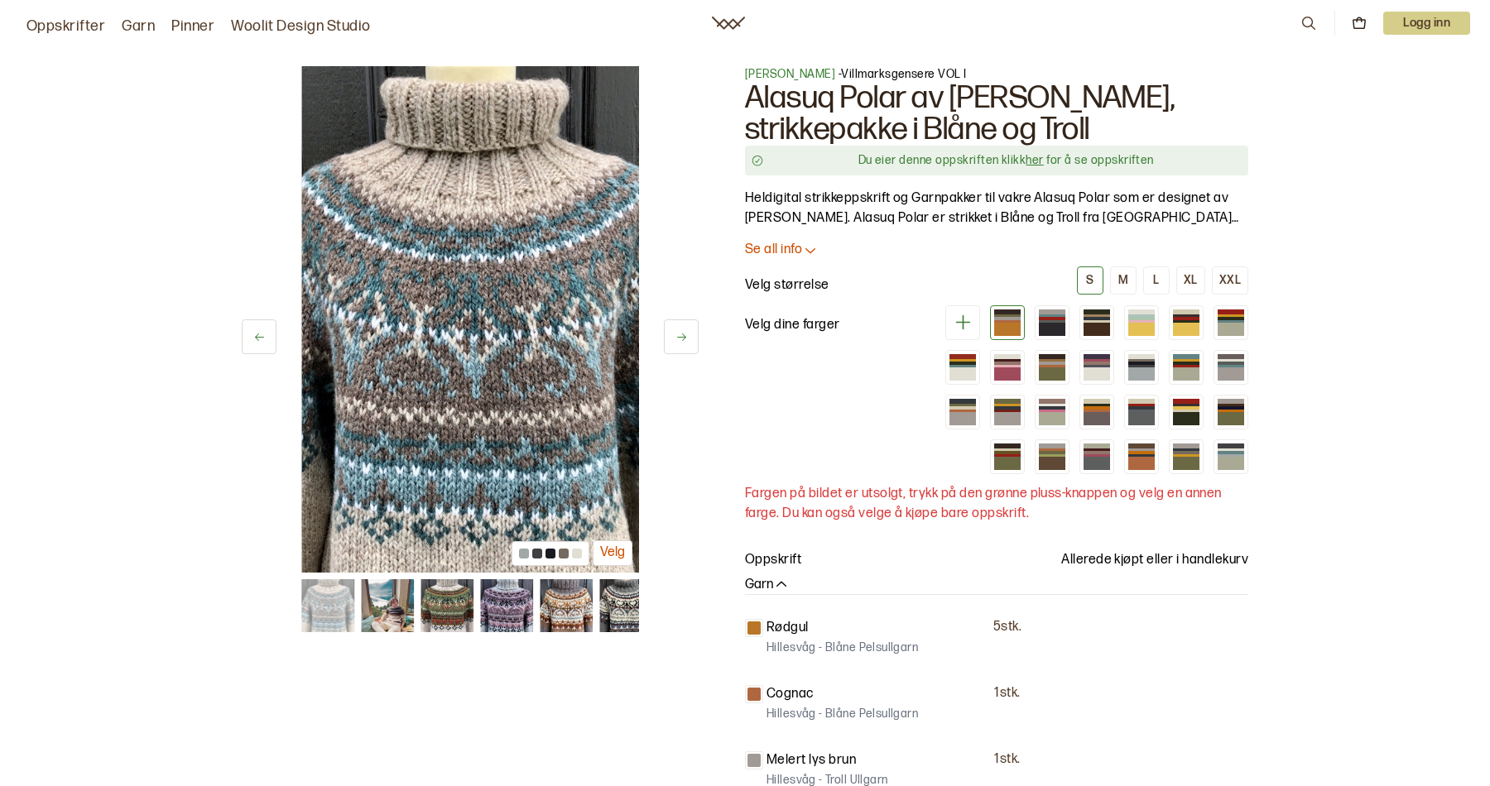
click at [679, 332] on icon at bounding box center [681, 337] width 12 height 12
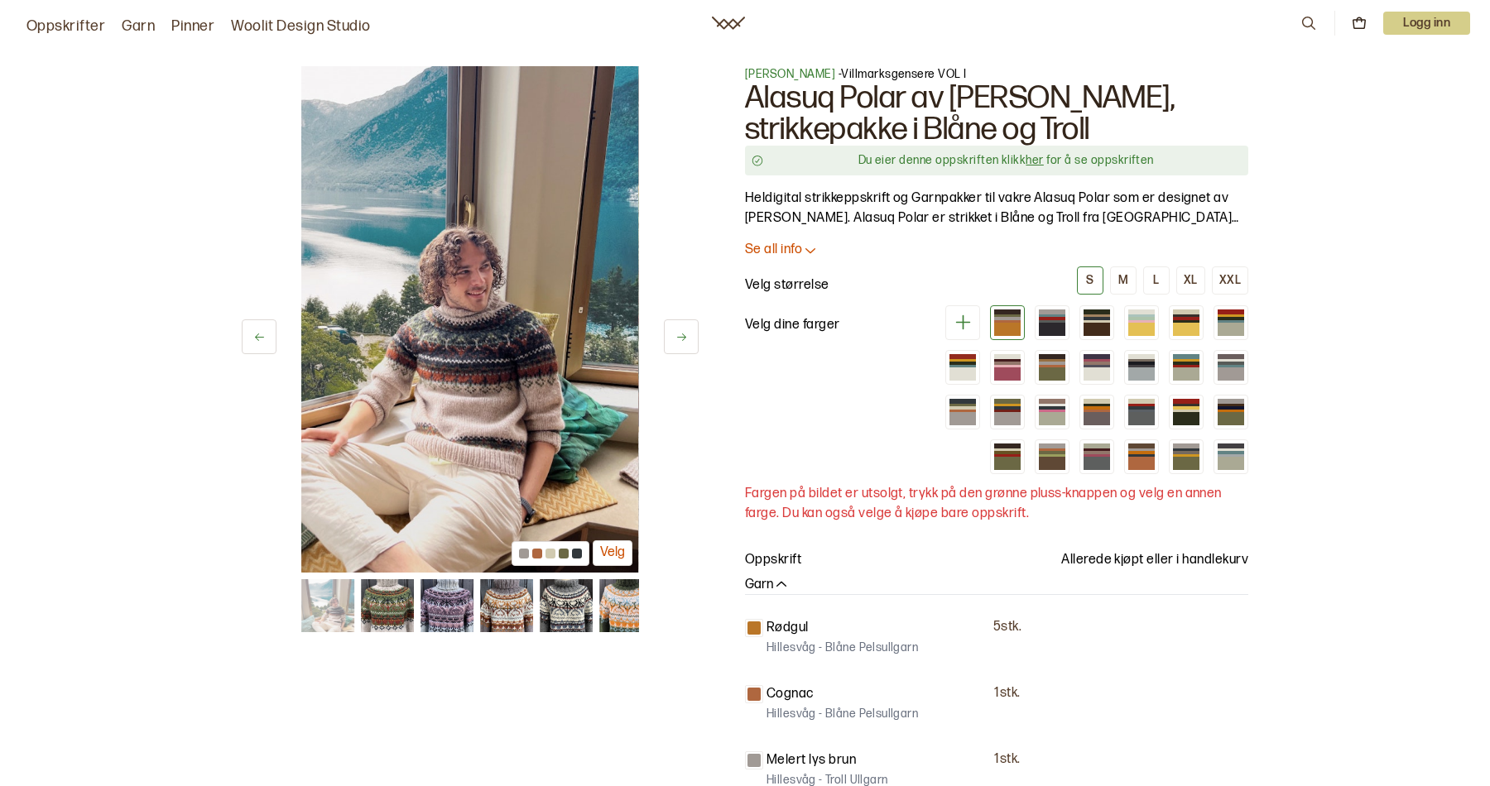
click at [682, 334] on icon at bounding box center [681, 337] width 12 height 12
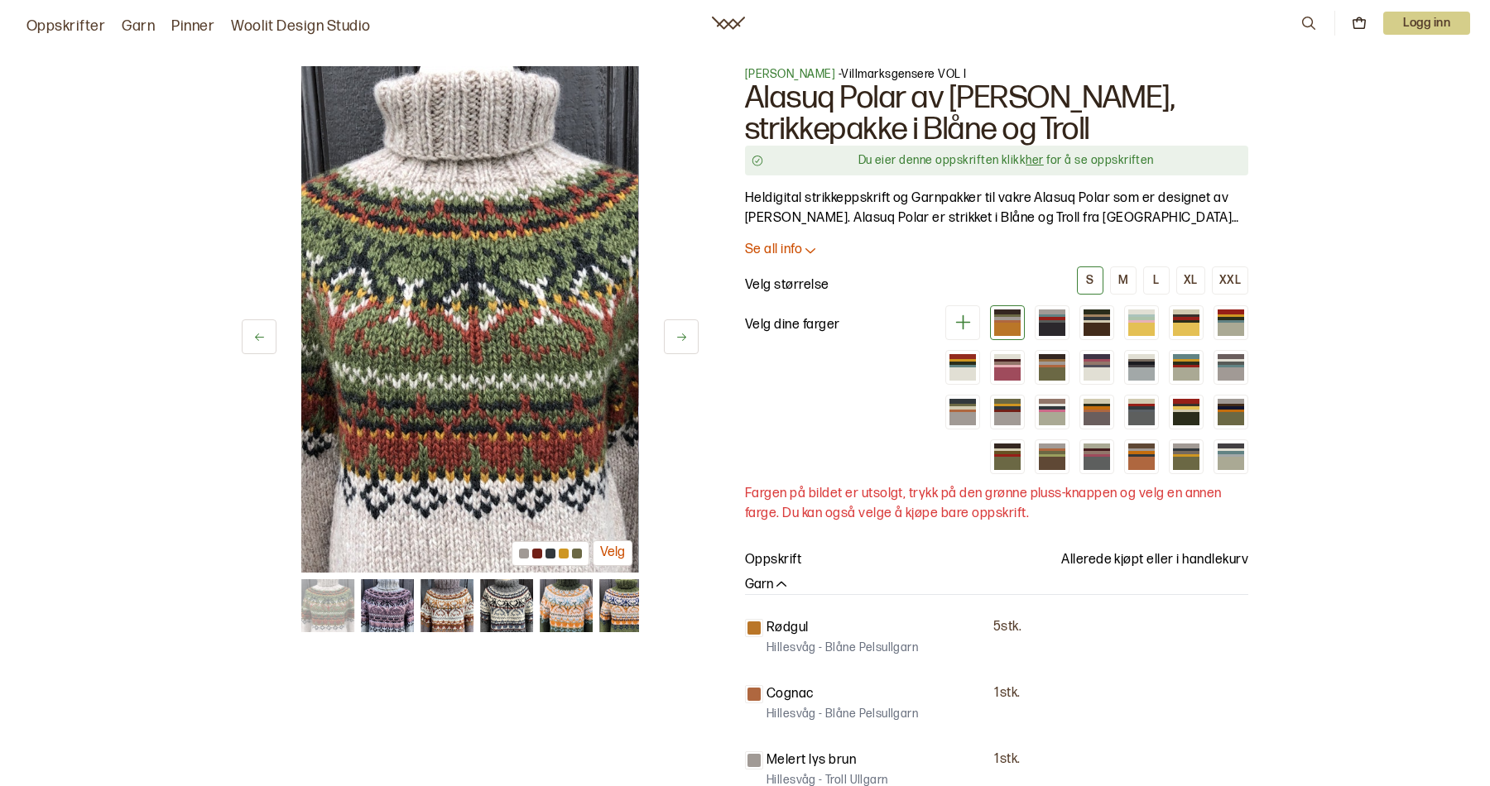
click at [256, 325] on button at bounding box center [259, 336] width 35 height 35
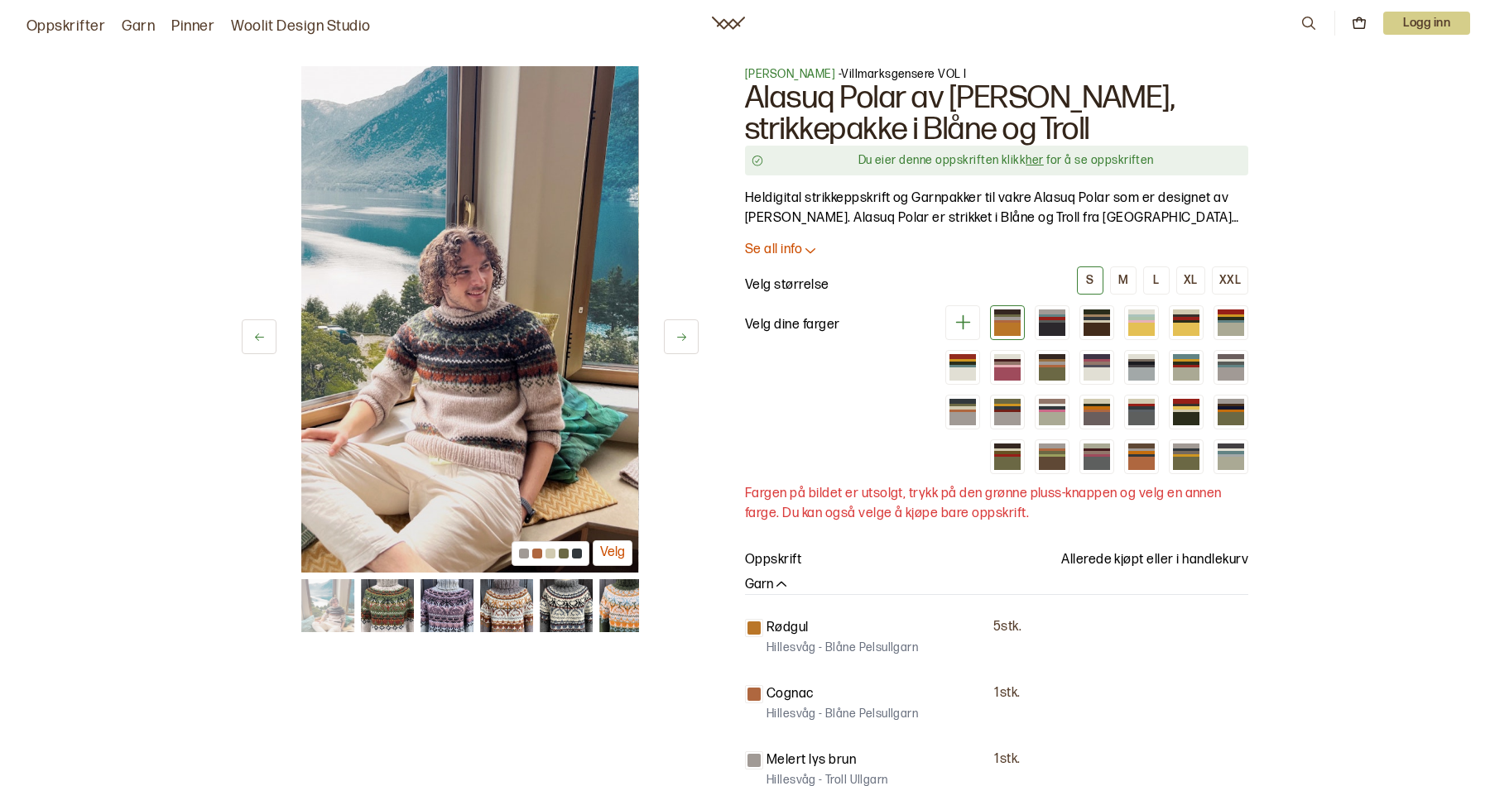
click at [682, 334] on icon at bounding box center [681, 337] width 9 height 7
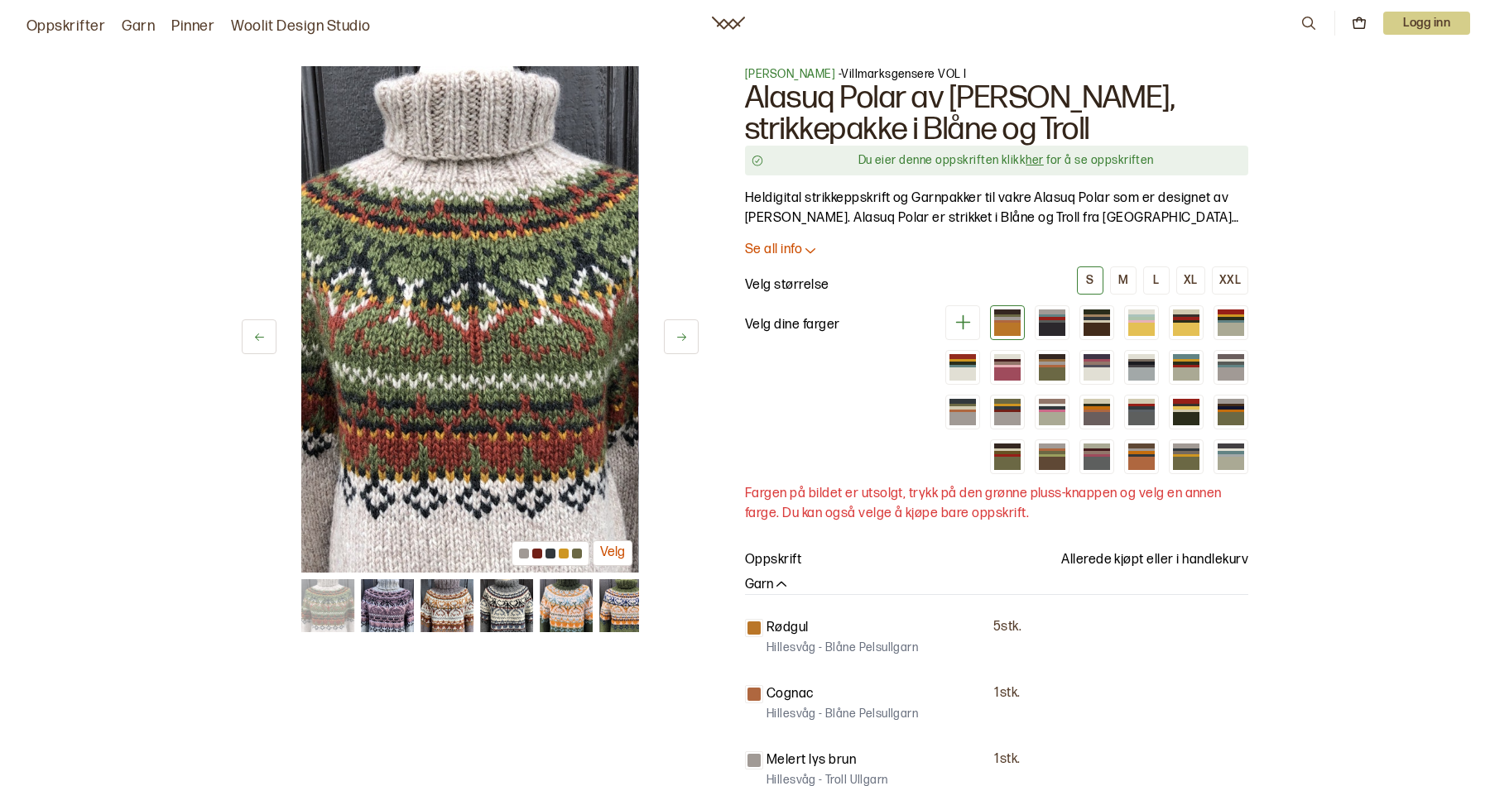
click at [682, 334] on icon at bounding box center [681, 337] width 9 height 7
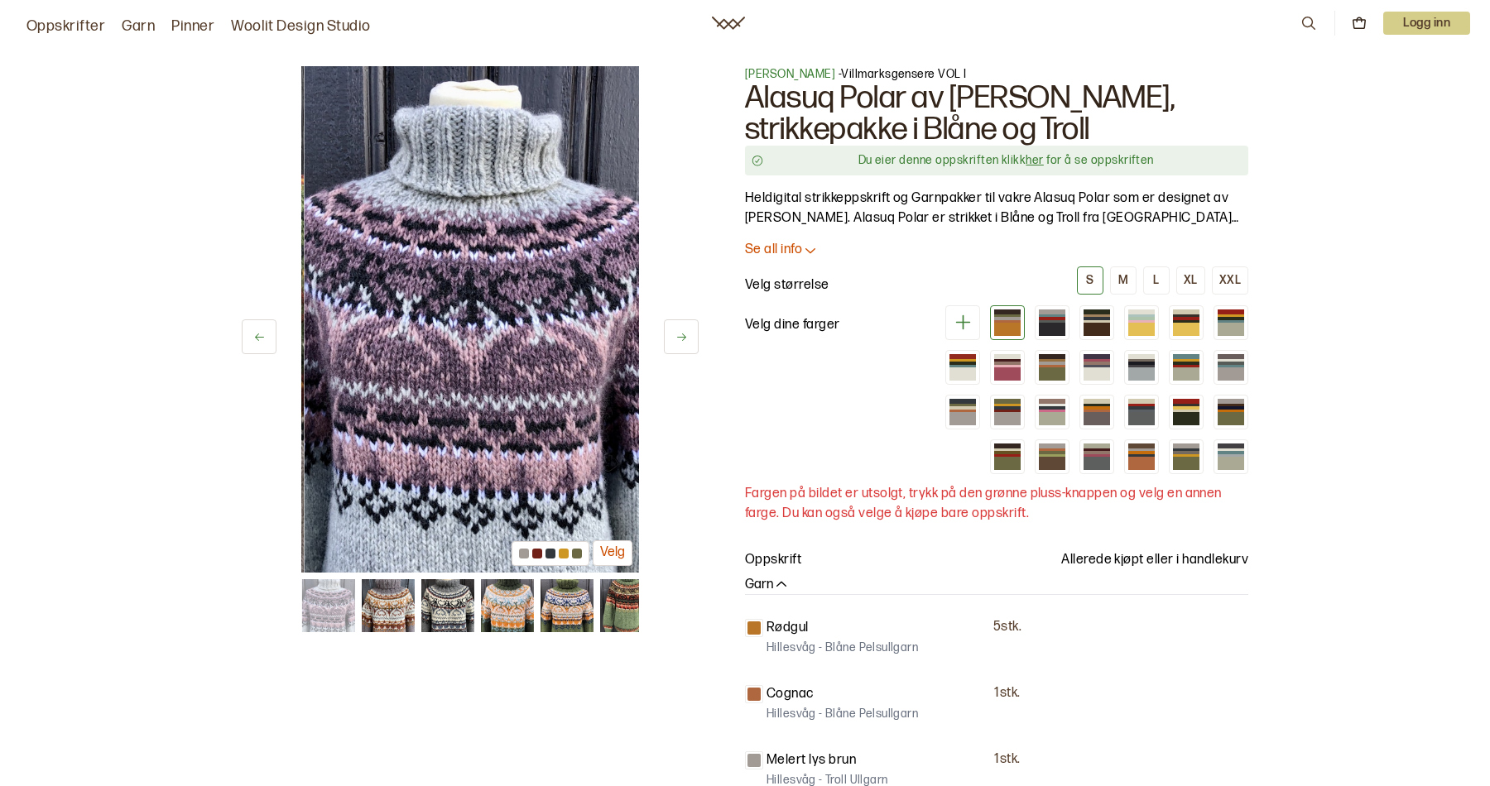
click at [682, 334] on icon at bounding box center [681, 337] width 9 height 7
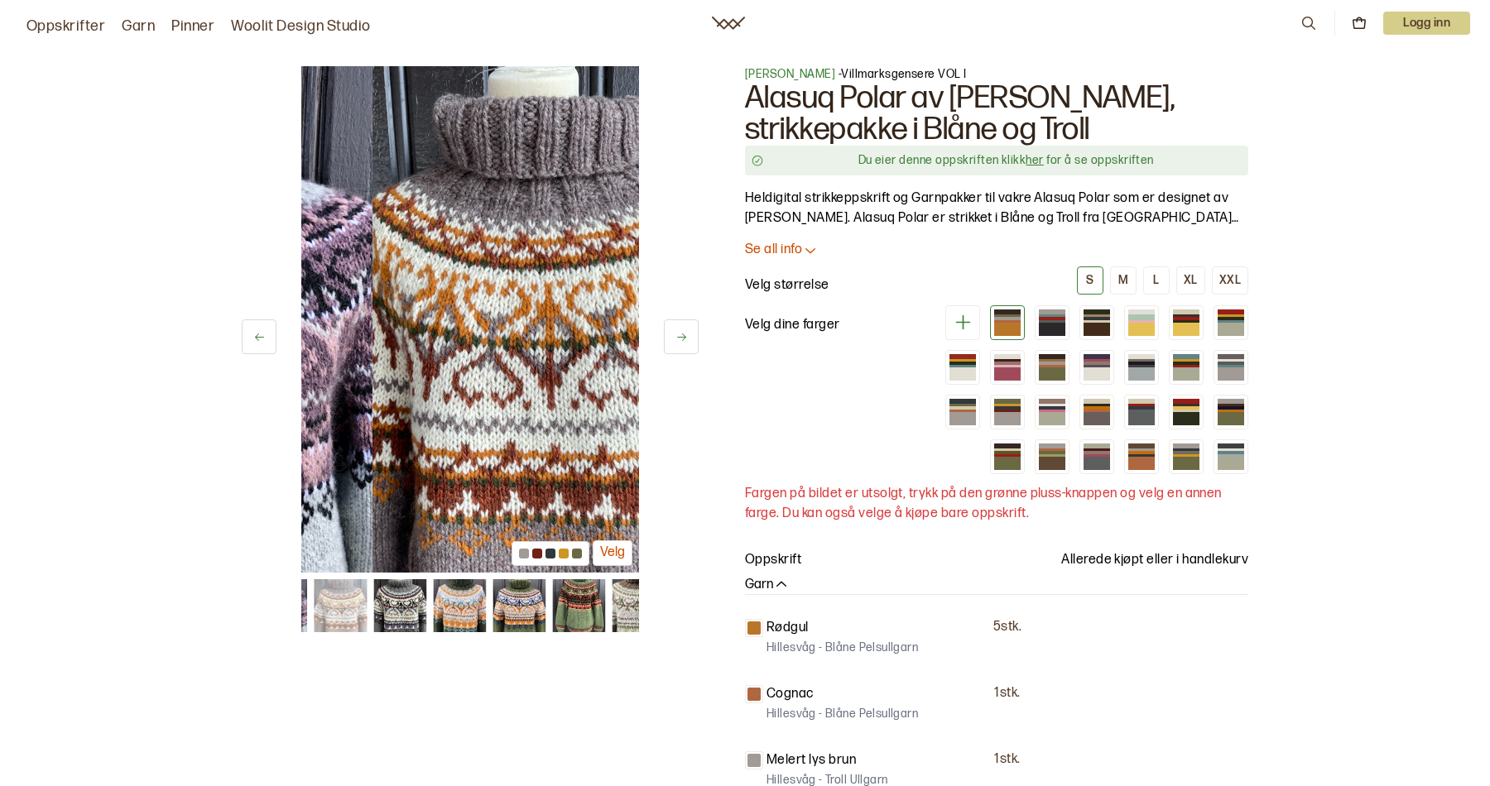
click at [682, 334] on icon at bounding box center [681, 337] width 9 height 7
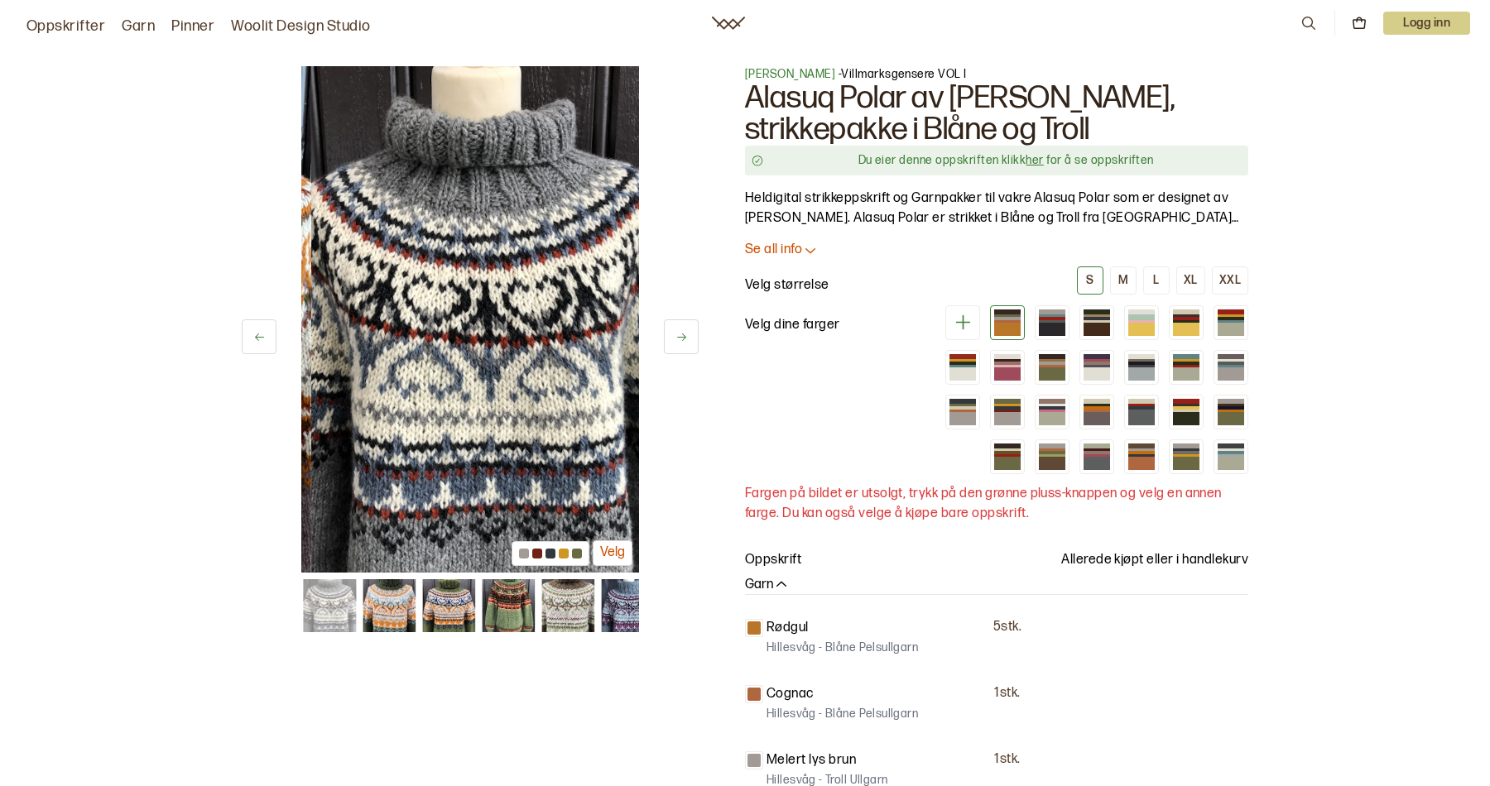
click at [682, 334] on icon at bounding box center [681, 337] width 9 height 7
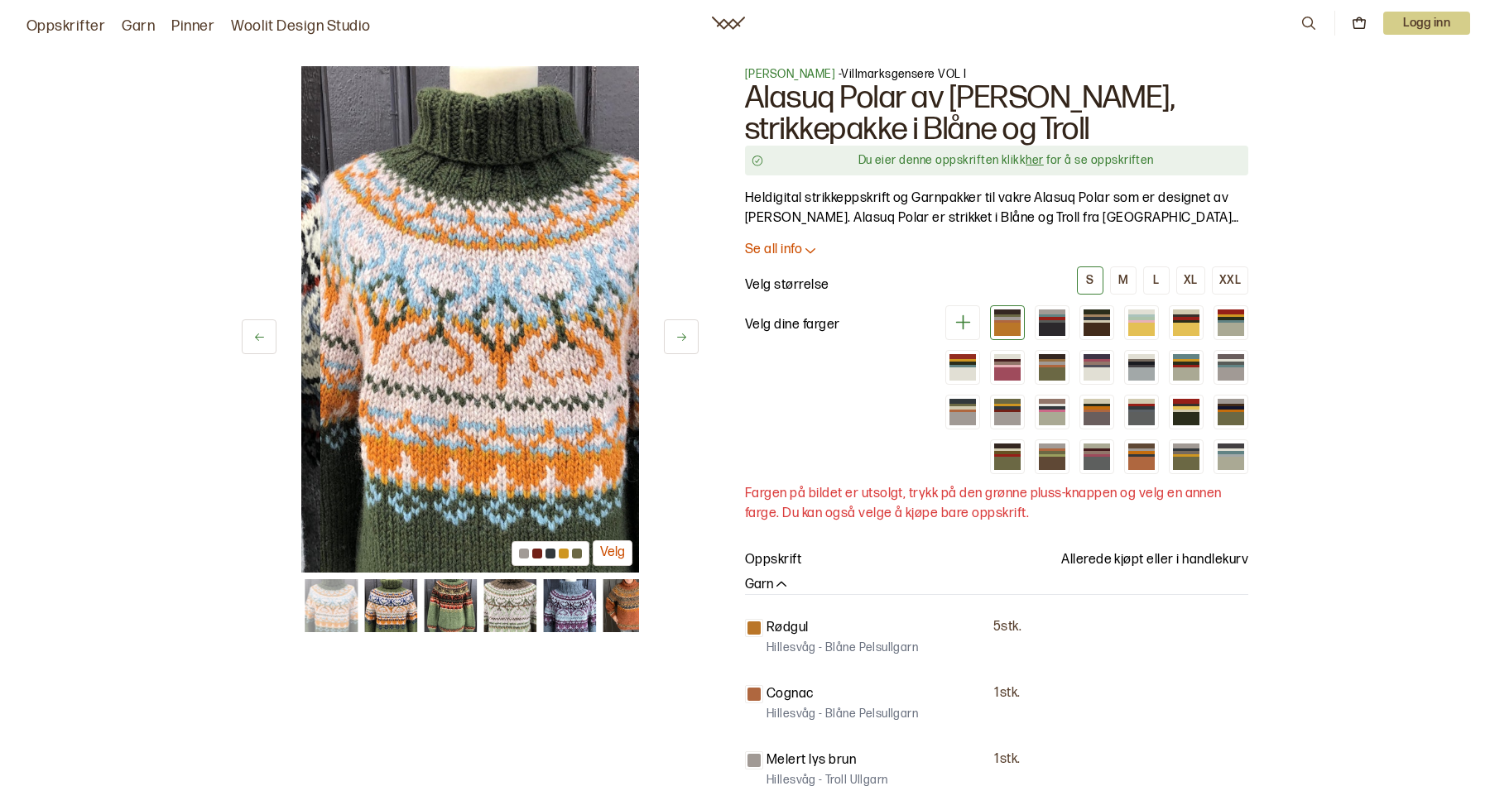
click at [682, 334] on icon at bounding box center [681, 337] width 9 height 7
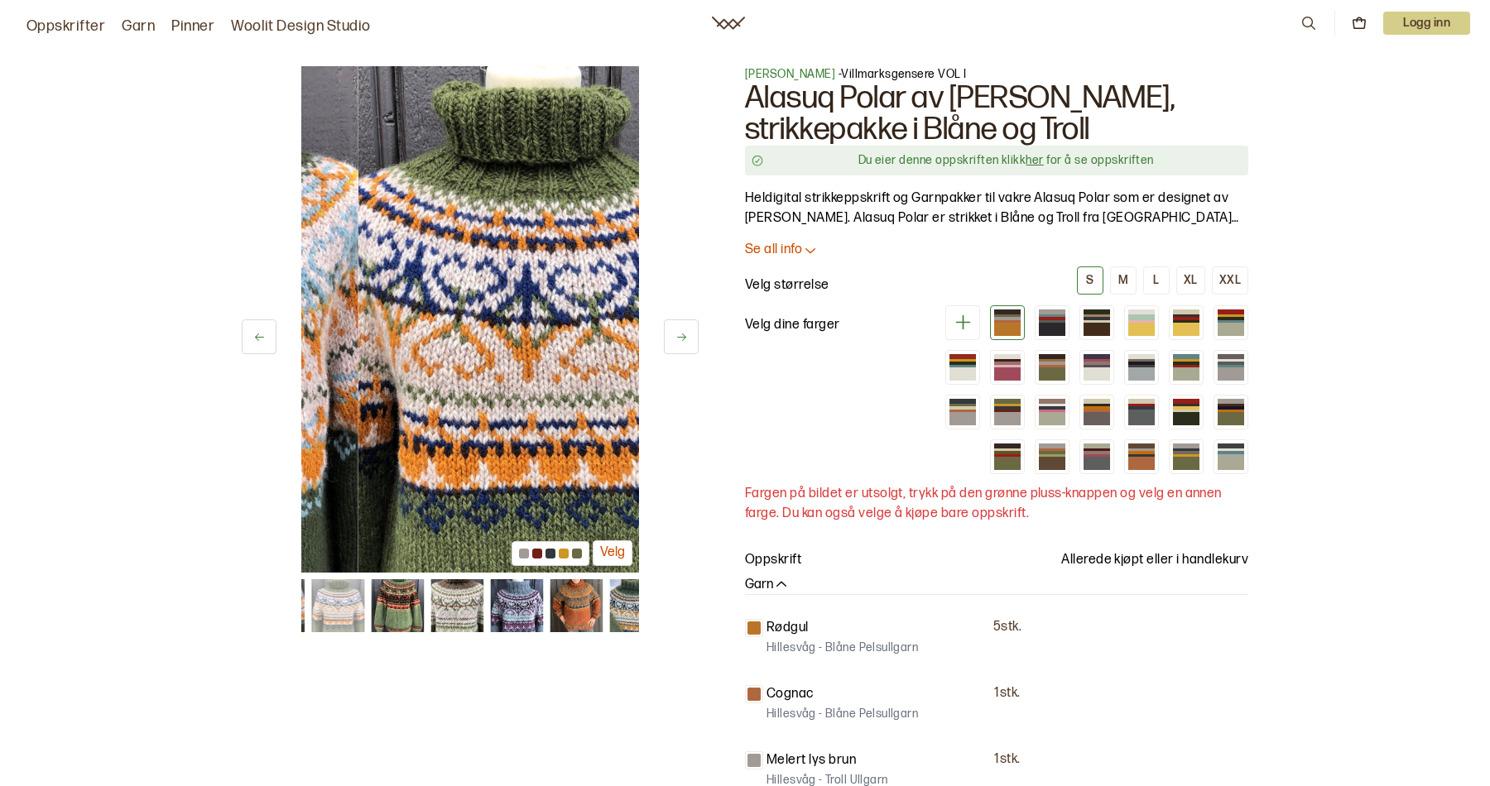
click at [682, 334] on icon at bounding box center [681, 337] width 9 height 7
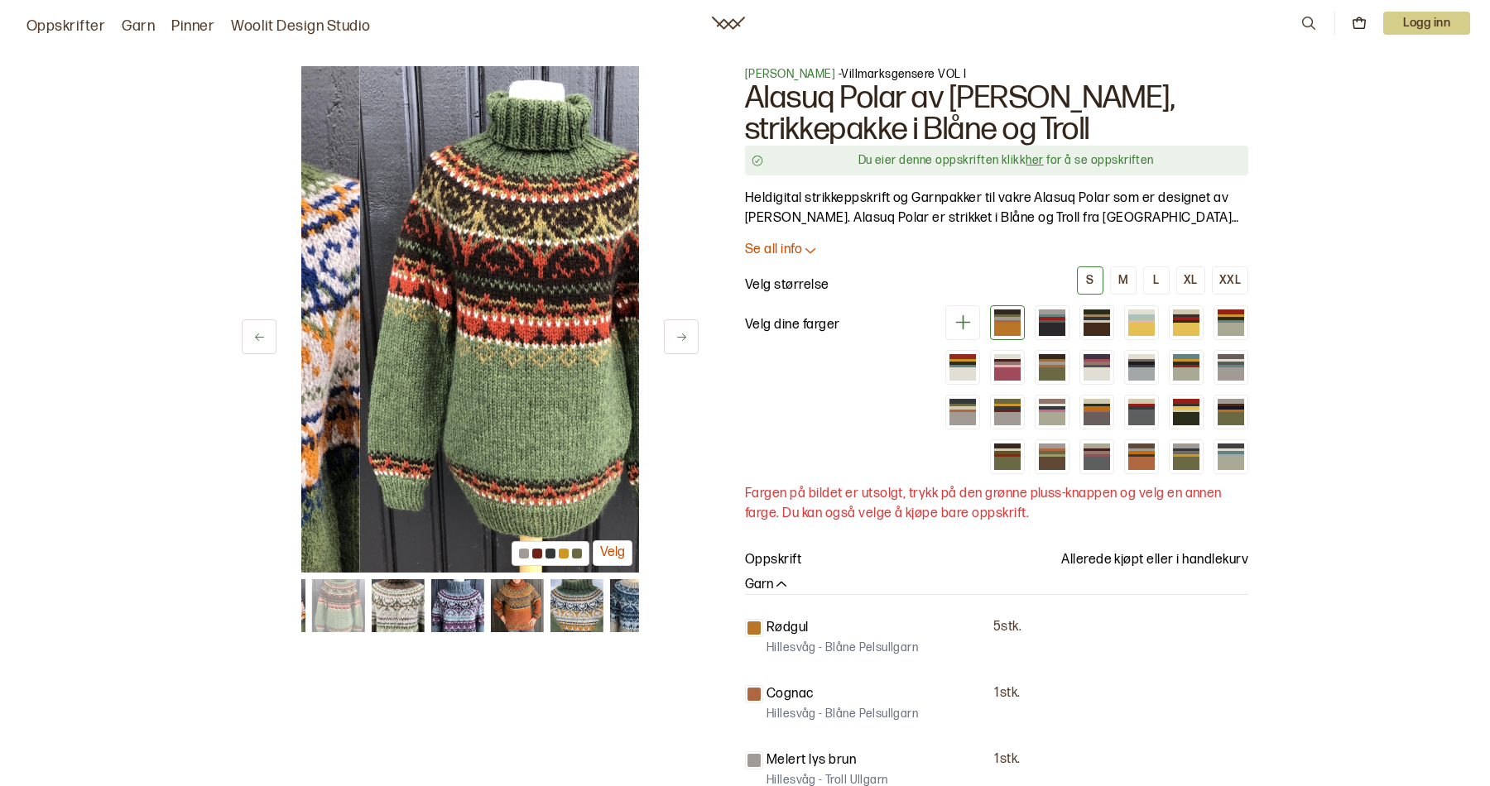
click at [682, 334] on icon at bounding box center [681, 337] width 9 height 7
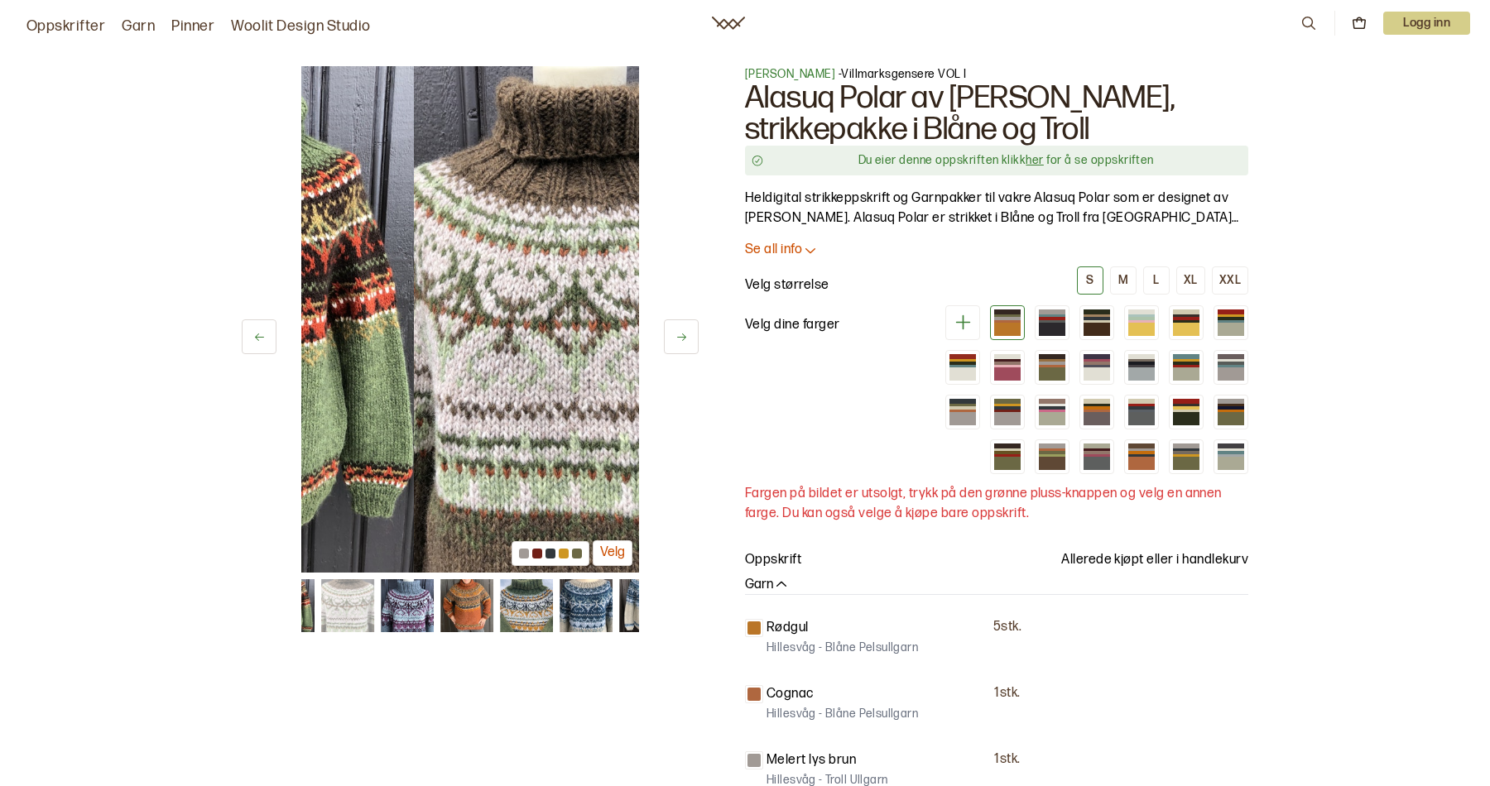
click at [682, 334] on icon at bounding box center [681, 337] width 9 height 7
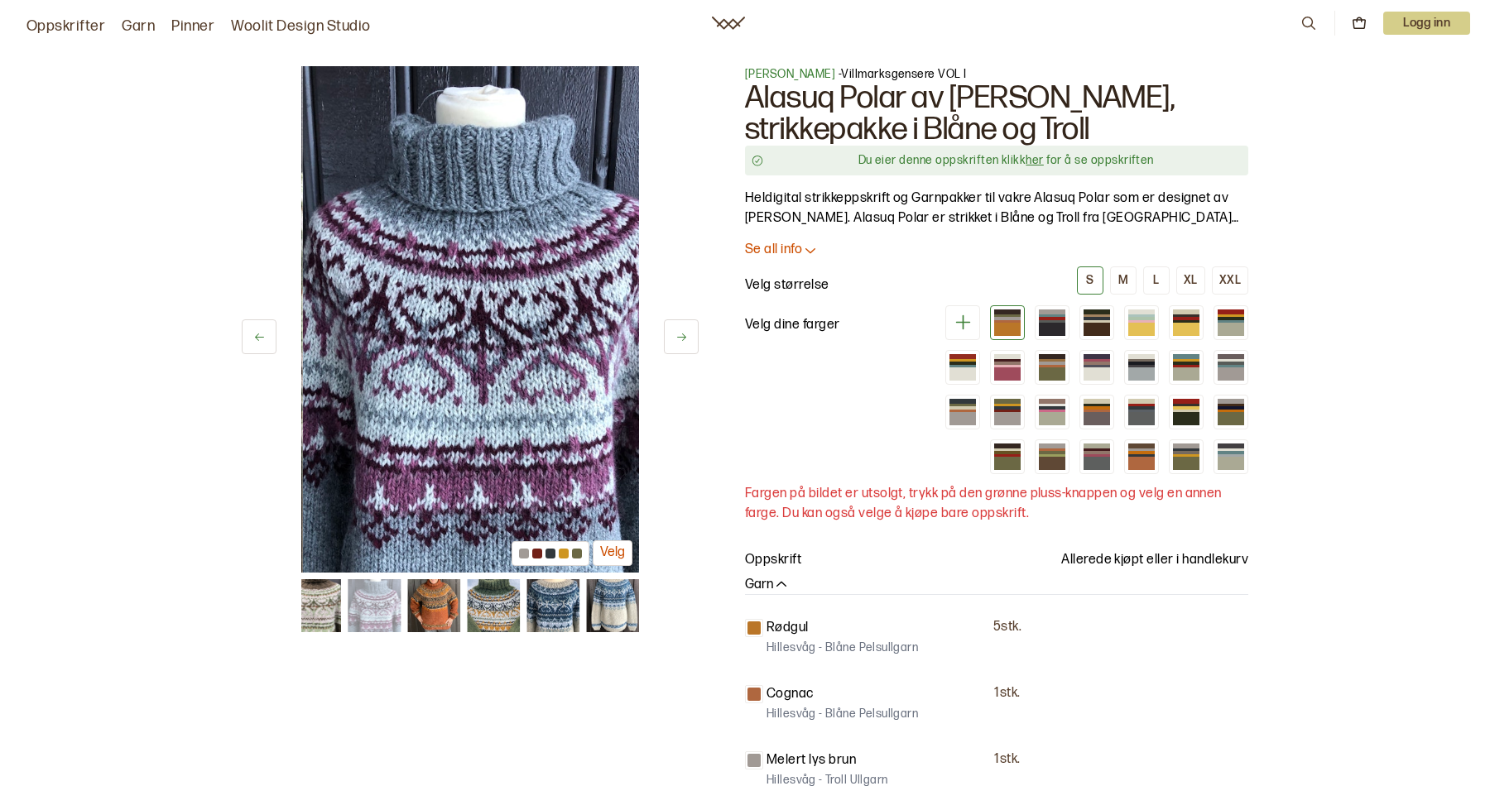
click at [682, 334] on icon at bounding box center [681, 337] width 9 height 7
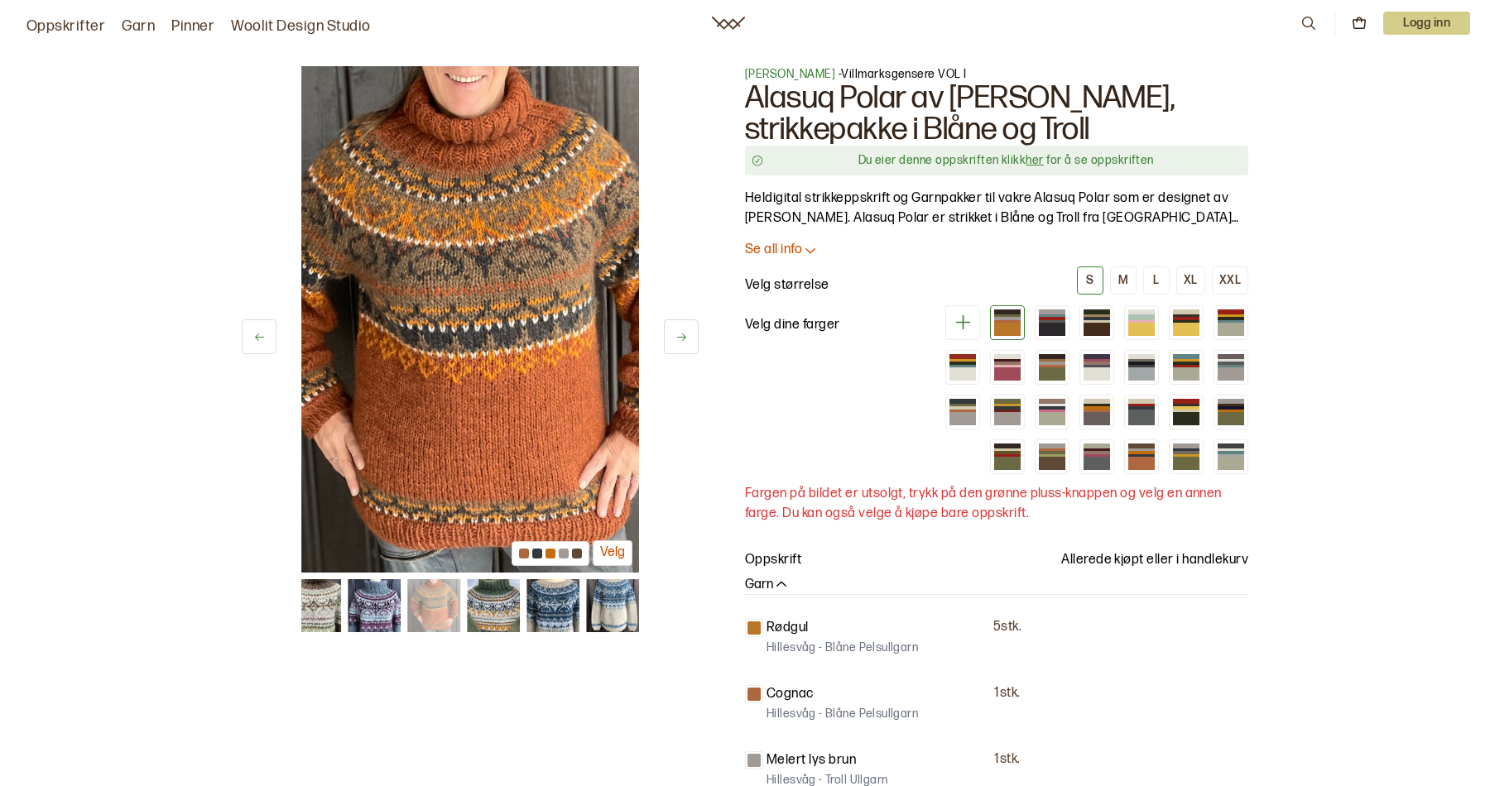
click at [682, 334] on icon at bounding box center [681, 337] width 9 height 7
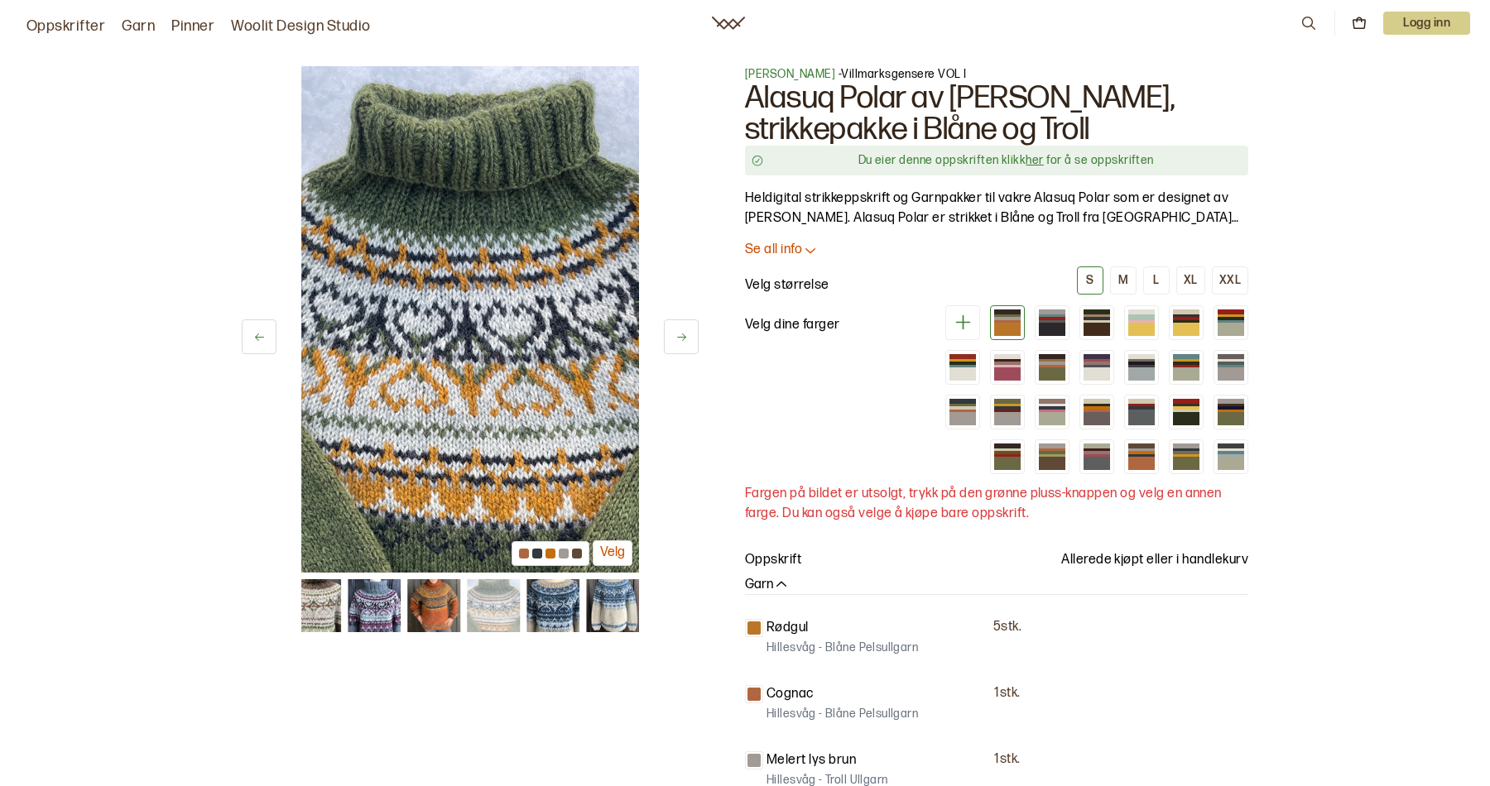
click at [682, 334] on icon at bounding box center [681, 337] width 9 height 7
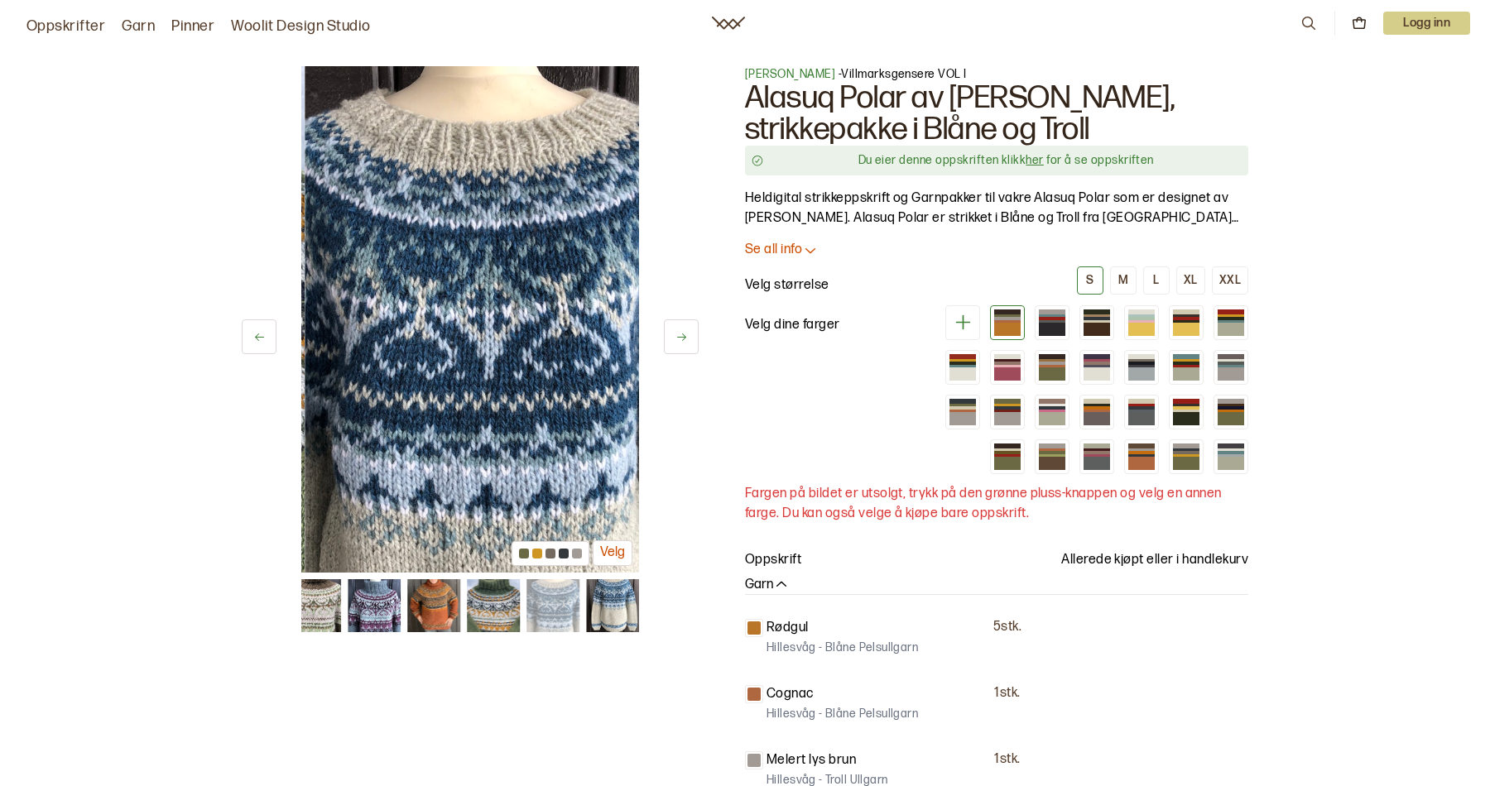
click at [682, 334] on icon at bounding box center [681, 337] width 9 height 7
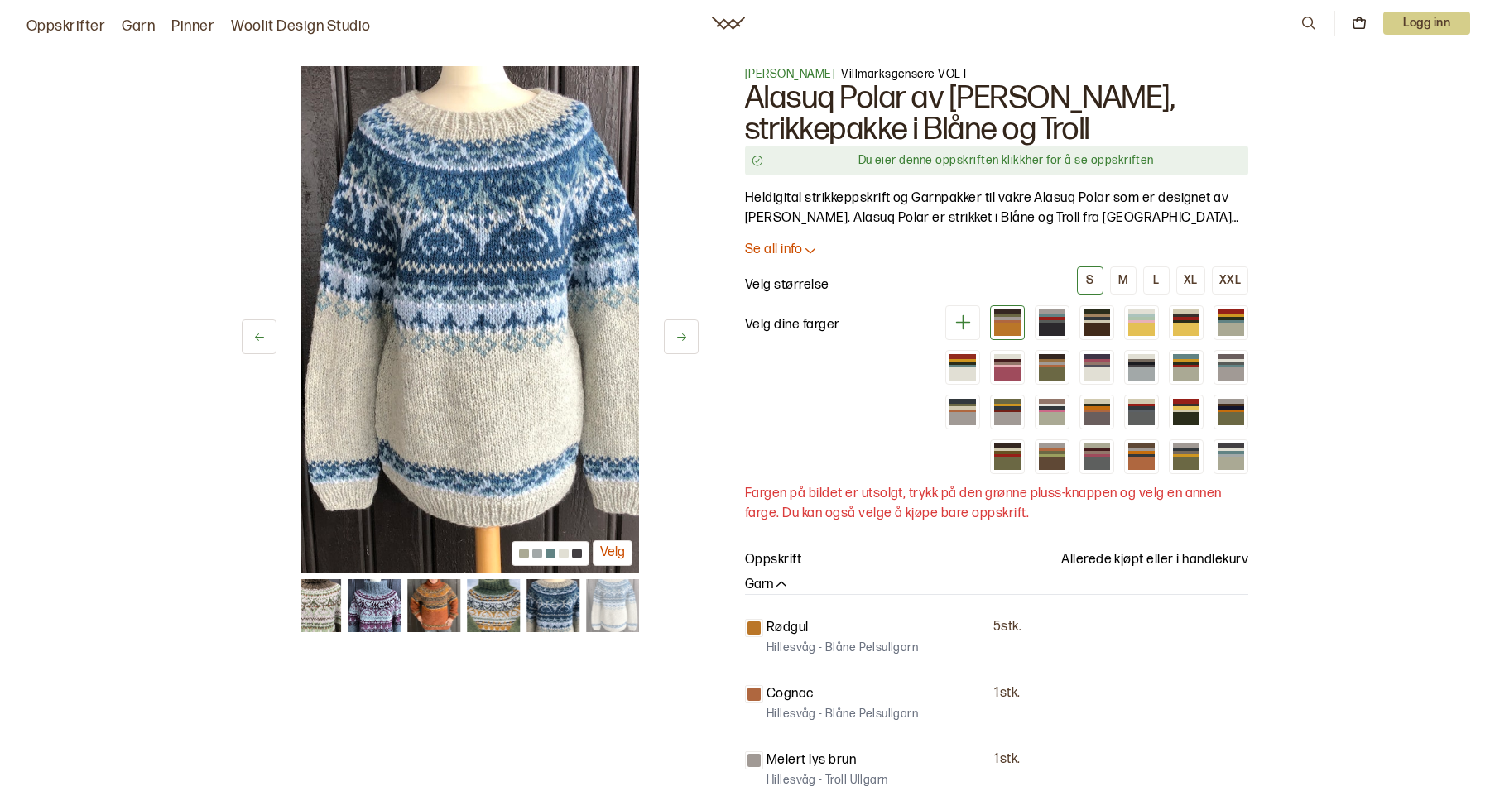
click at [682, 334] on icon at bounding box center [681, 337] width 9 height 7
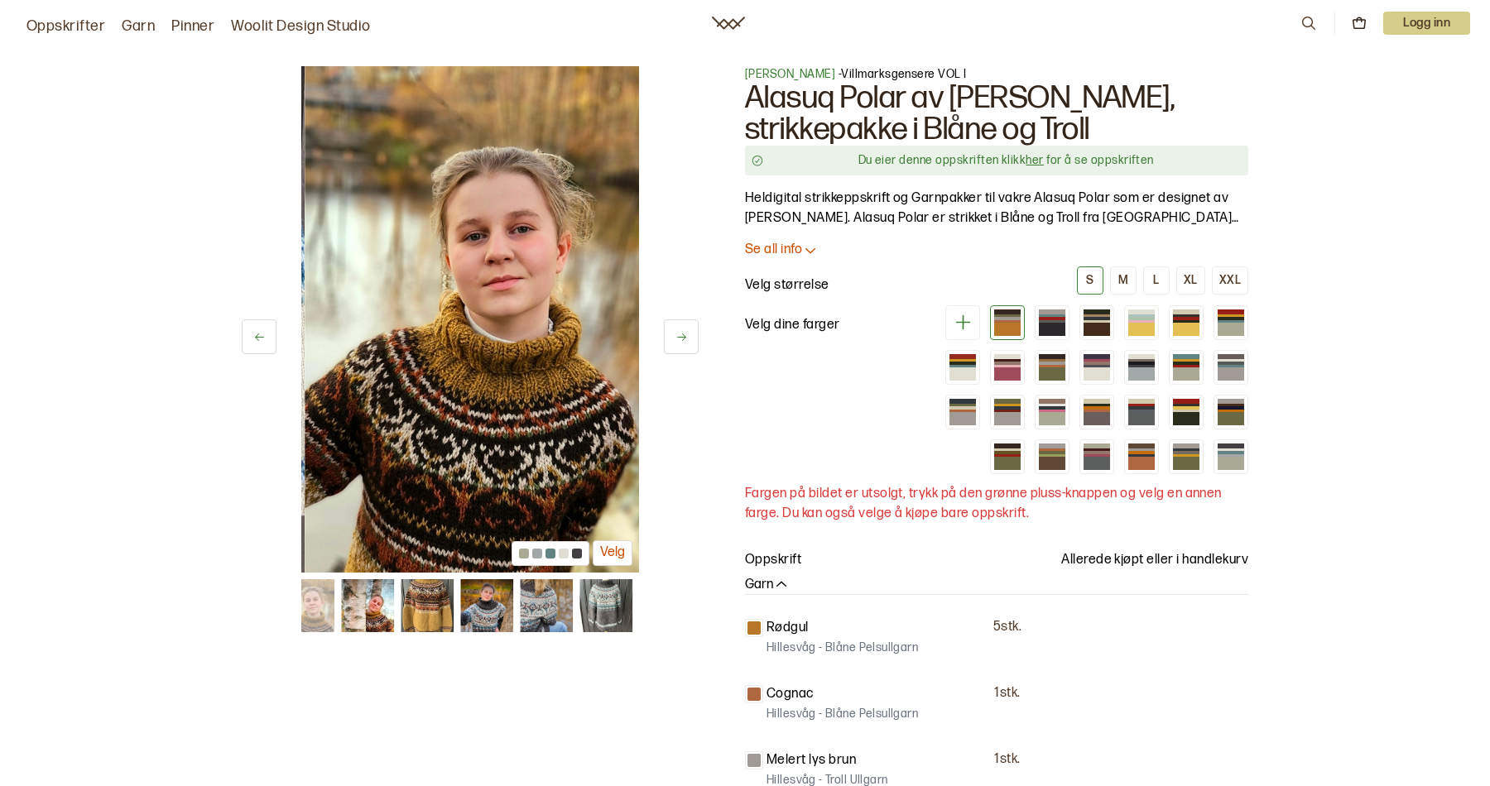
click at [682, 334] on icon at bounding box center [681, 337] width 9 height 7
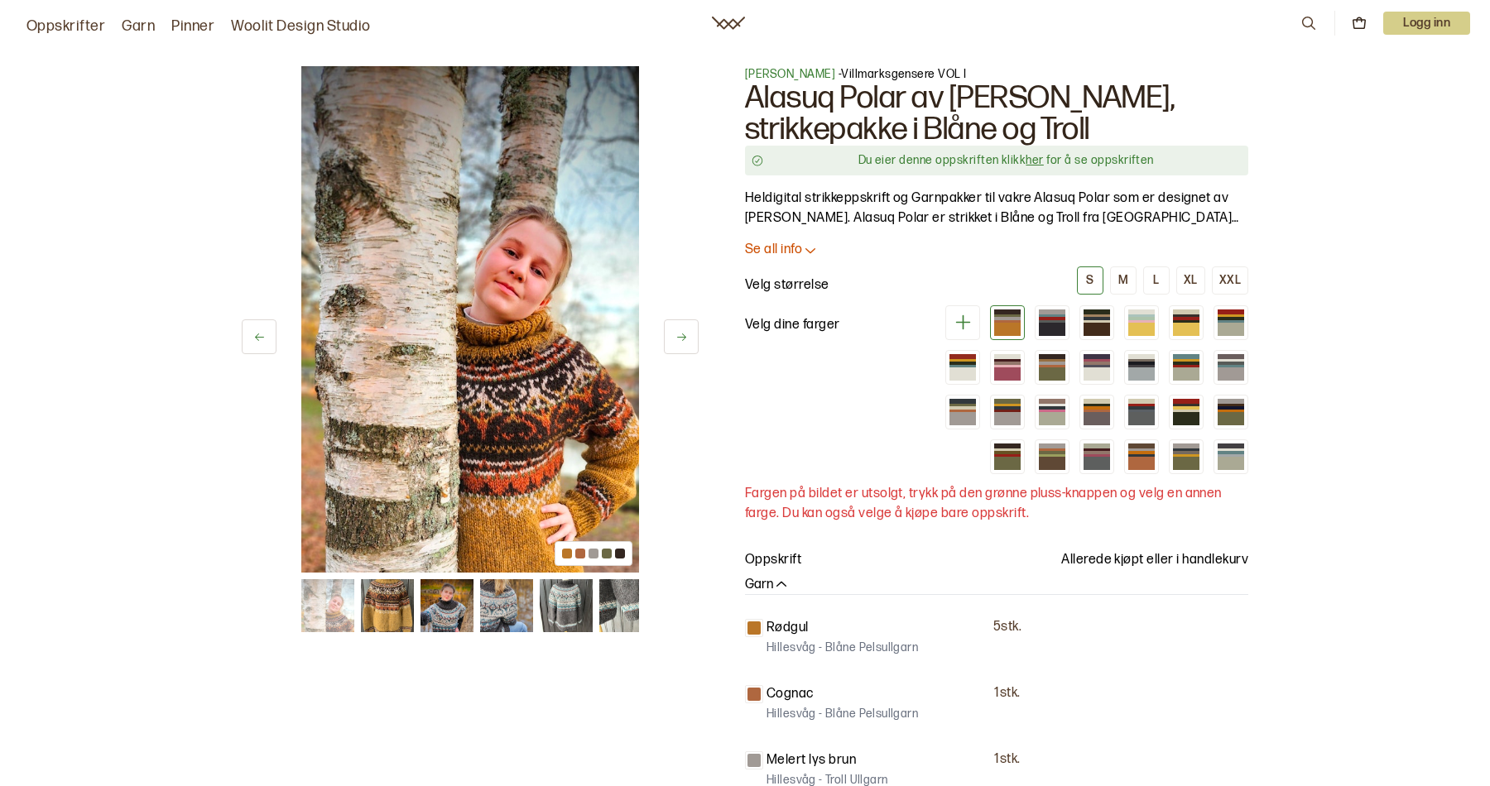
click at [682, 334] on icon at bounding box center [681, 337] width 9 height 7
